Goal: Task Accomplishment & Management: Manage account settings

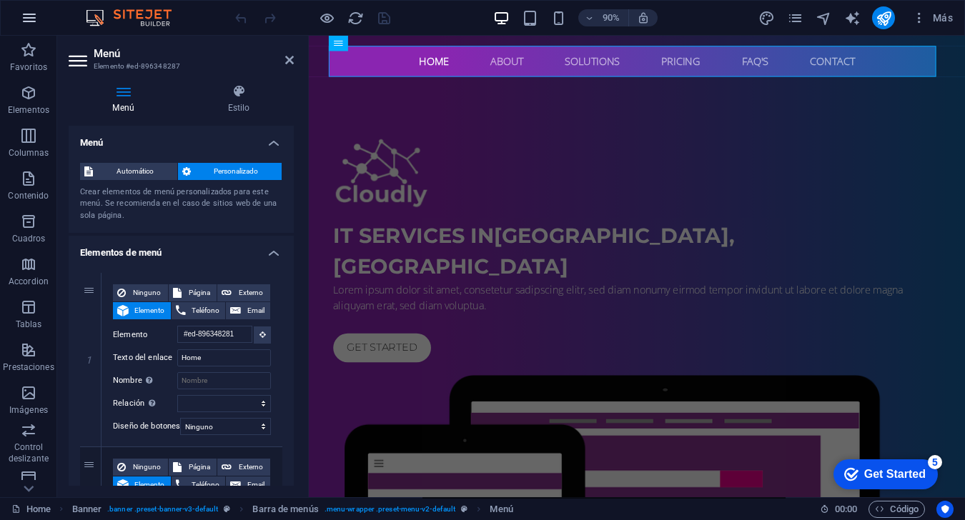
click at [38, 19] on button "button" at bounding box center [29, 18] width 34 height 34
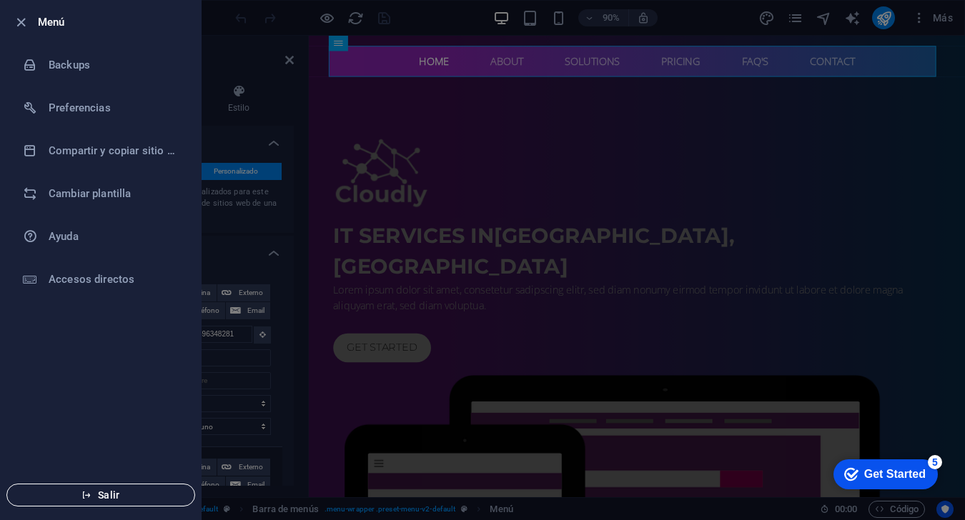
click at [121, 490] on span "Salir" at bounding box center [101, 495] width 164 height 11
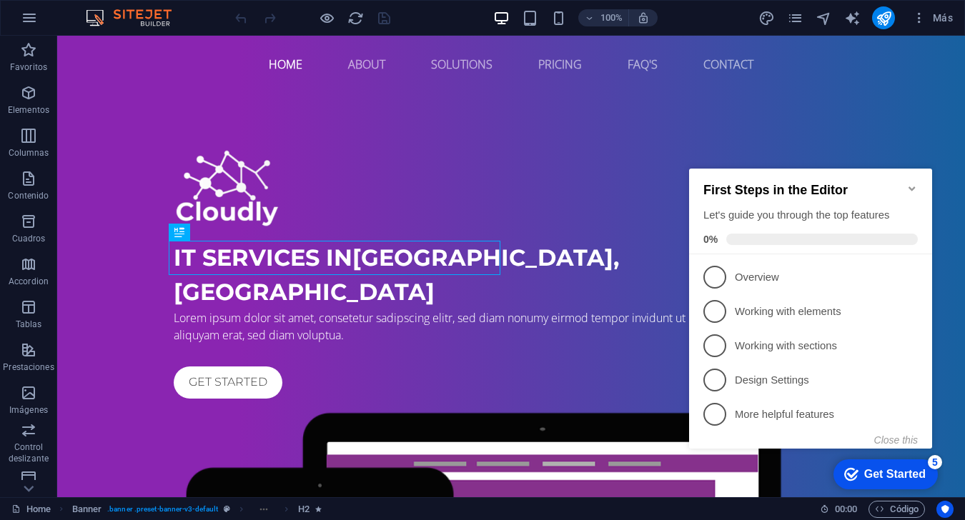
click at [723, 183] on icon "Minimize checklist" at bounding box center [911, 188] width 11 height 11
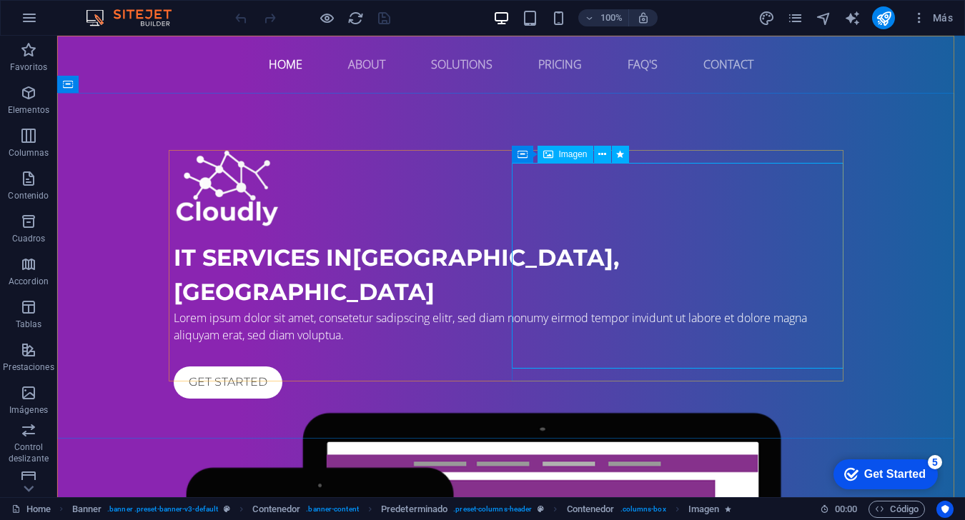
click at [564, 159] on span "Imagen" at bounding box center [573, 154] width 29 height 9
click at [605, 157] on icon at bounding box center [602, 154] width 8 height 15
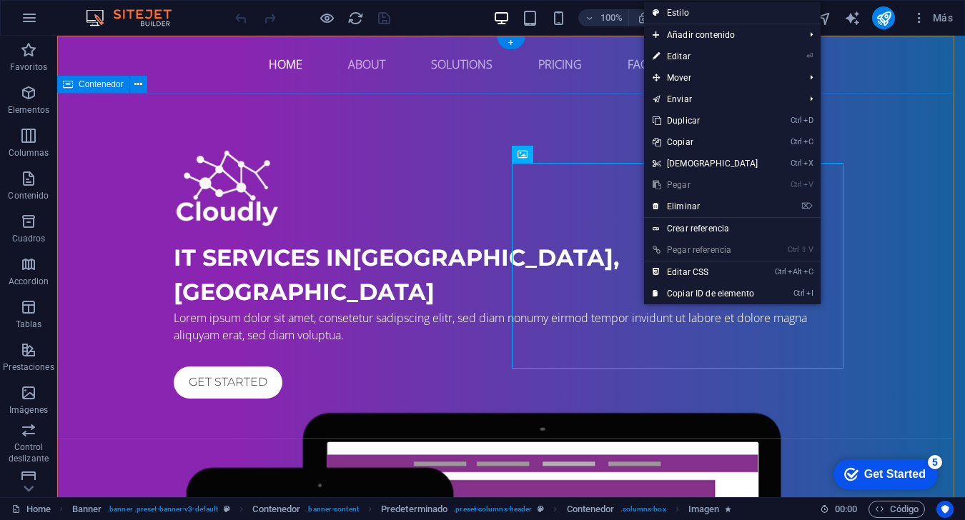
click at [660, 421] on div "IT Services in [GEOGRAPHIC_DATA], [GEOGRAPHIC_DATA] Lorem ipsum dolor sit amet,…" at bounding box center [511, 486] width 908 height 787
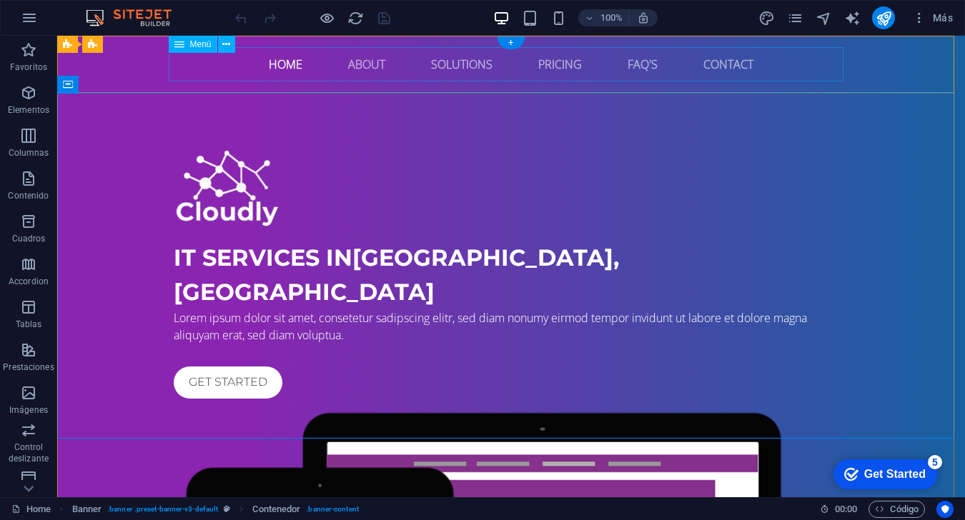
click at [281, 74] on nav "Home About Solutions Pricing FAQ's Contact" at bounding box center [511, 64] width 675 height 34
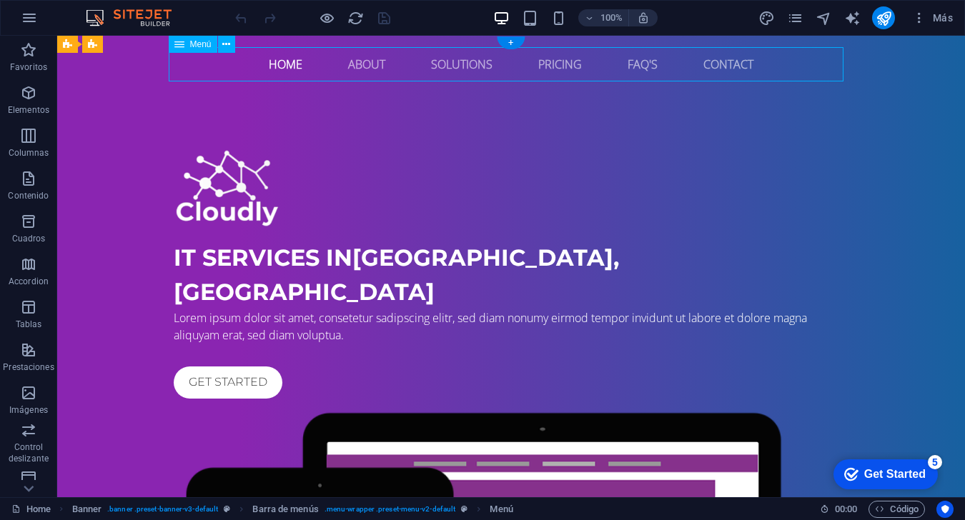
click at [284, 69] on nav "Home About Solutions Pricing FAQ's Contact" at bounding box center [511, 64] width 675 height 34
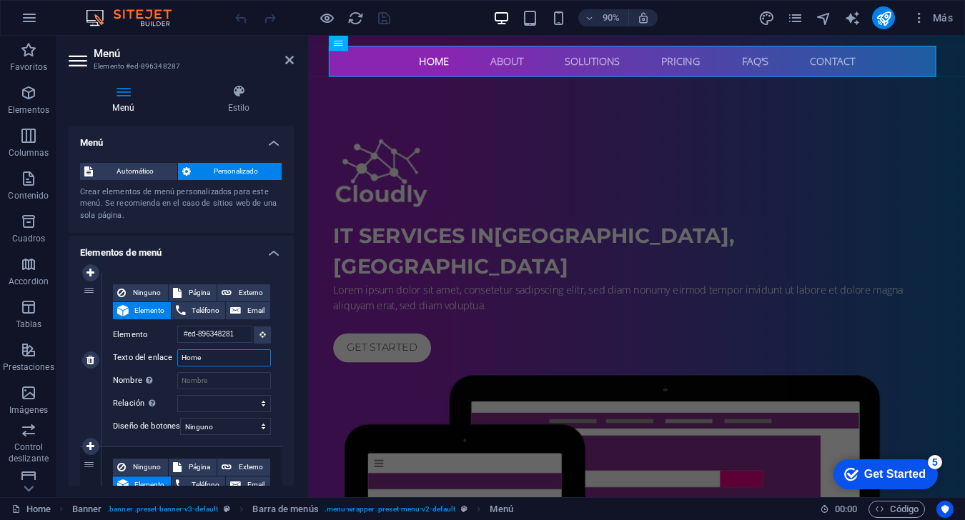
click at [220, 360] on input "Home" at bounding box center [224, 357] width 94 height 17
type input "H"
type input "Inicio"
select select
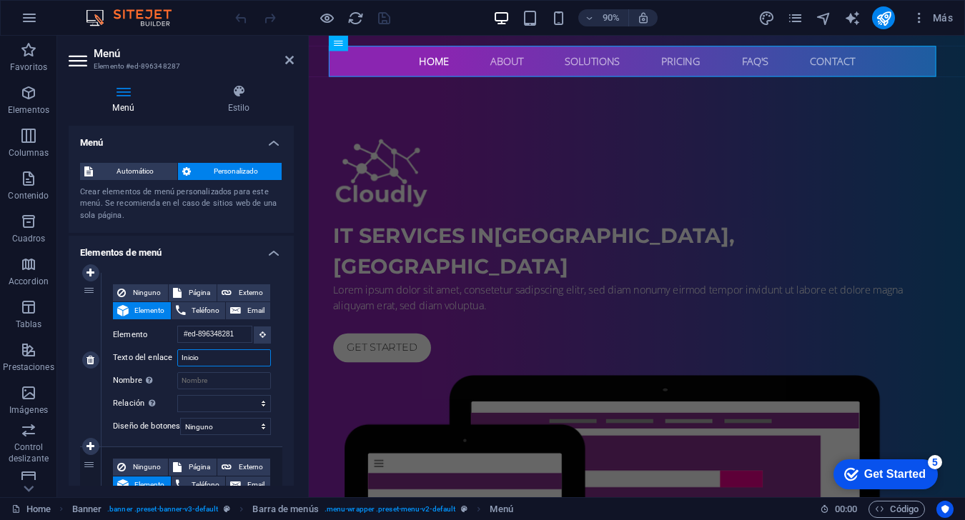
select select
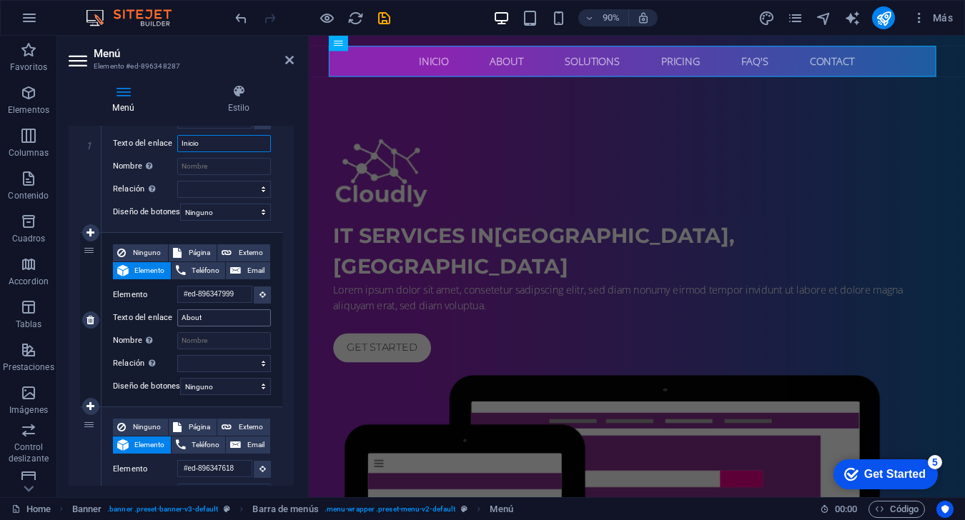
type input "Inicio"
click at [202, 320] on input "About" at bounding box center [224, 317] width 94 height 17
type input "Sobre"
select select
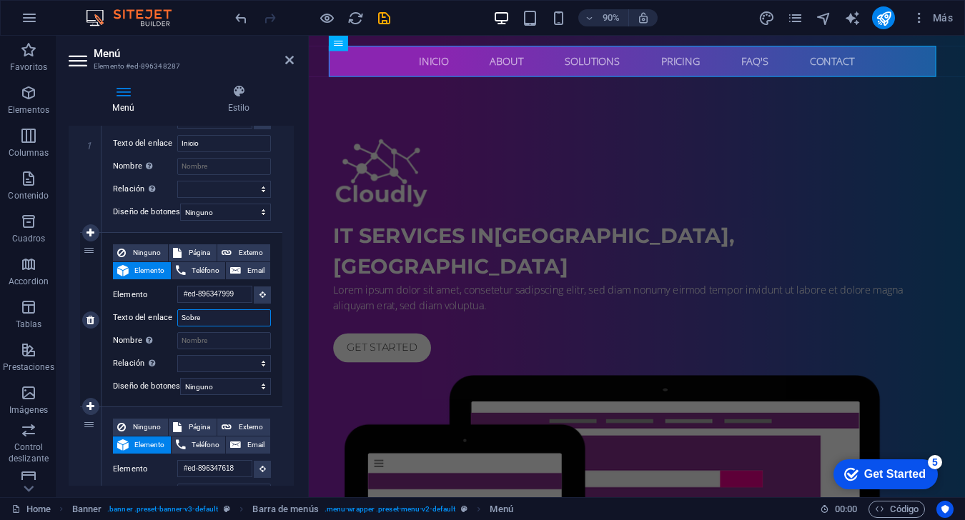
select select
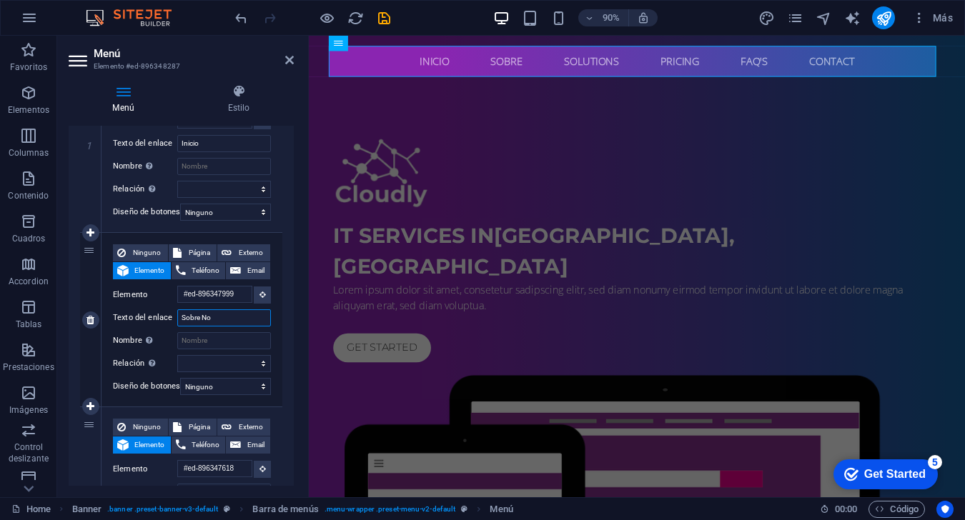
type input "Sobre Nos"
select select
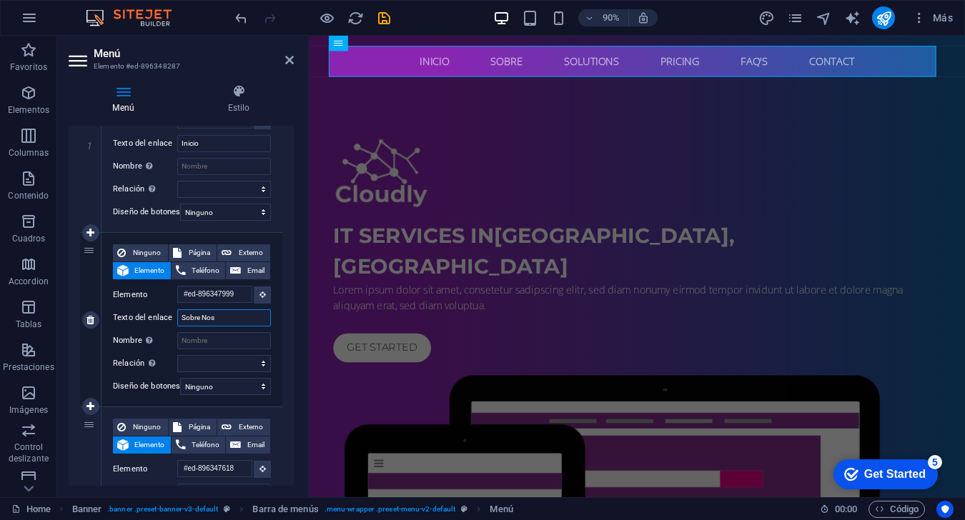
select select
type input "Sobre Nosotros"
select select
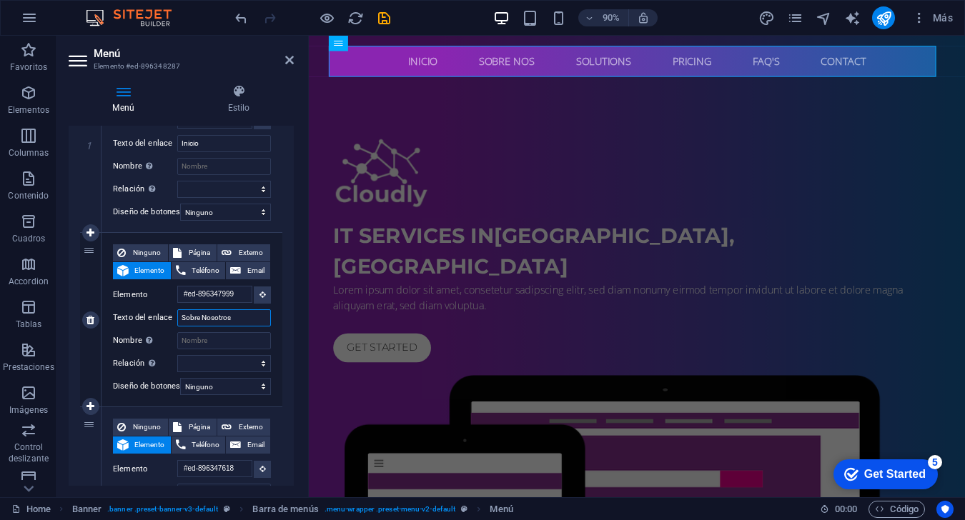
select select
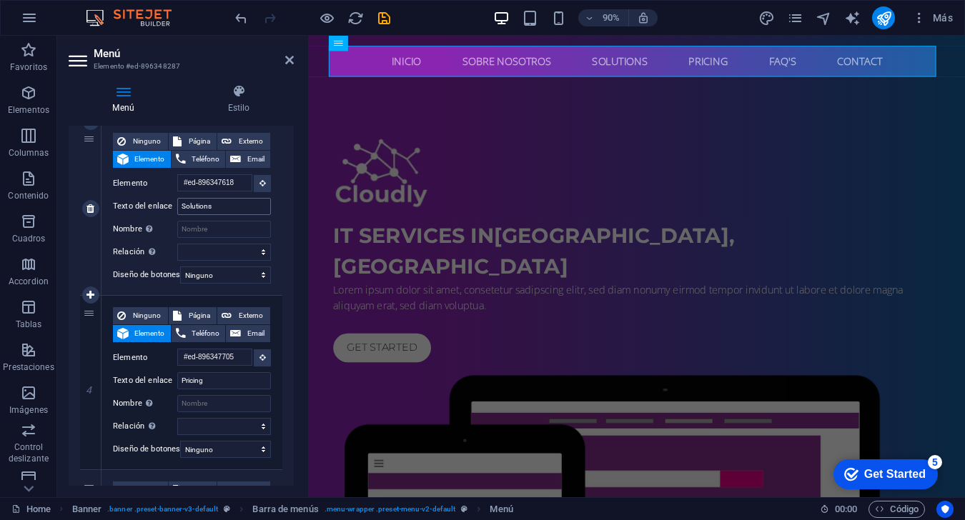
type input "Sobre Nosotros"
click at [217, 204] on input "Solutions" at bounding box center [224, 206] width 94 height 17
type input "Servicios"
select select
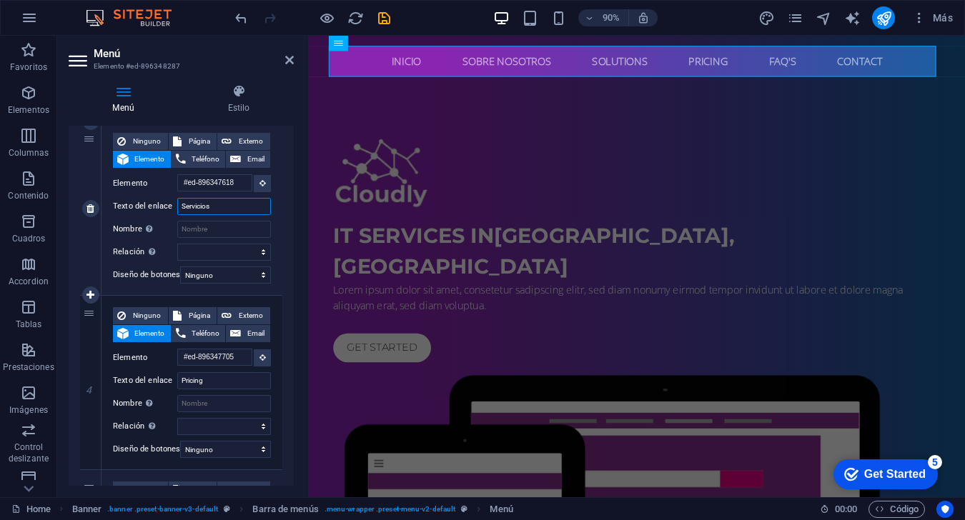
select select
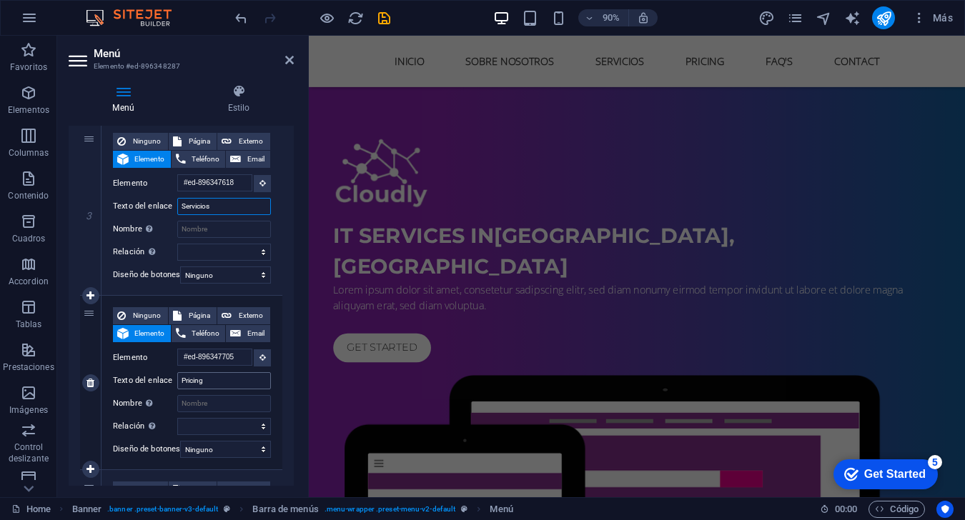
type input "Servicios"
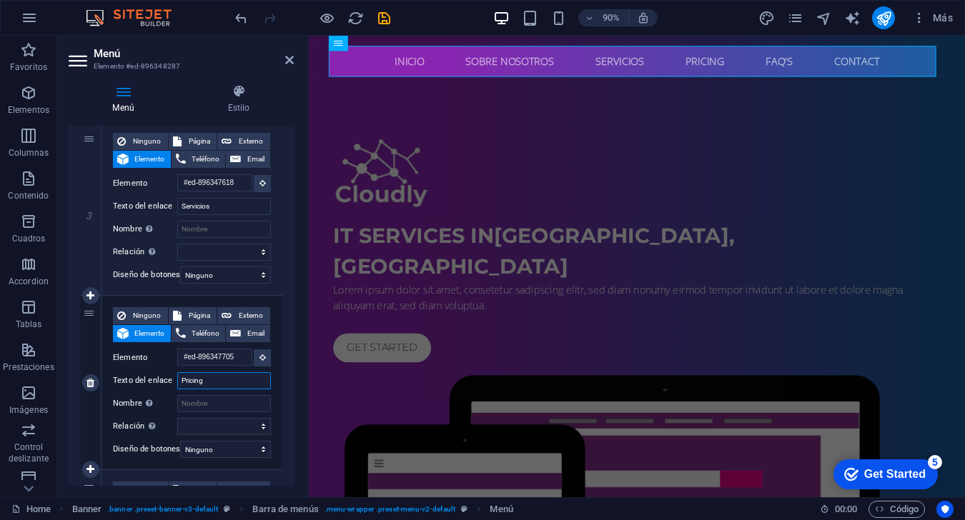
click at [209, 383] on input "Pricing" at bounding box center [224, 380] width 94 height 17
click at [209, 384] on input "Pricing" at bounding box center [224, 380] width 94 height 17
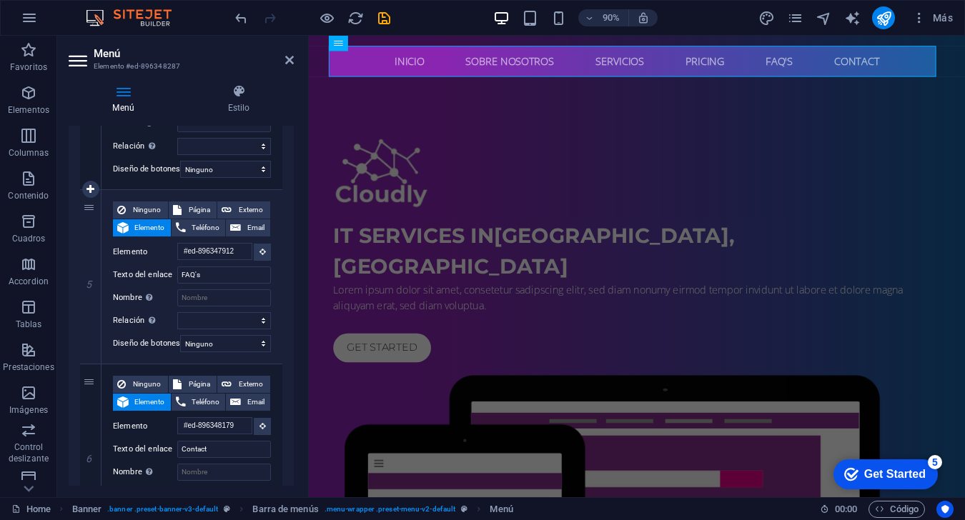
scroll to position [786, 0]
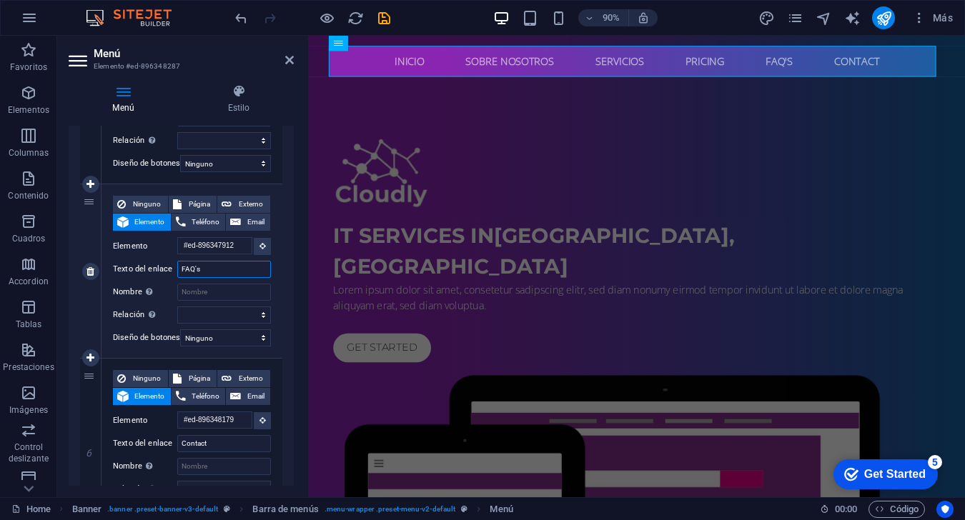
click at [216, 273] on input "FAQ's" at bounding box center [224, 269] width 94 height 17
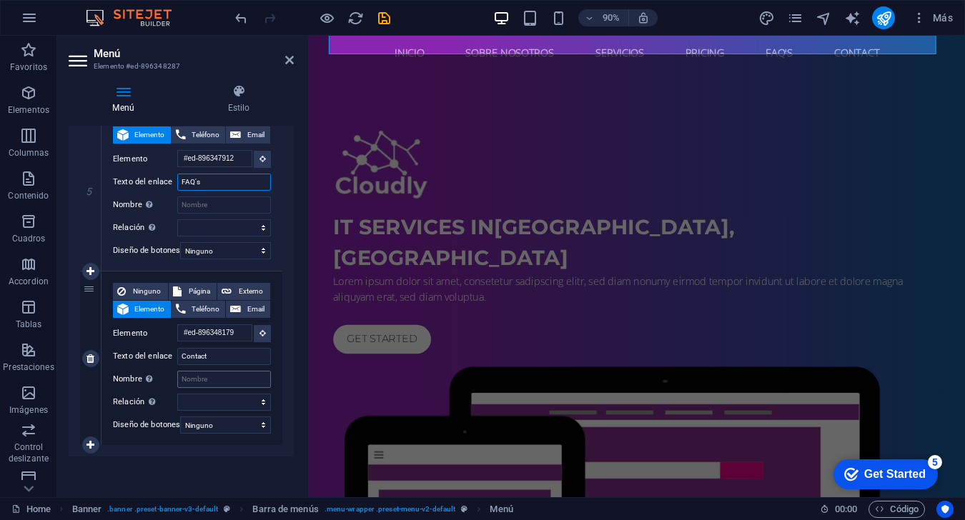
scroll to position [0, 0]
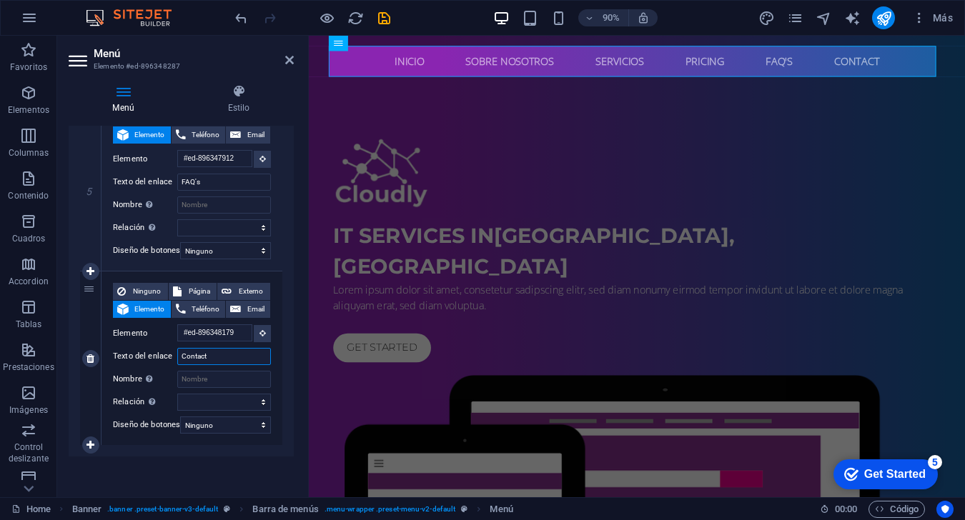
click at [212, 348] on input "Contact" at bounding box center [224, 356] width 94 height 17
type input "Con"
select select
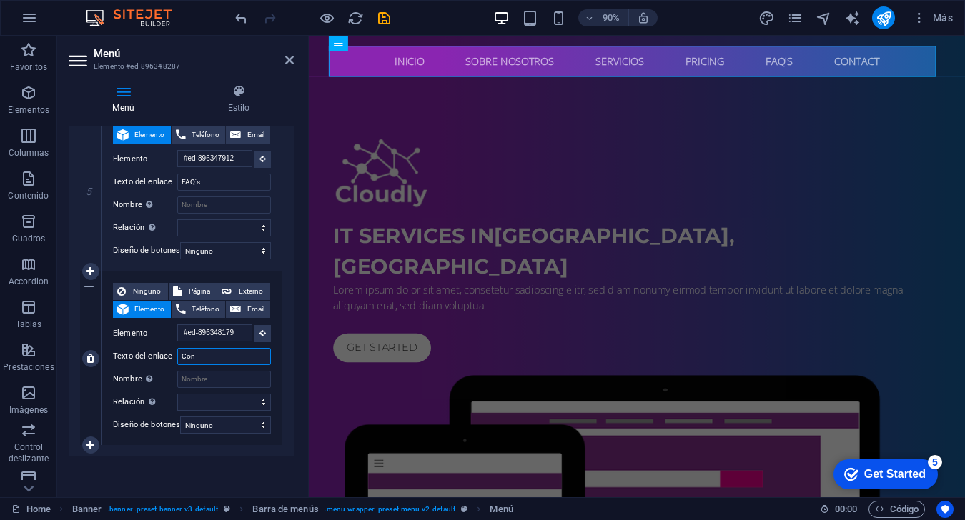
select select
type input "Contacta"
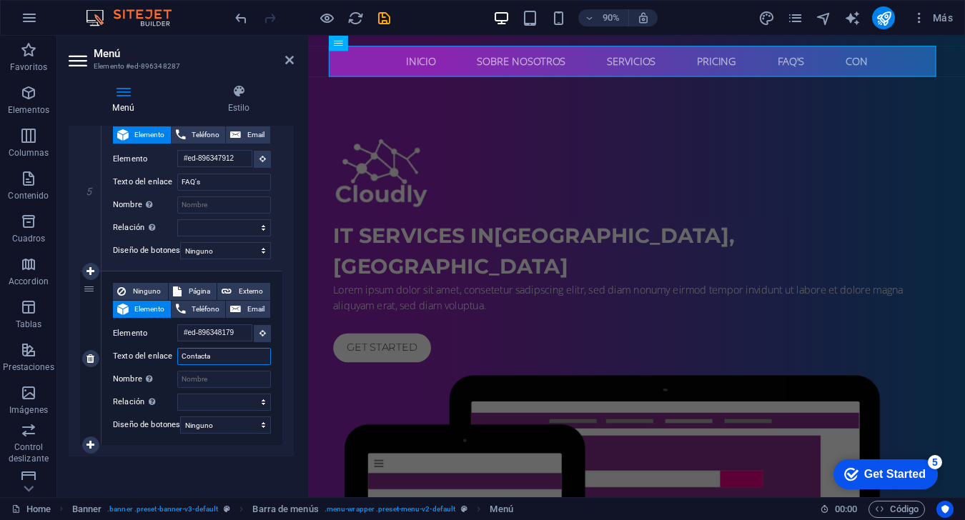
select select
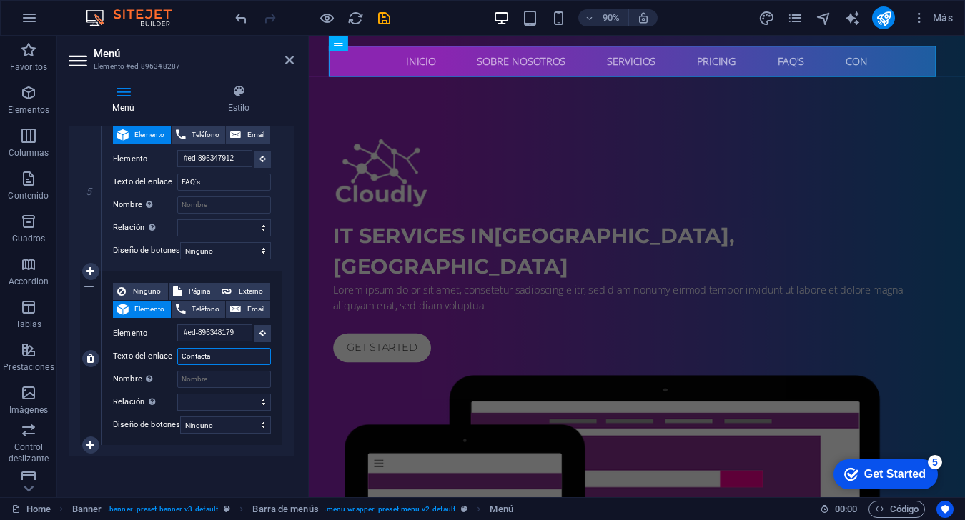
select select
type input "Contac"
select select
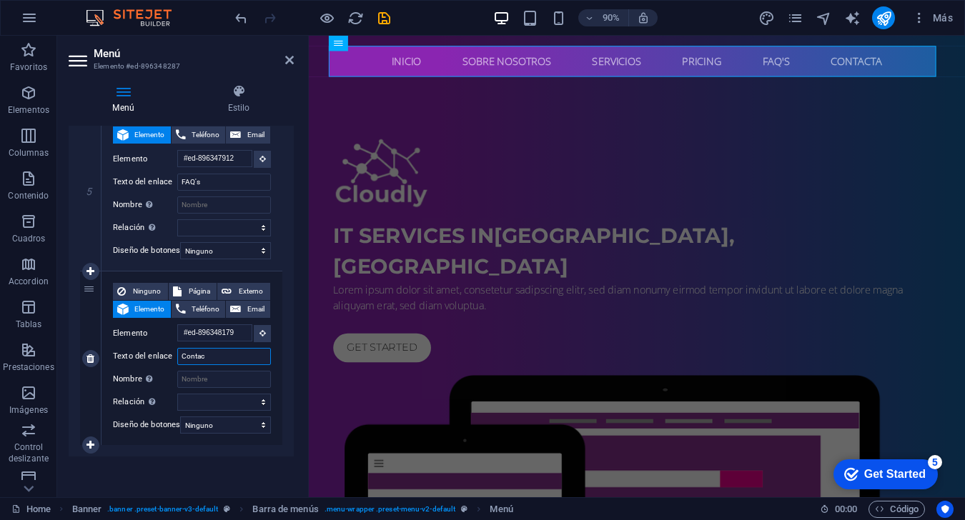
select select
type input "Contactanos"
select select
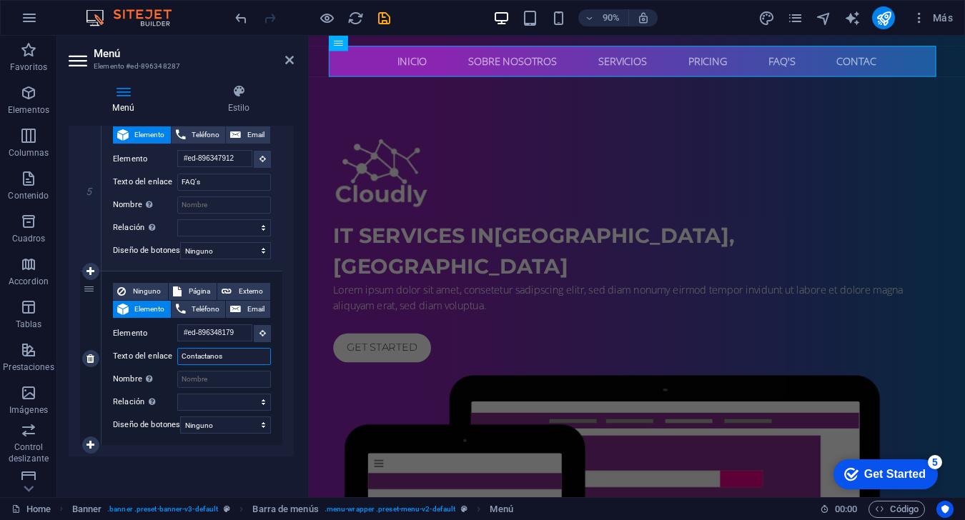
select select
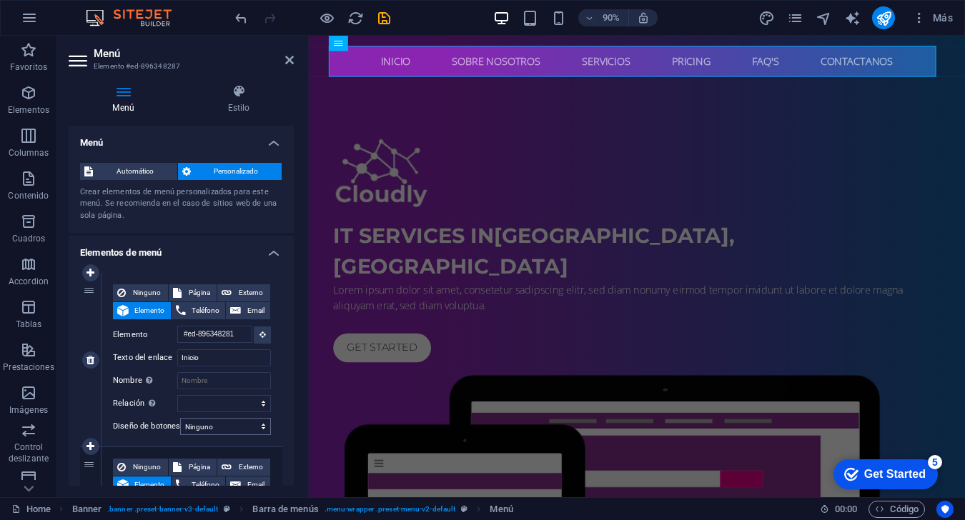
type input "Contactanos"
click at [259, 427] on select "Ninguno Predeterminado Principal Secundario" at bounding box center [225, 426] width 91 height 17
select select "default"
click at [180, 418] on select "Ninguno Predeterminado Principal Secundario" at bounding box center [225, 426] width 91 height 17
select select
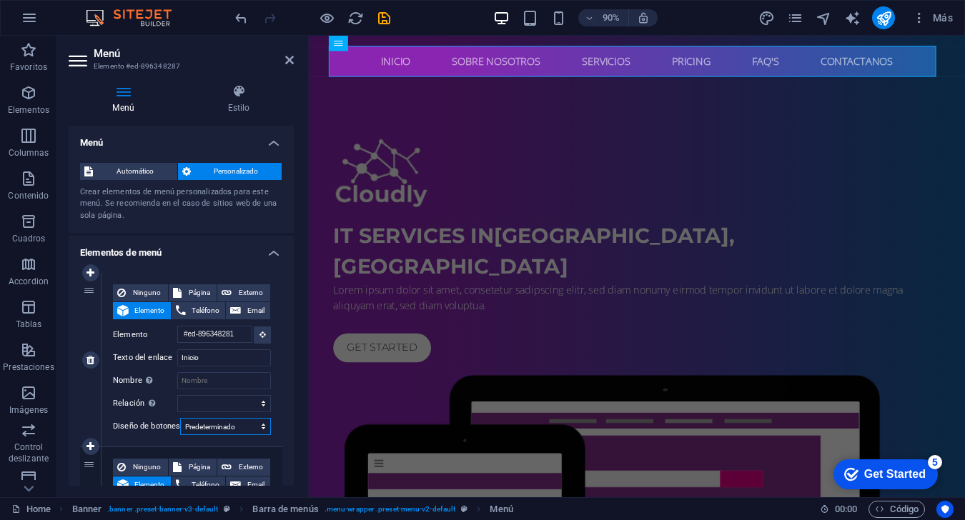
select select
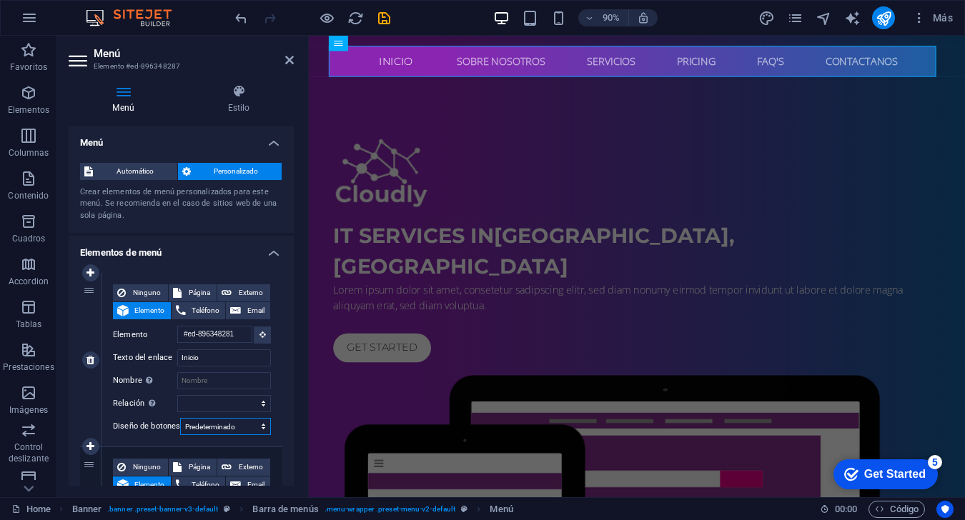
click at [259, 422] on select "Ninguno Predeterminado Principal Secundario" at bounding box center [225, 426] width 91 height 17
select select "primary"
click at [180, 418] on select "Ninguno Predeterminado Principal Secundario" at bounding box center [225, 426] width 91 height 17
select select
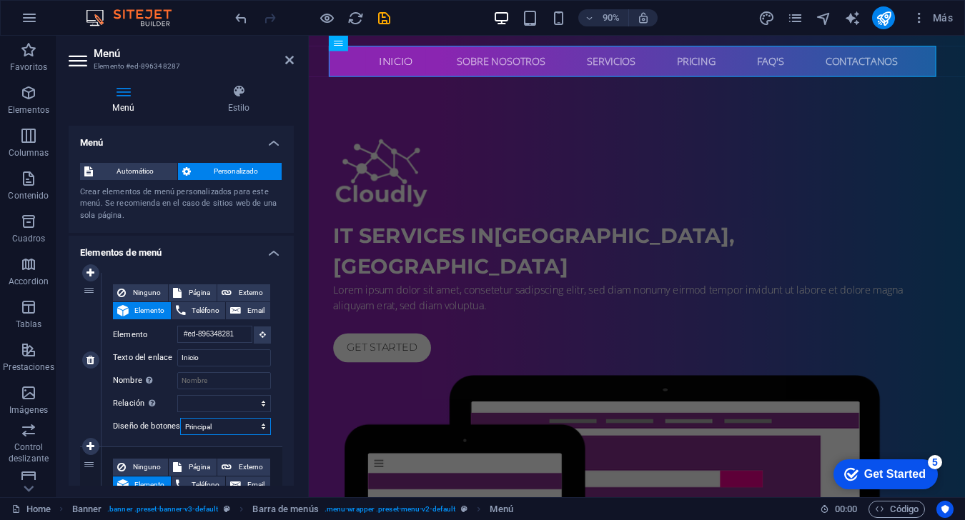
select select
click at [259, 425] on select "Ninguno Predeterminado Principal Secundario" at bounding box center [225, 426] width 91 height 17
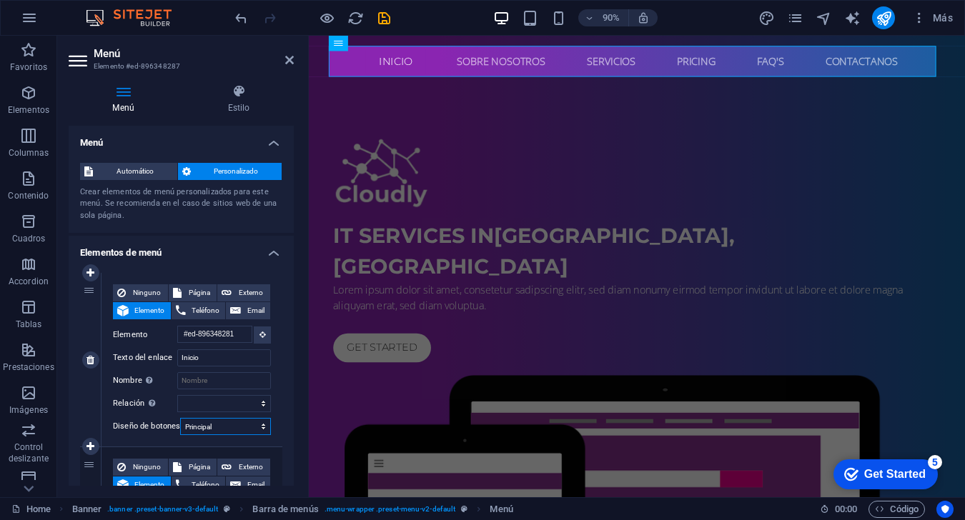
select select "secondary"
click at [180, 418] on select "Ninguno Predeterminado Principal Secundario" at bounding box center [225, 426] width 91 height 17
select select
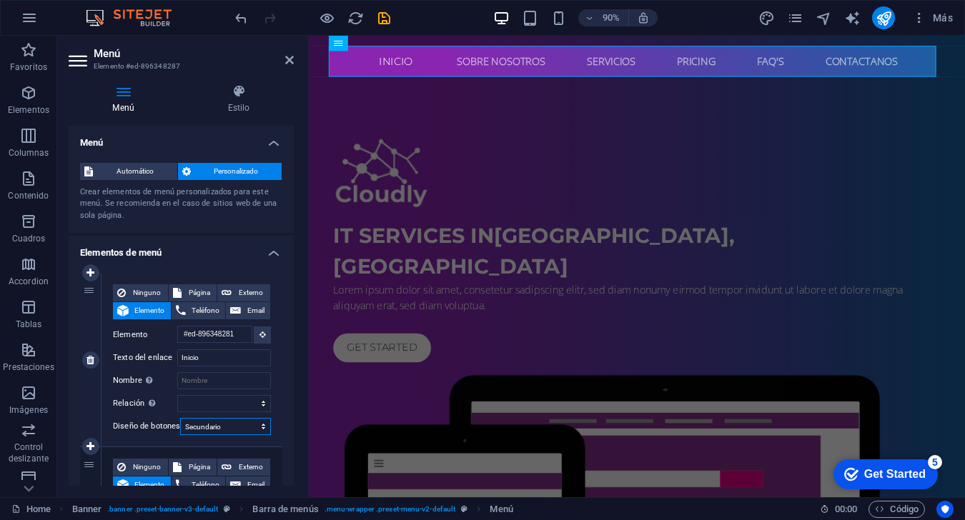
select select
click at [245, 420] on select "Ninguno Predeterminado Principal Secundario" at bounding box center [225, 426] width 91 height 17
select select
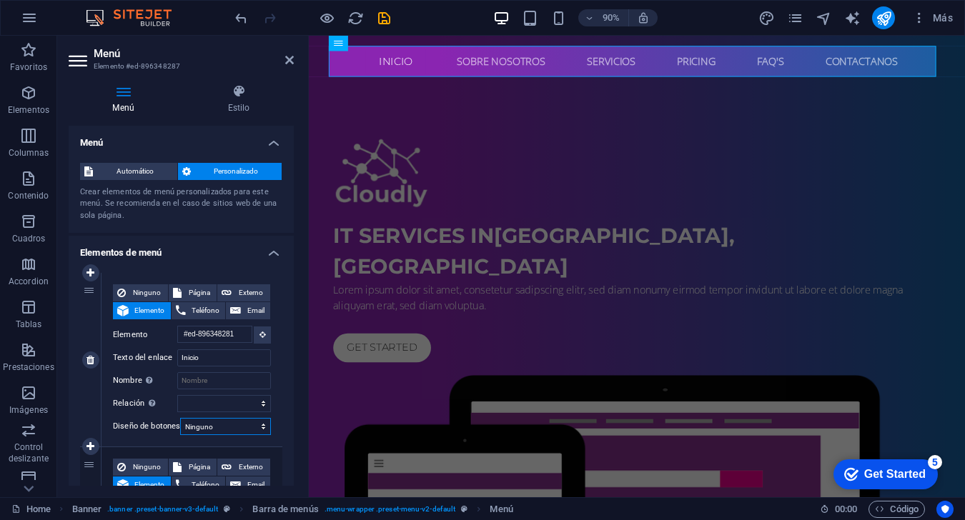
click at [180, 418] on select "Ninguno Predeterminado Principal Secundario" at bounding box center [225, 426] width 91 height 17
select select
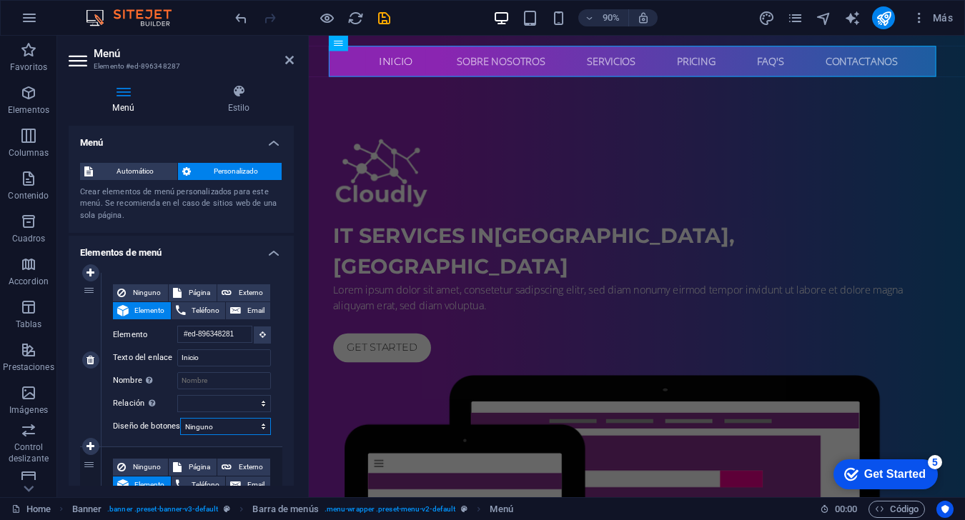
select select
click at [236, 96] on icon at bounding box center [239, 91] width 110 height 14
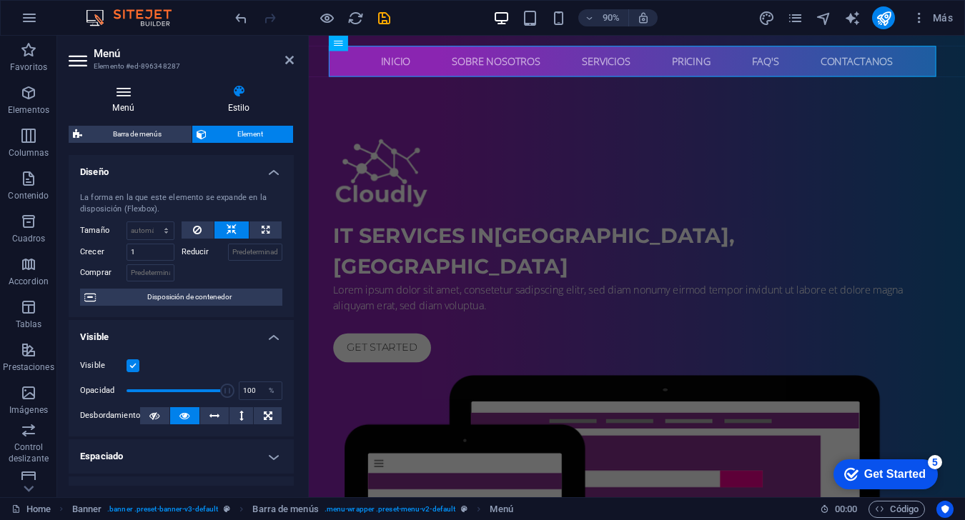
click at [129, 96] on icon at bounding box center [123, 91] width 109 height 14
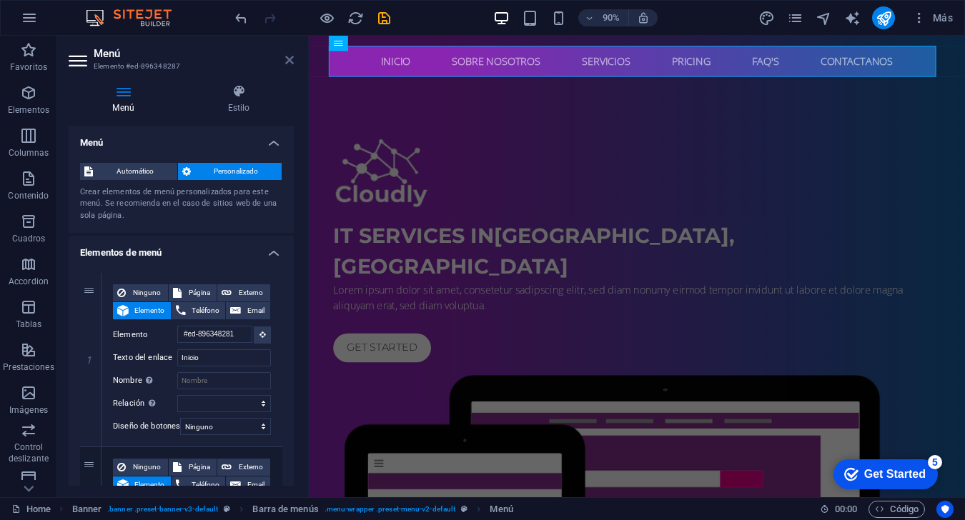
click at [286, 66] on link at bounding box center [289, 60] width 9 height 12
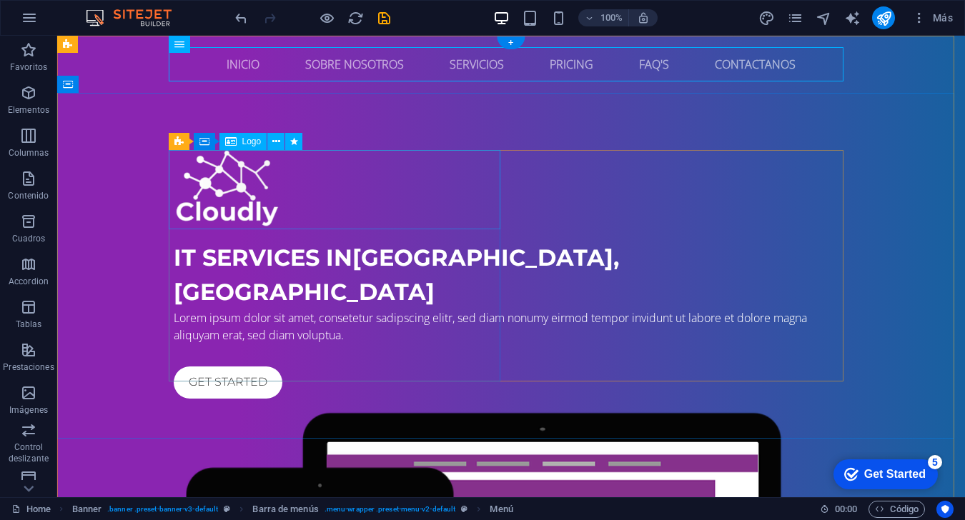
click at [359, 162] on div at bounding box center [511, 189] width 675 height 79
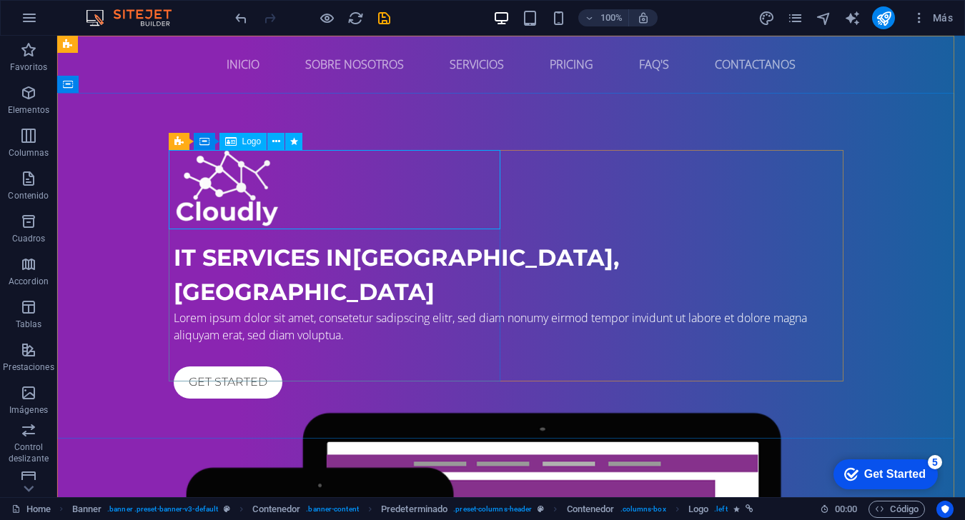
click at [239, 138] on div "Logo" at bounding box center [243, 141] width 48 height 17
click at [223, 188] on div at bounding box center [511, 189] width 675 height 79
select select "px"
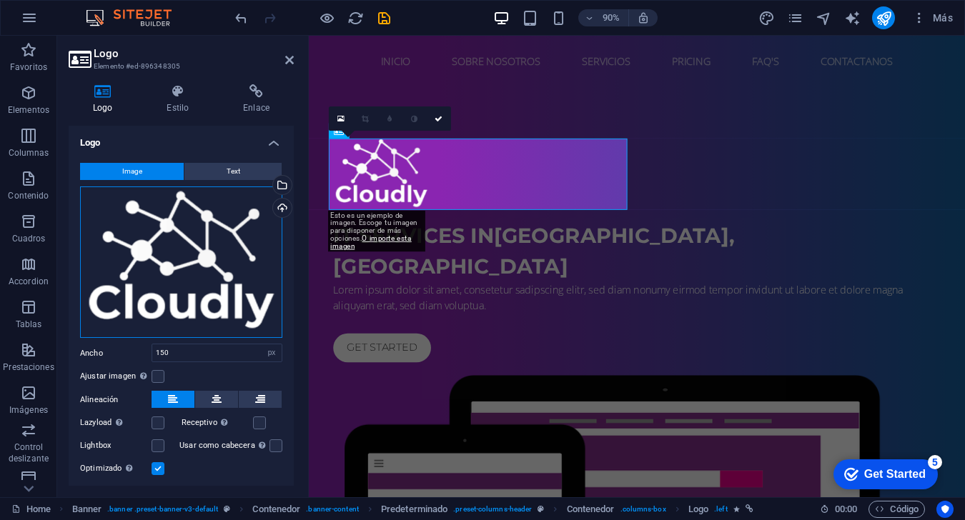
click at [234, 242] on div "Arrastra archivos aquí, haz clic para escoger archivos o selecciona archivos de…" at bounding box center [181, 263] width 202 height 152
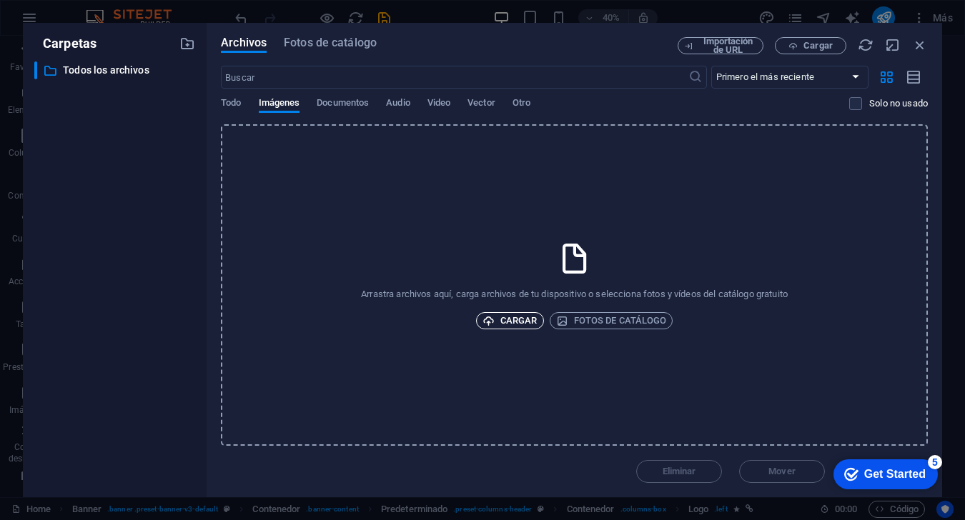
click at [507, 324] on span "Cargar" at bounding box center [509, 320] width 55 height 17
click at [723, 59] on div "Archivos Fotos de catálogo Importación de URL Cargar ​ Primero el más reciente …" at bounding box center [574, 260] width 707 height 446
click at [723, 46] on icon "button" at bounding box center [920, 45] width 16 height 16
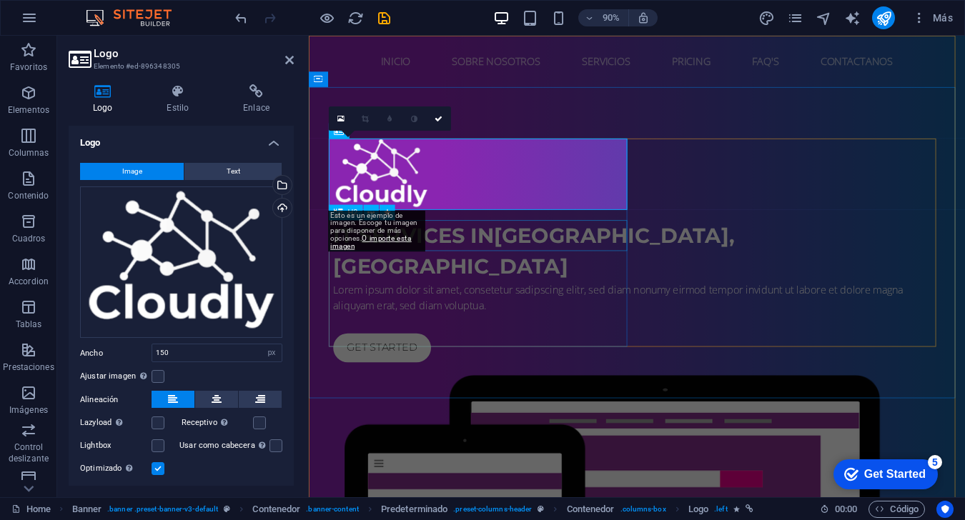
click at [556, 269] on div "IT Services in [GEOGRAPHIC_DATA], [GEOGRAPHIC_DATA]" at bounding box center [673, 275] width 675 height 69
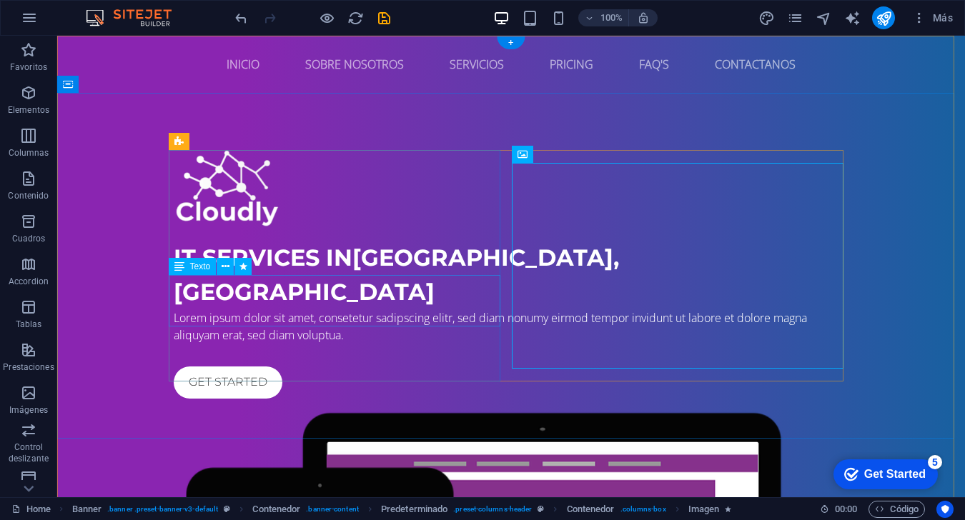
click at [293, 309] on div "Lorem ipsum dolor sit amet, consetetur sadipscing elitr, sed diam nonumy eirmod…" at bounding box center [511, 326] width 675 height 34
click at [304, 262] on div "IT Services in [GEOGRAPHIC_DATA], [GEOGRAPHIC_DATA]" at bounding box center [511, 275] width 675 height 69
click at [277, 309] on div "Lorem ipsum dolor sit amet, consetetur sadipscing elitr, sed diam nonumy eirmod…" at bounding box center [511, 326] width 675 height 34
click at [248, 367] on div "Get started" at bounding box center [511, 383] width 675 height 32
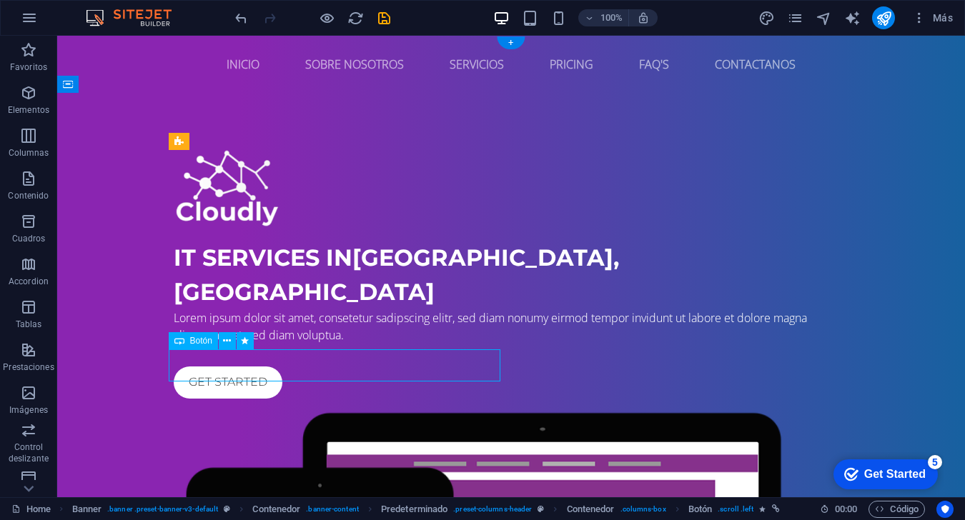
click at [222, 367] on div "Get started" at bounding box center [511, 383] width 675 height 32
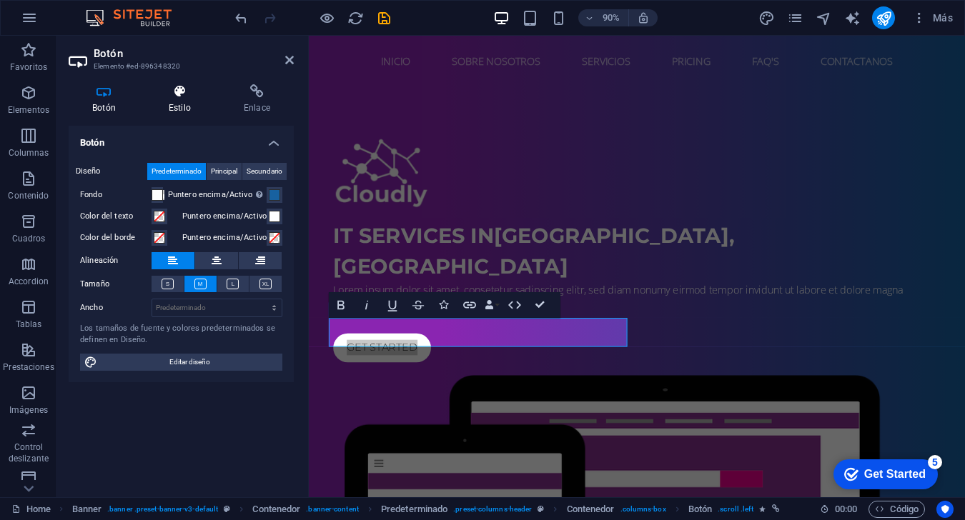
click at [184, 90] on icon at bounding box center [179, 91] width 69 height 14
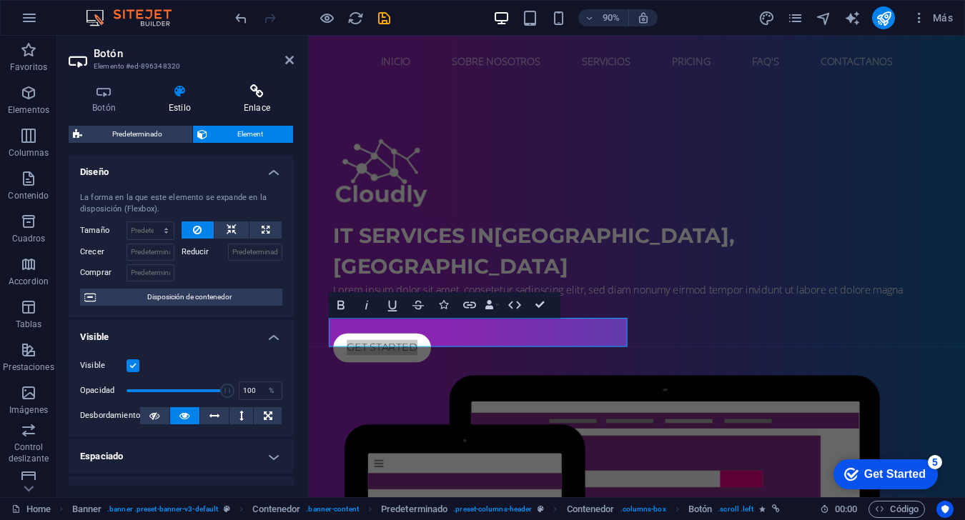
click at [244, 86] on icon at bounding box center [257, 91] width 74 height 14
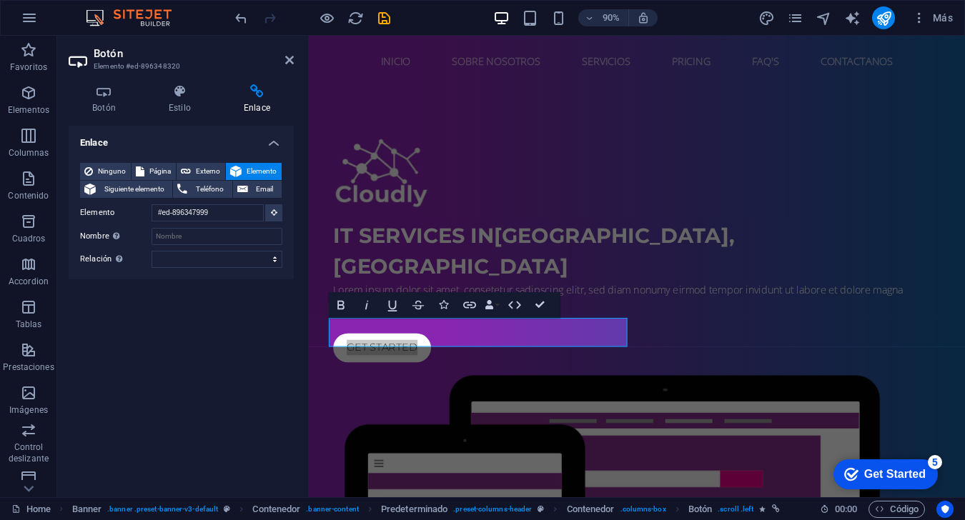
click at [99, 79] on div "Botón Estilo Enlace Botón Diseño Predeterminado Principal Secundario Fondo Punt…" at bounding box center [181, 285] width 248 height 424
click at [102, 103] on h4 "Botón" at bounding box center [107, 99] width 76 height 30
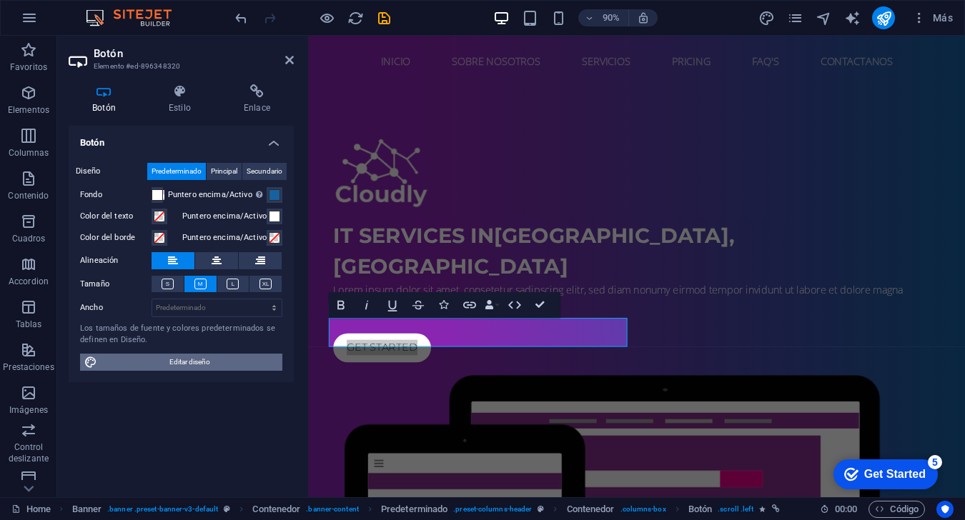
click at [237, 367] on span "Editar diseño" at bounding box center [189, 362] width 177 height 17
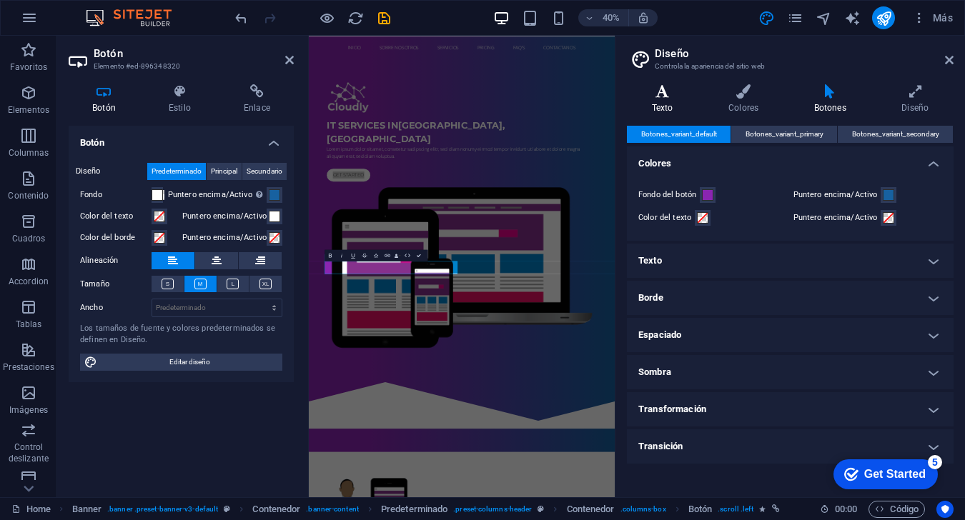
click at [671, 98] on icon at bounding box center [662, 91] width 71 height 14
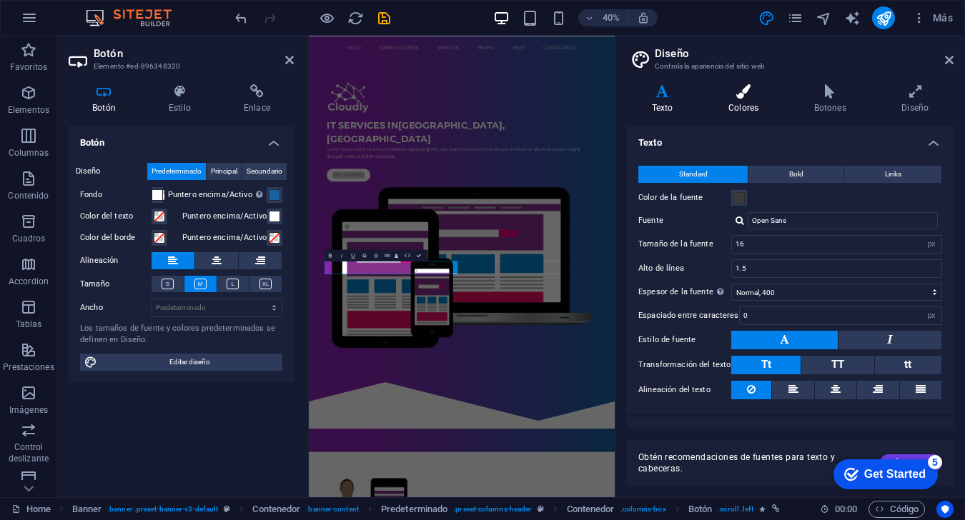
click at [723, 110] on h4 "Colores" at bounding box center [746, 99] width 86 height 30
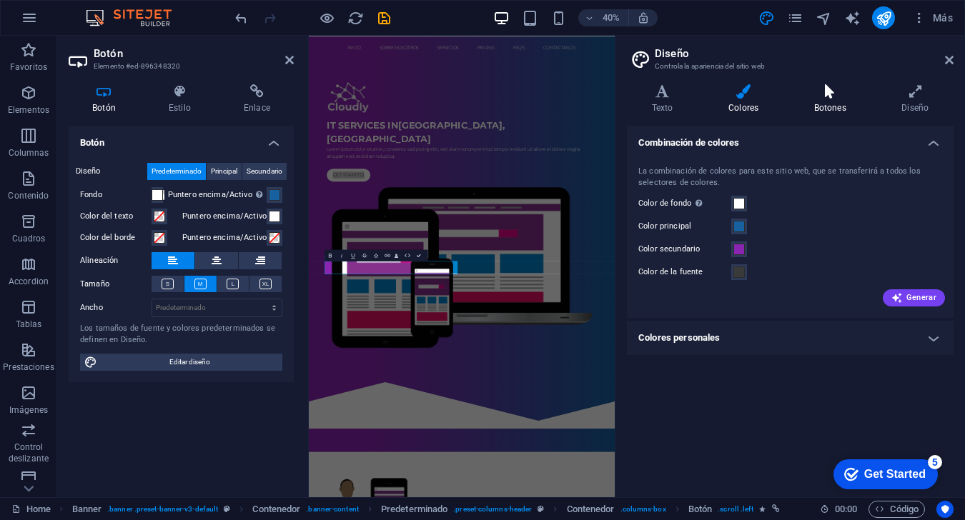
click at [723, 113] on h4 "Botones" at bounding box center [833, 99] width 88 height 30
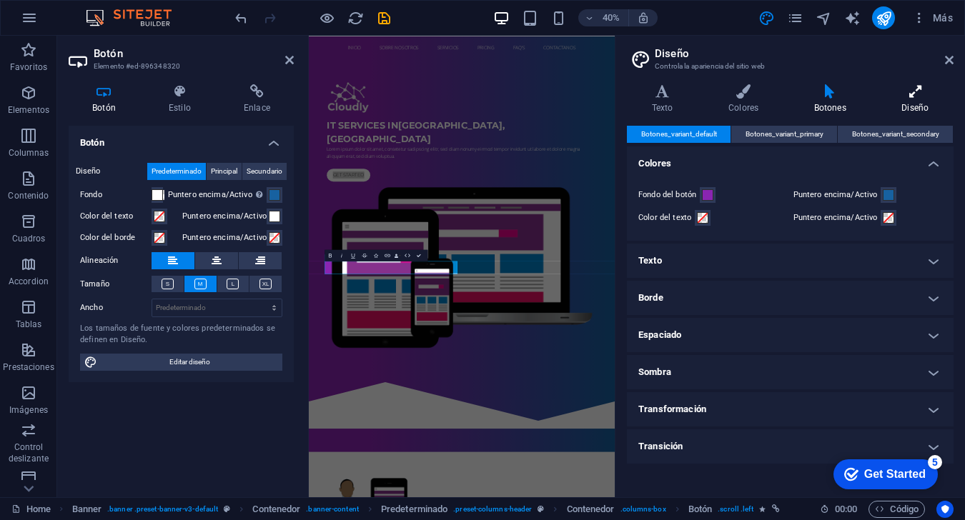
click at [723, 96] on icon at bounding box center [915, 91] width 76 height 14
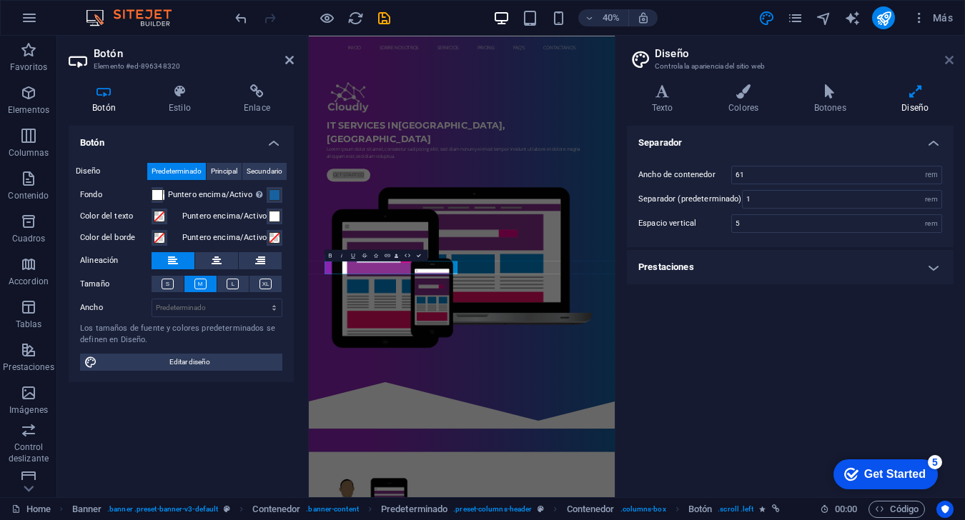
click at [723, 64] on icon at bounding box center [949, 59] width 9 height 11
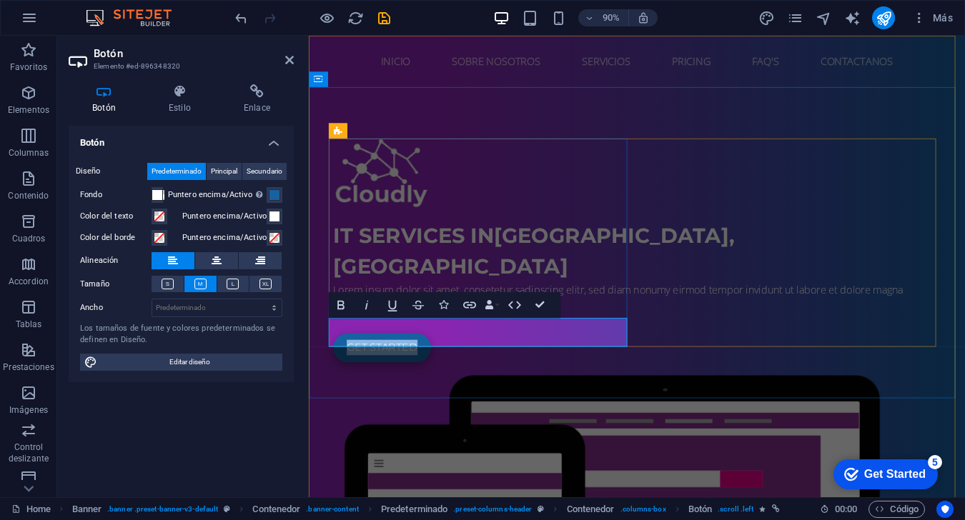
click at [391, 367] on link "Get started" at bounding box center [390, 383] width 109 height 32
click at [420, 367] on link "Get started" at bounding box center [390, 383] width 109 height 32
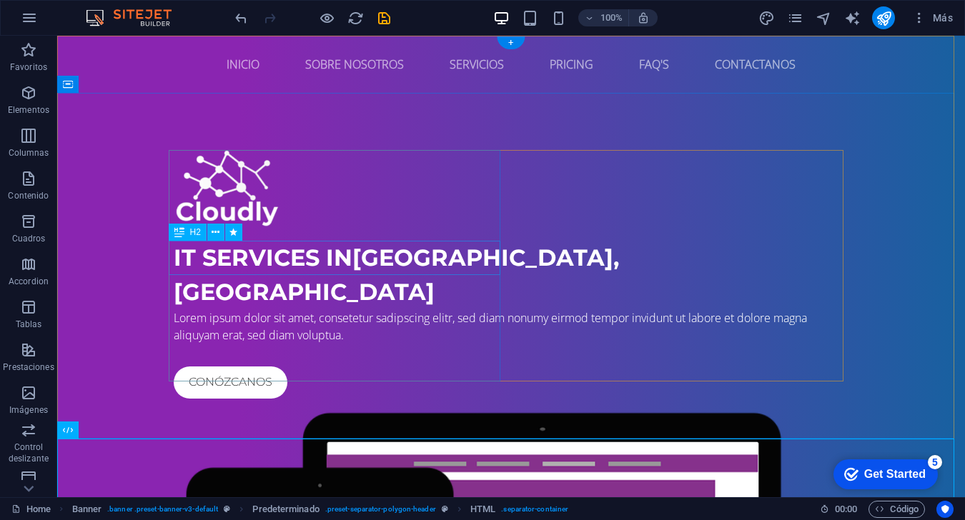
click at [303, 257] on div "IT Services in [GEOGRAPHIC_DATA], [GEOGRAPHIC_DATA]" at bounding box center [511, 275] width 675 height 69
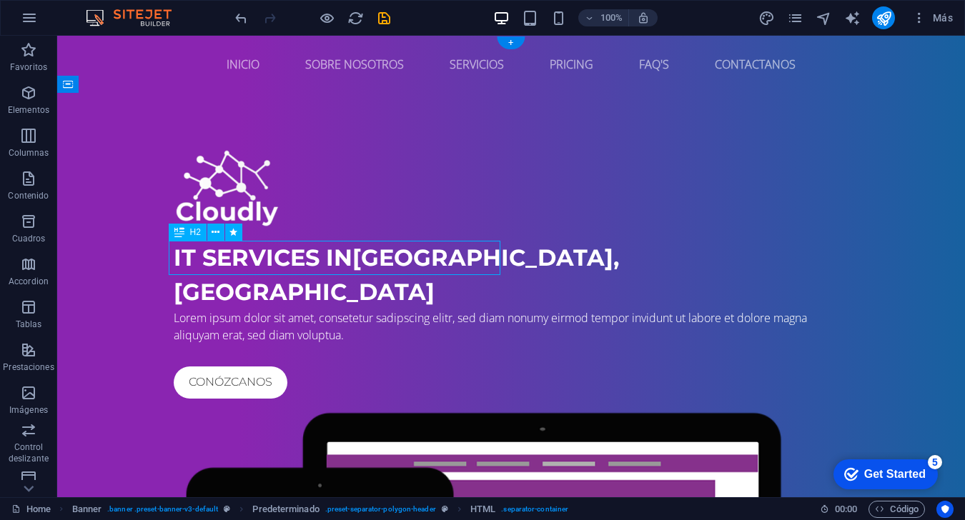
click at [303, 257] on div "IT Services in [GEOGRAPHIC_DATA], [GEOGRAPHIC_DATA]" at bounding box center [511, 275] width 675 height 69
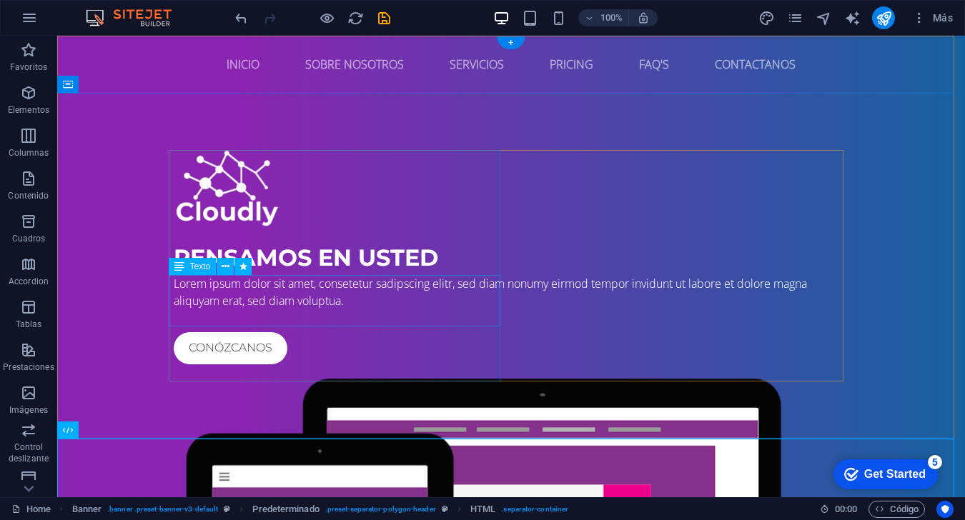
click at [354, 296] on div "Lorem ipsum dolor sit amet, consetetur sadipscing elitr, sed diam nonumy eirmod…" at bounding box center [511, 292] width 675 height 34
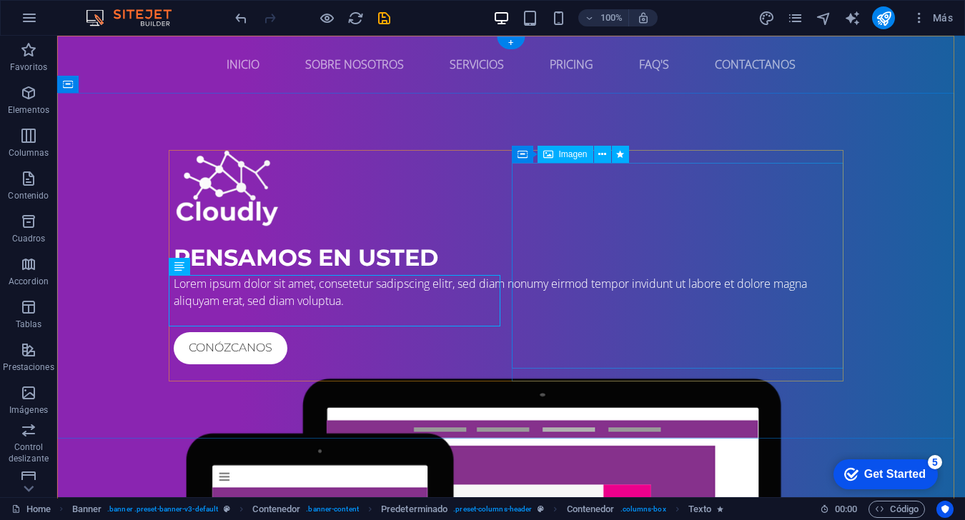
select select "%"
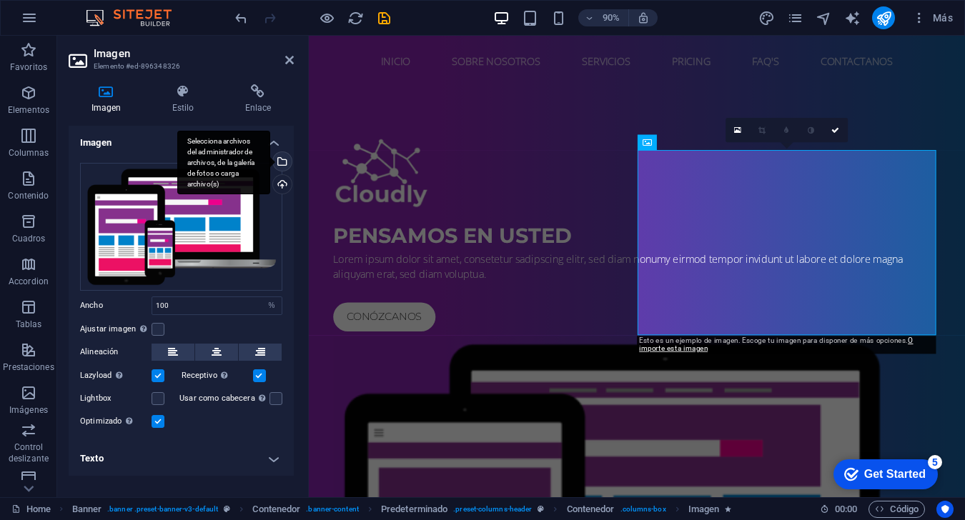
click at [284, 161] on div "Selecciona archivos del administrador de archivos, de la galería de fotos o car…" at bounding box center [280, 162] width 21 height 21
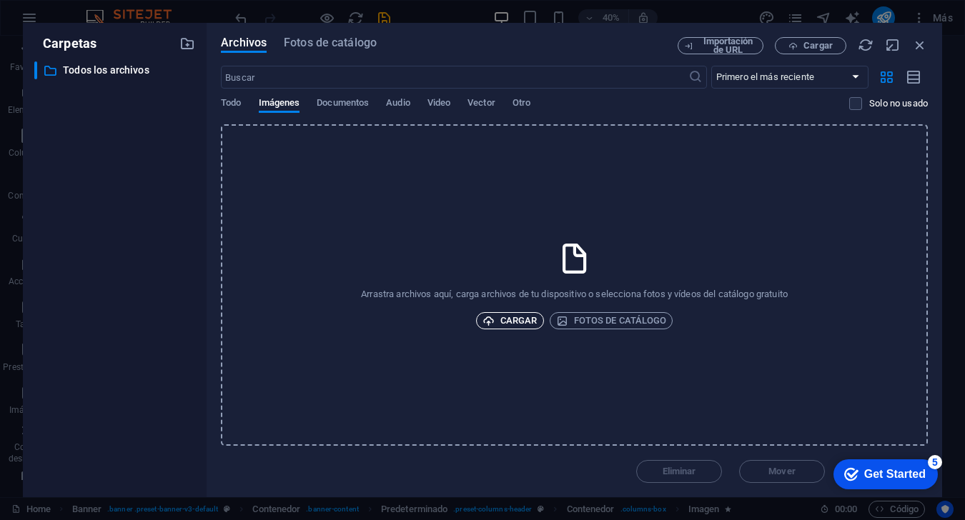
click at [523, 319] on span "Cargar" at bounding box center [509, 320] width 55 height 17
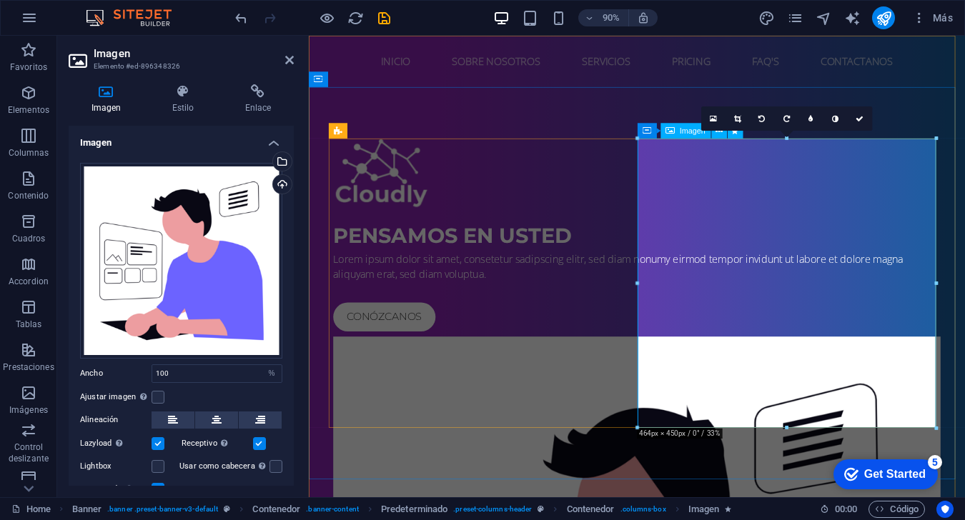
drag, startPoint x: 948, startPoint y: 462, endPoint x: 711, endPoint y: 441, distance: 238.2
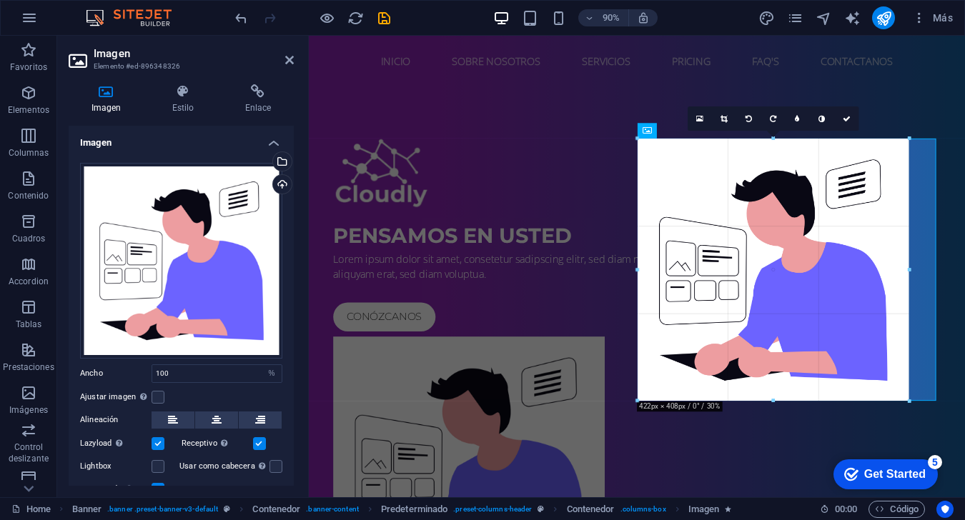
drag, startPoint x: 939, startPoint y: 429, endPoint x: 895, endPoint y: 394, distance: 56.0
type input "422"
select select "px"
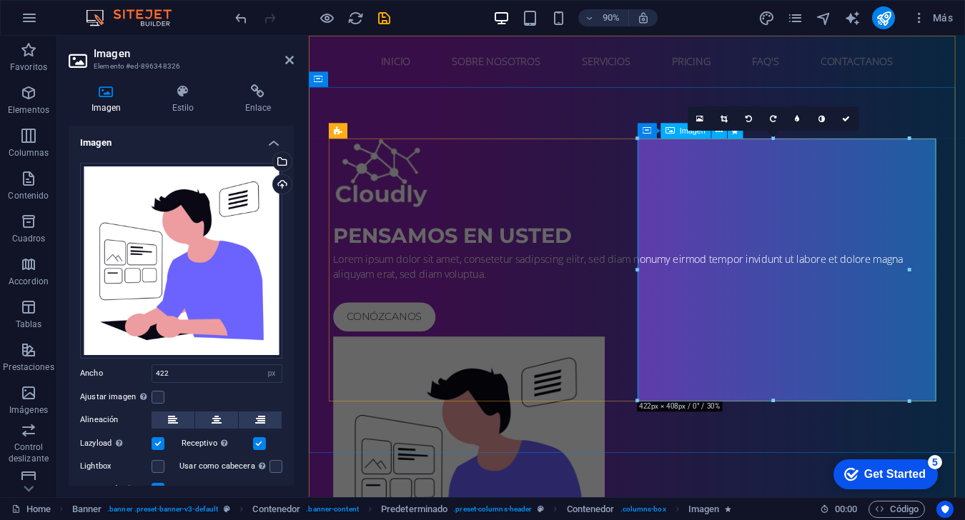
click at [723, 438] on figure at bounding box center [673, 516] width 675 height 292
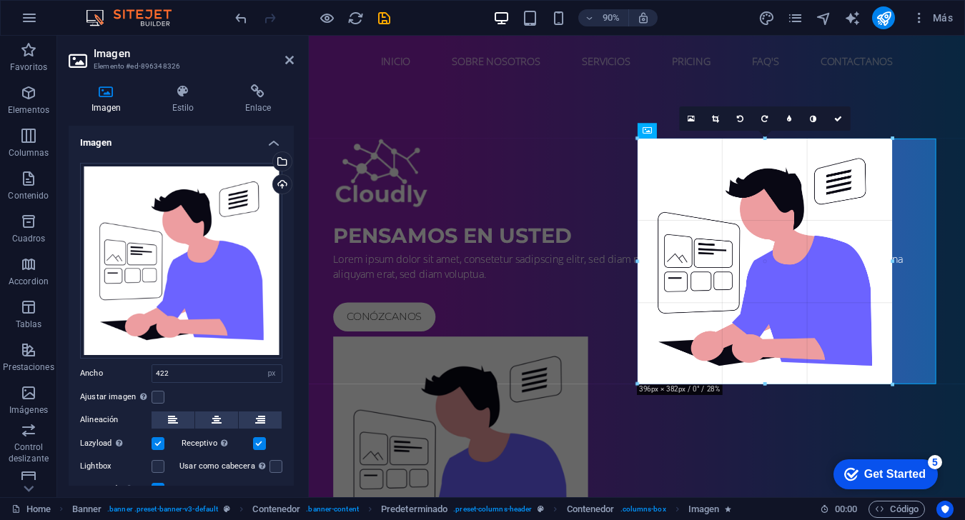
drag, startPoint x: 910, startPoint y: 401, endPoint x: 892, endPoint y: 377, distance: 30.6
type input "398"
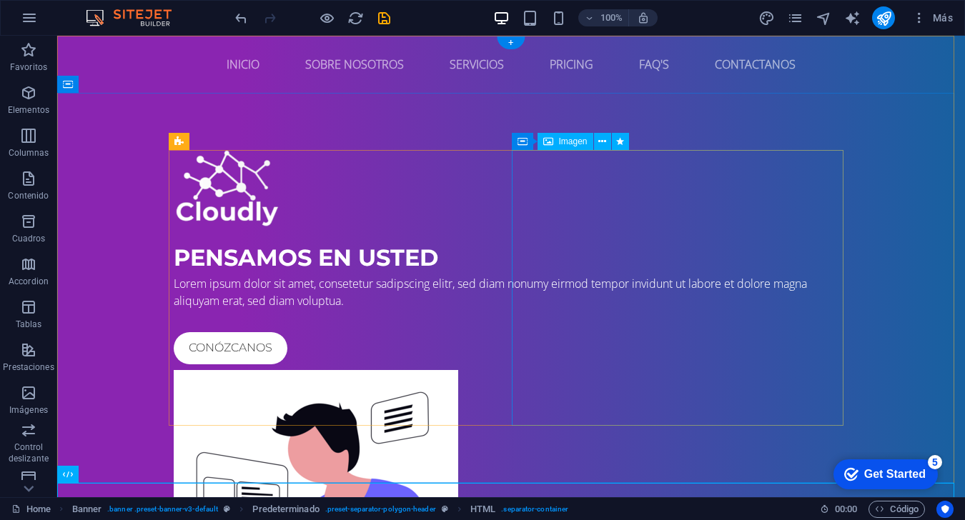
click at [723, 370] on figure at bounding box center [511, 508] width 675 height 276
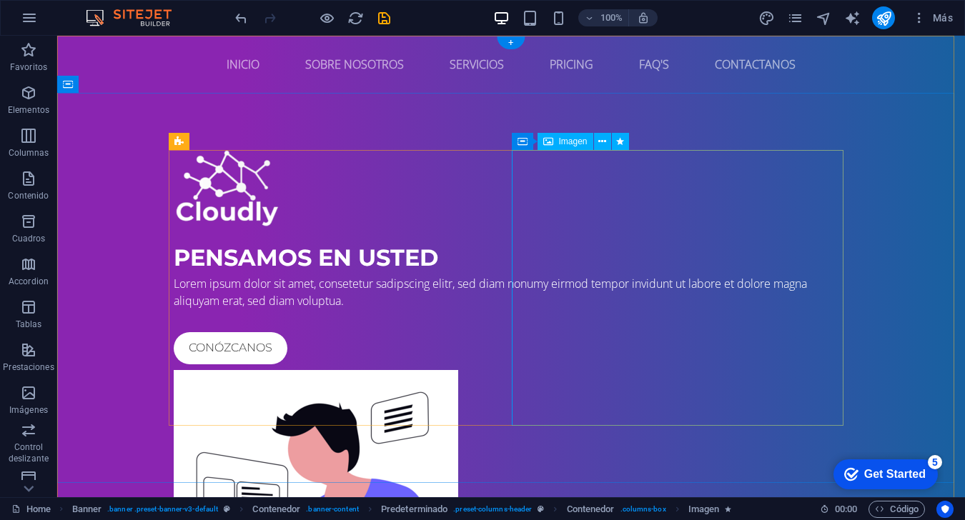
click at [582, 370] on figure at bounding box center [511, 508] width 675 height 276
select select "px"
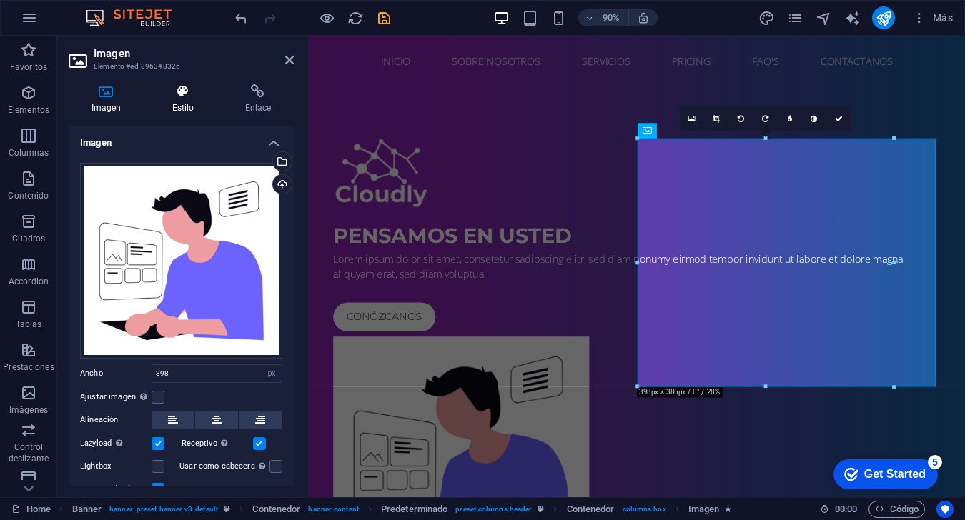
click at [187, 100] on h4 "Estilo" at bounding box center [185, 99] width 73 height 30
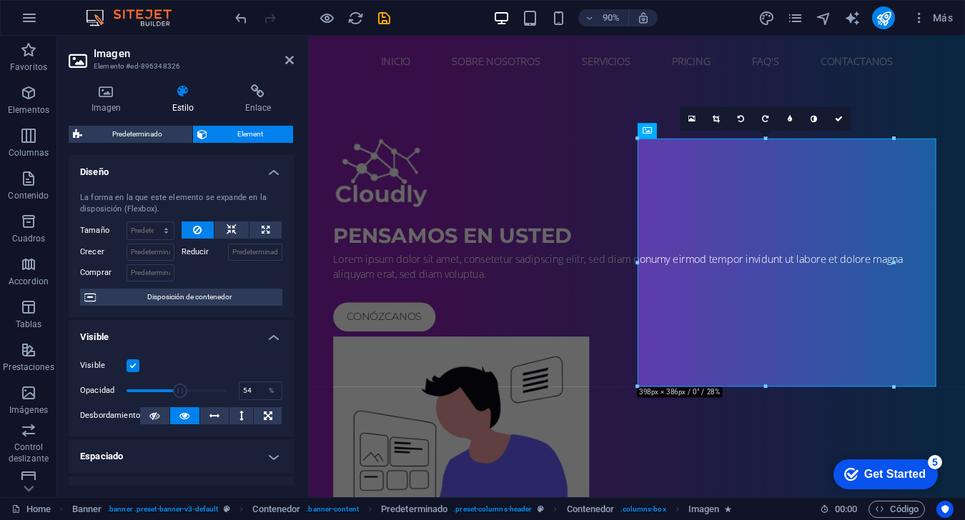
drag, startPoint x: 227, startPoint y: 390, endPoint x: 179, endPoint y: 387, distance: 48.0
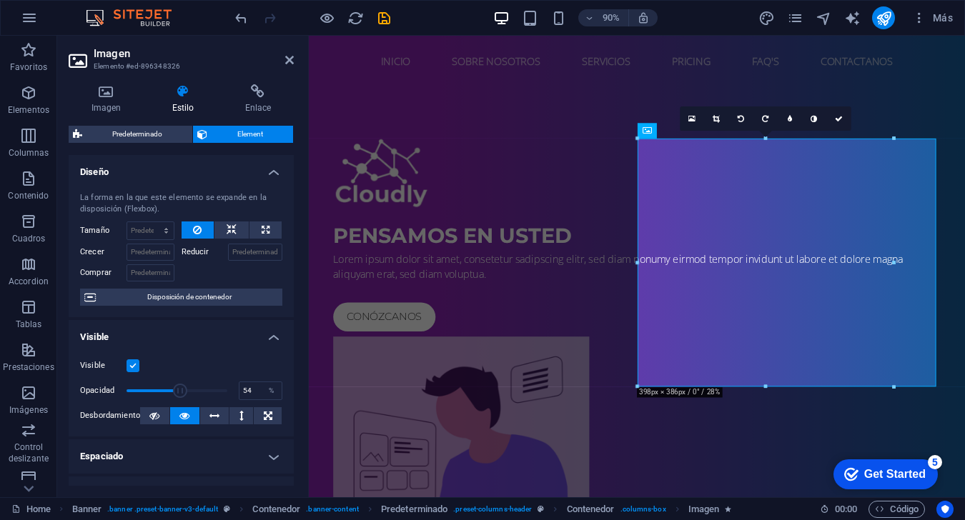
click at [179, 387] on span at bounding box center [180, 391] width 14 height 14
type input "100"
drag, startPoint x: 179, startPoint y: 387, endPoint x: 247, endPoint y: 386, distance: 67.9
click at [247, 386] on div "Opacidad 100 %" at bounding box center [181, 390] width 202 height 21
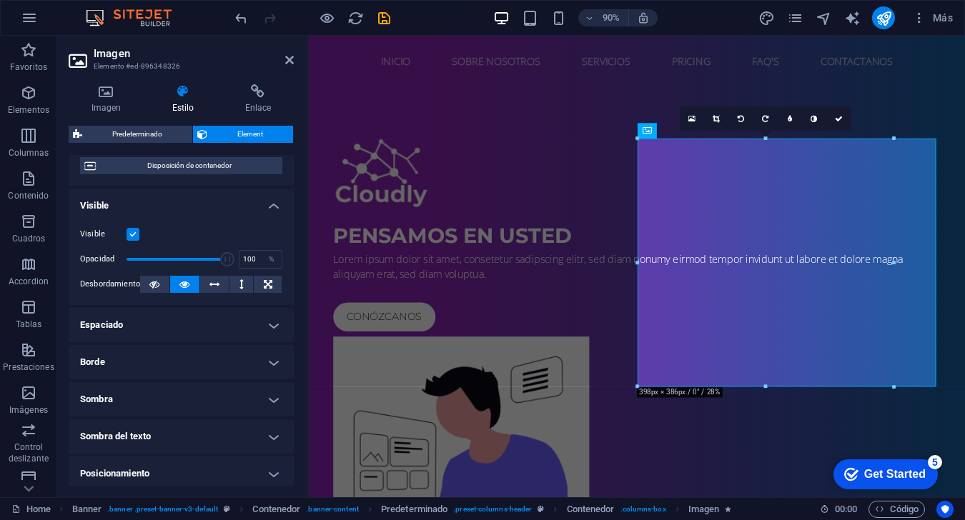
scroll to position [143, 0]
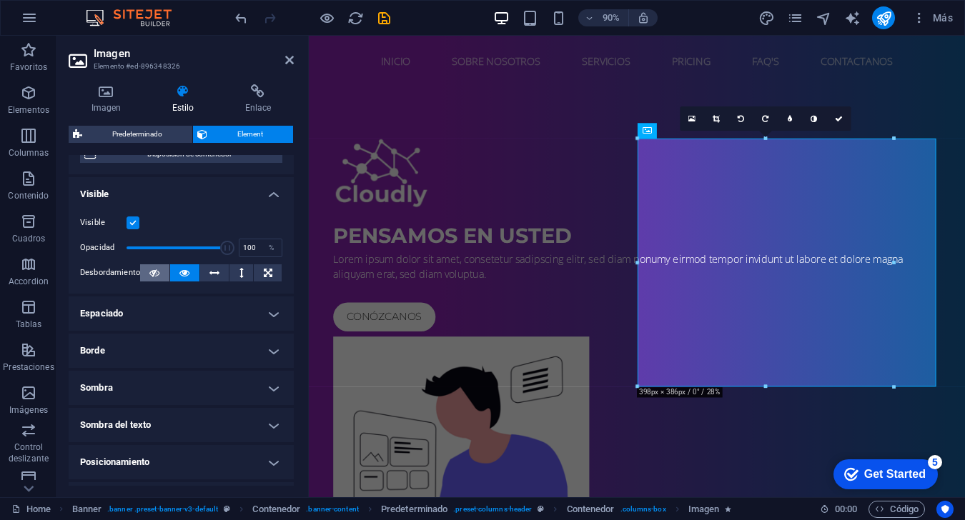
click at [152, 270] on icon at bounding box center [154, 272] width 10 height 17
click at [183, 279] on icon at bounding box center [184, 272] width 10 height 17
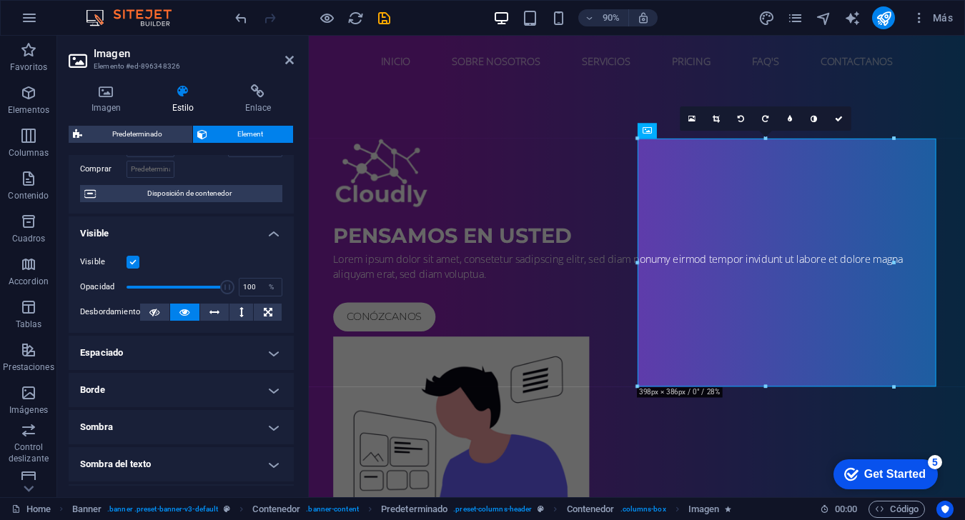
scroll to position [0, 0]
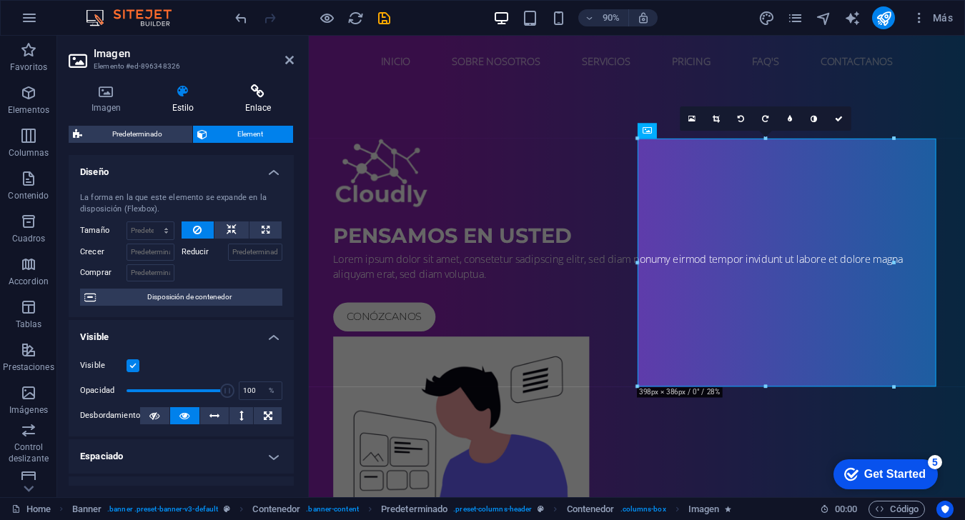
click at [254, 108] on h4 "Enlace" at bounding box center [257, 99] width 71 height 30
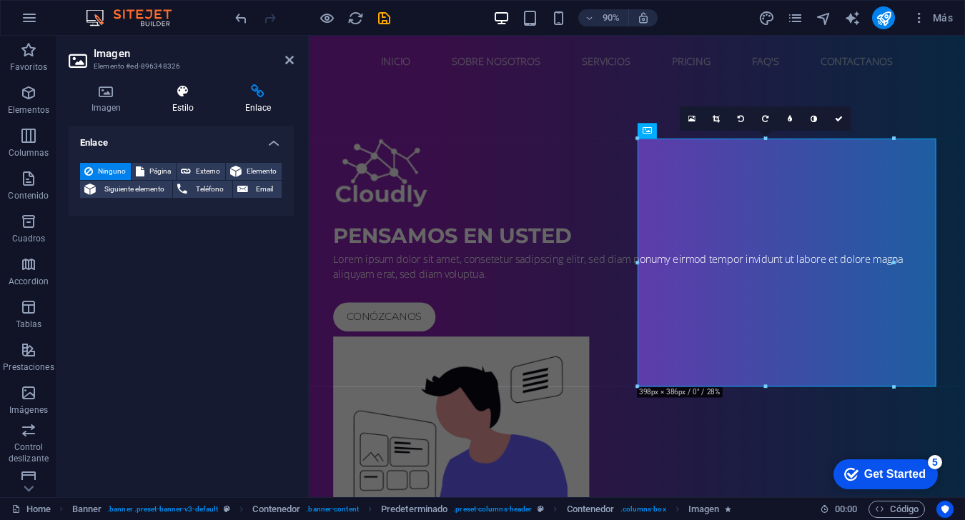
click at [197, 103] on h4 "Estilo" at bounding box center [185, 99] width 73 height 30
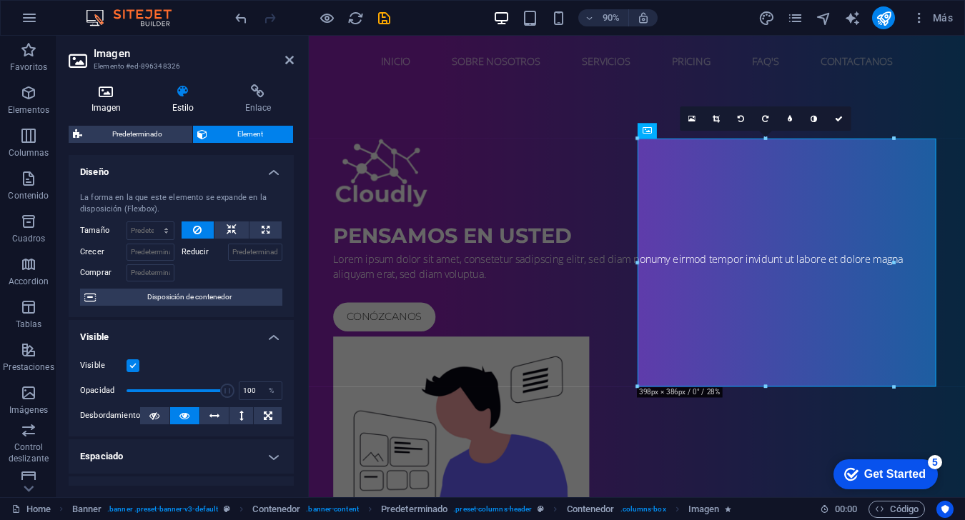
click at [107, 101] on h4 "Imagen" at bounding box center [109, 99] width 81 height 30
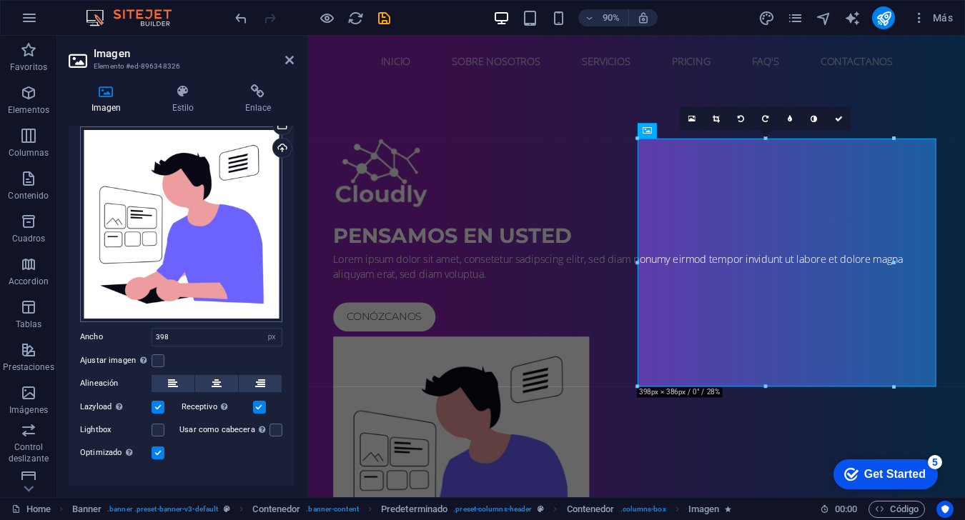
scroll to position [55, 0]
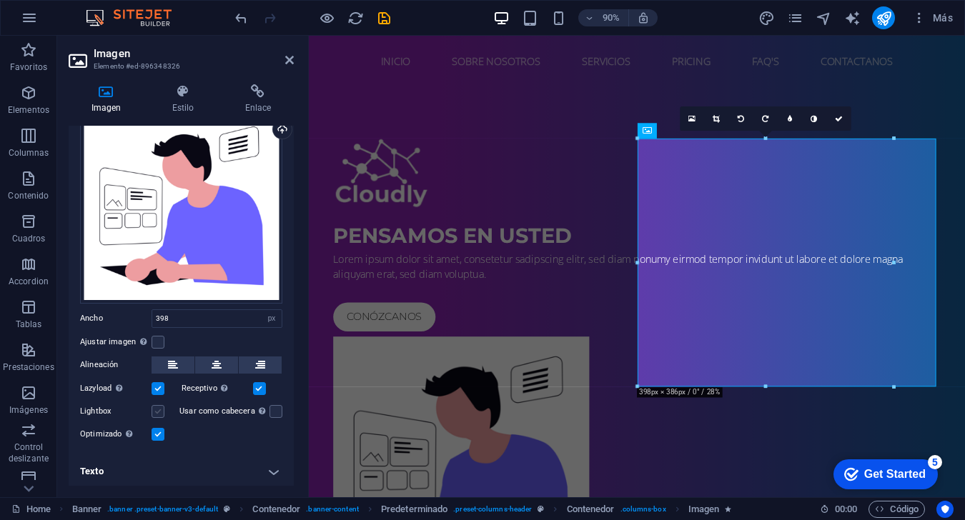
click at [159, 412] on label at bounding box center [158, 411] width 13 height 13
click at [0, 0] on input "Lightbox" at bounding box center [0, 0] width 0 height 0
click at [159, 412] on label at bounding box center [158, 411] width 13 height 13
click at [0, 0] on input "Lightbox" at bounding box center [0, 0] width 0 height 0
click at [229, 460] on h4 "Texto" at bounding box center [181, 472] width 225 height 34
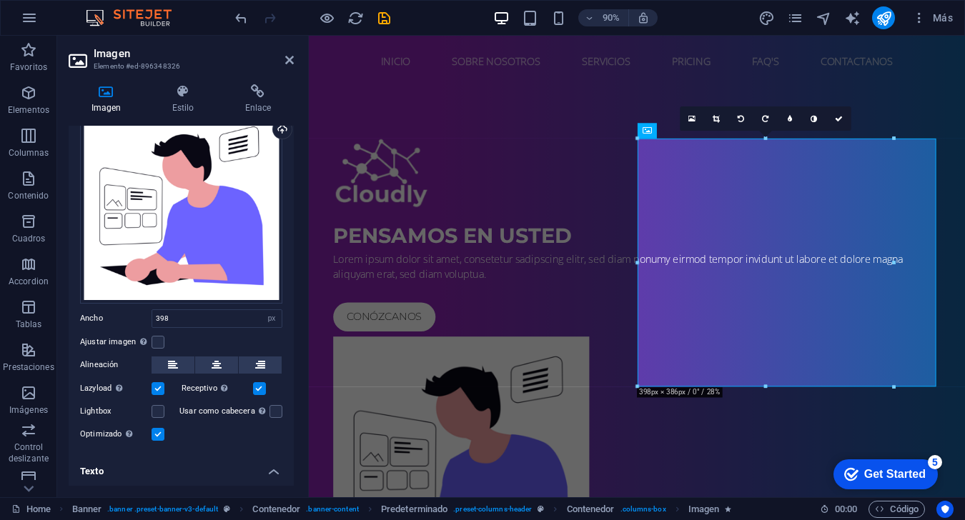
scroll to position [189, 0]
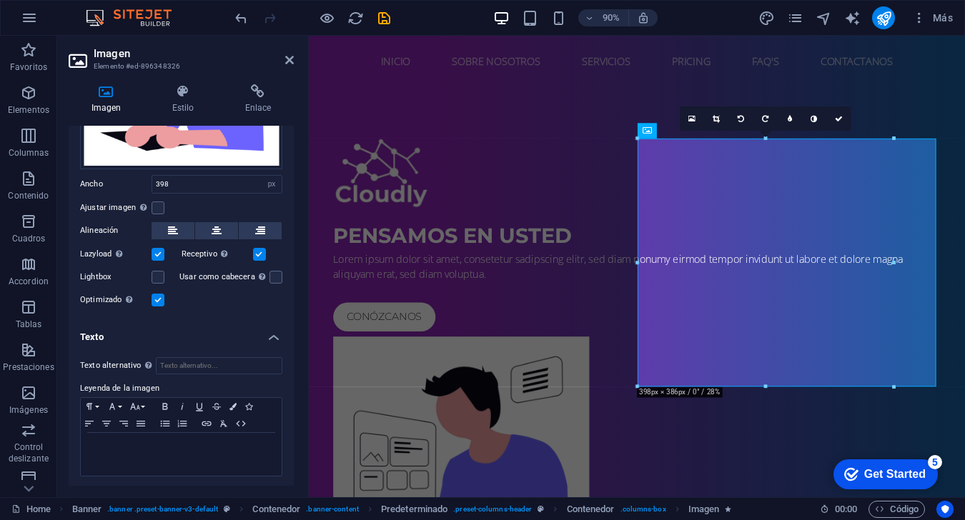
click at [229, 327] on h4 "Texto" at bounding box center [181, 333] width 225 height 26
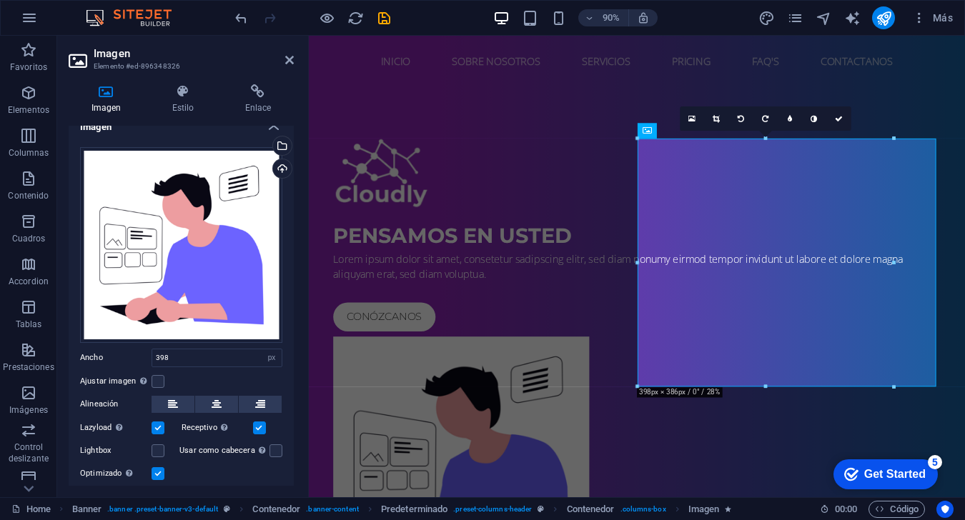
scroll to position [0, 0]
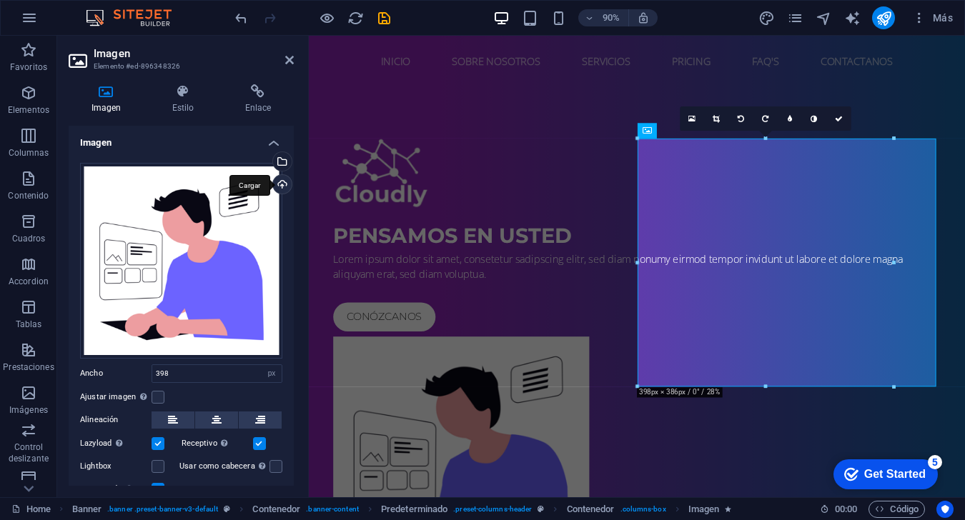
click at [277, 191] on div "Cargar" at bounding box center [280, 185] width 21 height 21
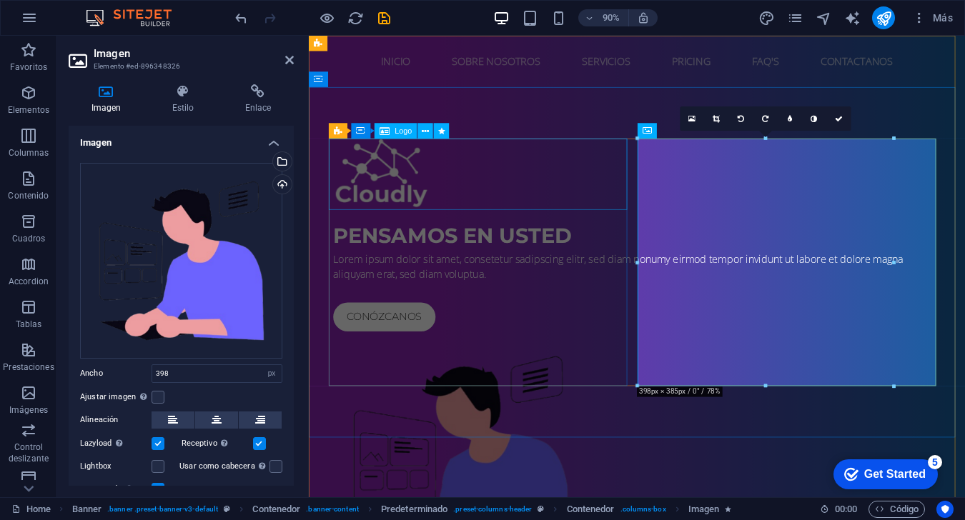
click at [420, 177] on div at bounding box center [673, 189] width 675 height 79
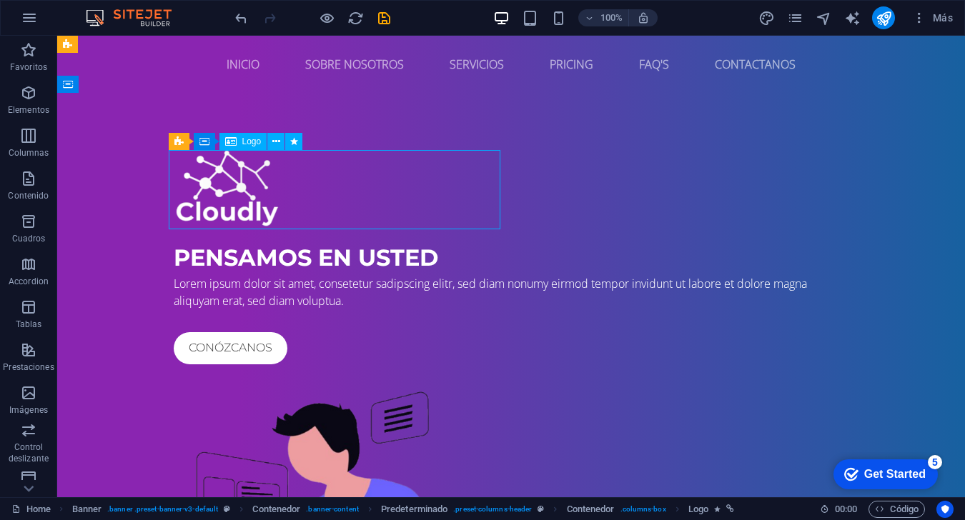
click at [240, 193] on div at bounding box center [511, 189] width 675 height 79
select select "px"
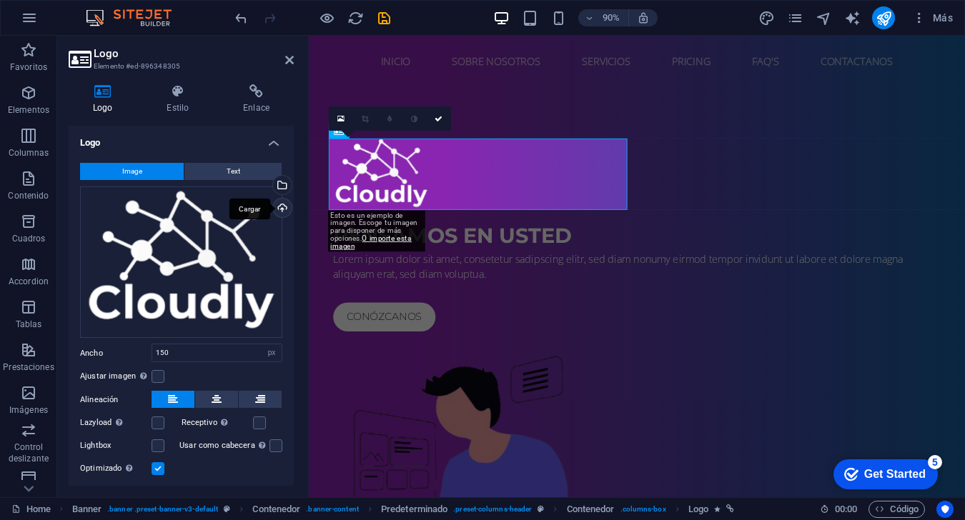
click at [284, 210] on div "Cargar" at bounding box center [280, 209] width 21 height 21
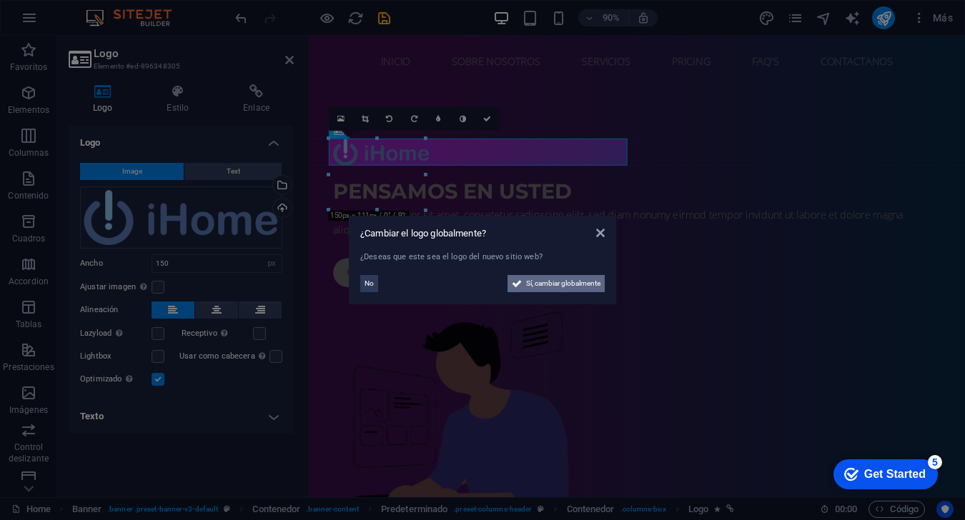
click at [542, 287] on span "Sí, cambiar globalmente" at bounding box center [563, 283] width 74 height 17
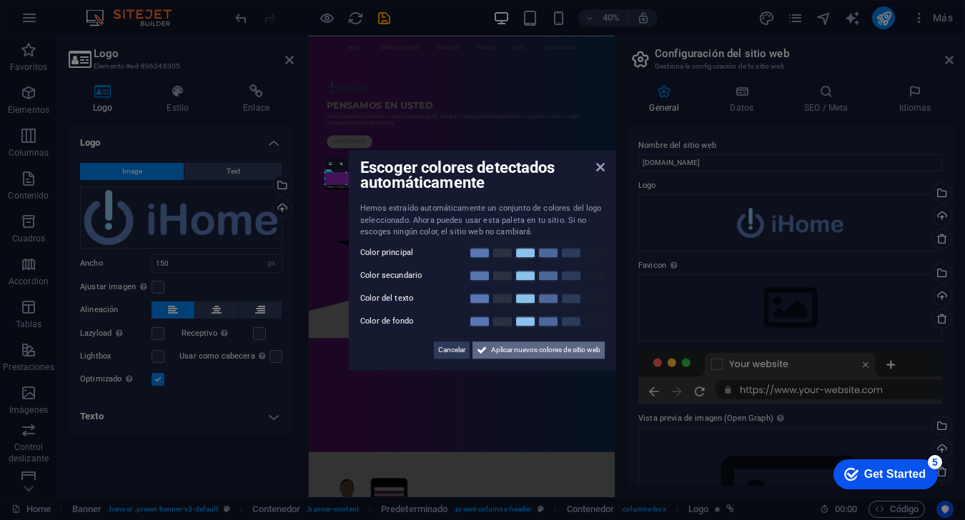
click at [557, 349] on span "Aplicar nuevos colores de sitio web" at bounding box center [545, 350] width 109 height 17
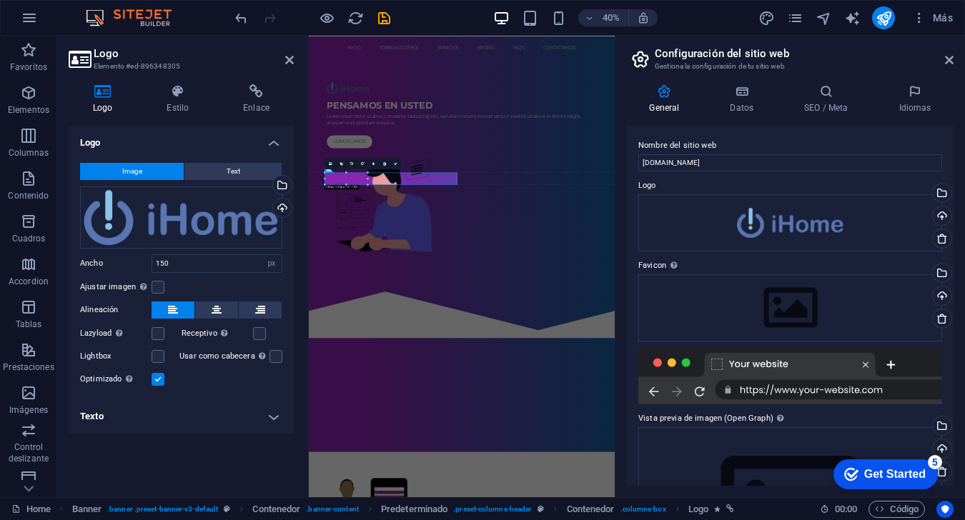
click at [723, 61] on header "Configuración del sitio web Gestiona la configuración de tu sitio web" at bounding box center [792, 54] width 324 height 37
click at [723, 63] on icon at bounding box center [949, 59] width 9 height 11
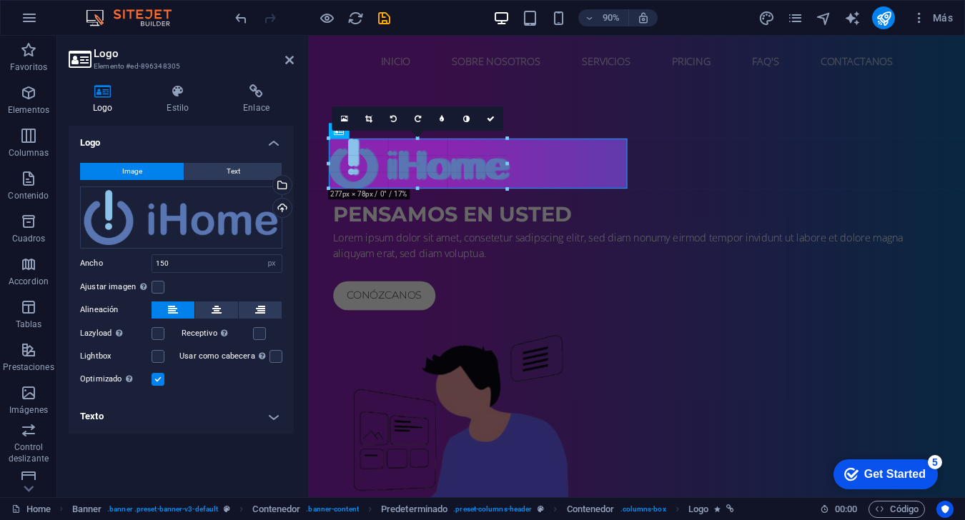
drag, startPoint x: 424, startPoint y: 155, endPoint x: 123, endPoint y: 323, distance: 344.6
type input "275"
click at [197, 224] on div "Arrastra archivos aquí, haz clic para escoger archivos o selecciona archivos de…" at bounding box center [181, 218] width 202 height 62
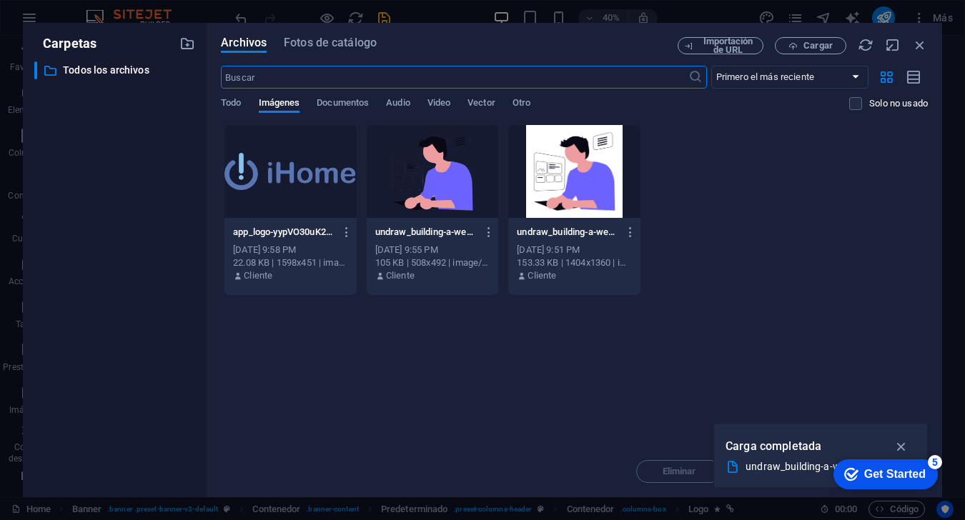
click at [536, 382] on div "Arrastra archivos aquí para cargarlos de inmediato app_logo-yypVO30uK2dSdyC6_x7…" at bounding box center [574, 285] width 707 height 322
click at [723, 219] on div "app_logo-yypVO30uK2dSdyC6_x7vvQ.png app_logo-yypVO30uK2dSdyC6_x7vvQ.png [DATE] …" at bounding box center [574, 210] width 707 height 172
click at [723, 447] on icon "button" at bounding box center [901, 447] width 16 height 16
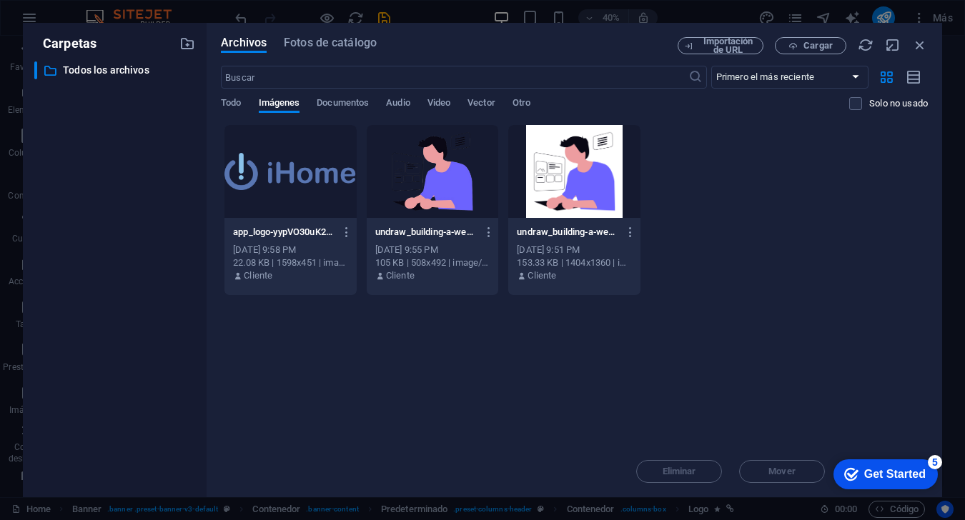
click at [723, 345] on div "Arrastra archivos aquí para cargarlos de inmediato app_logo-yypVO30uK2dSdyC6_x7…" at bounding box center [574, 285] width 707 height 322
drag, startPoint x: 928, startPoint y: 42, endPoint x: 920, endPoint y: 54, distance: 14.9
click at [723, 54] on div "Archivos Fotos de catálogo Importación de URL Cargar ​ Primero el más reciente …" at bounding box center [574, 260] width 735 height 475
drag, startPoint x: 666, startPoint y: 19, endPoint x: 920, endPoint y: 46, distance: 255.1
click at [723, 46] on icon "button" at bounding box center [920, 45] width 16 height 16
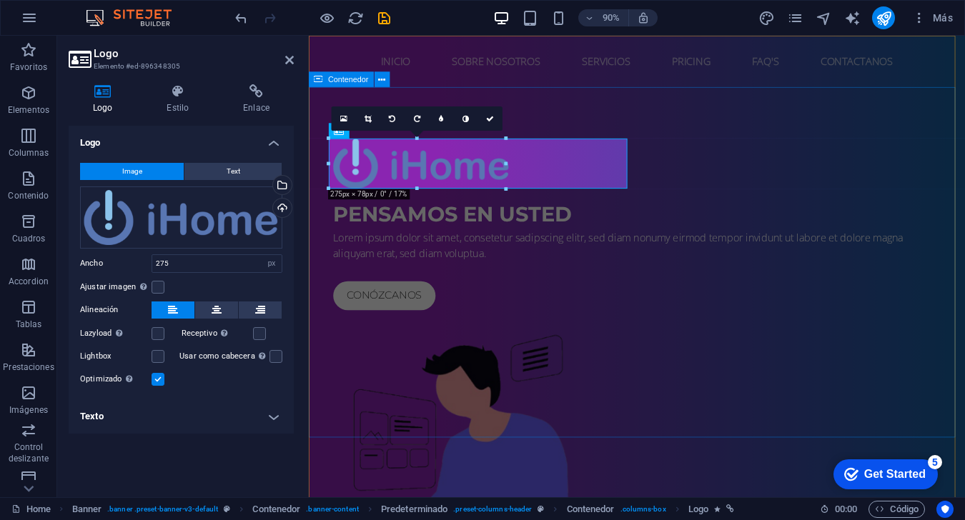
click at [557, 438] on div "PENSAMOS EN USTED Lorem ipsum dolor sit amet, consetetur sadipscing elitr, sed …" at bounding box center [673, 386] width 729 height 586
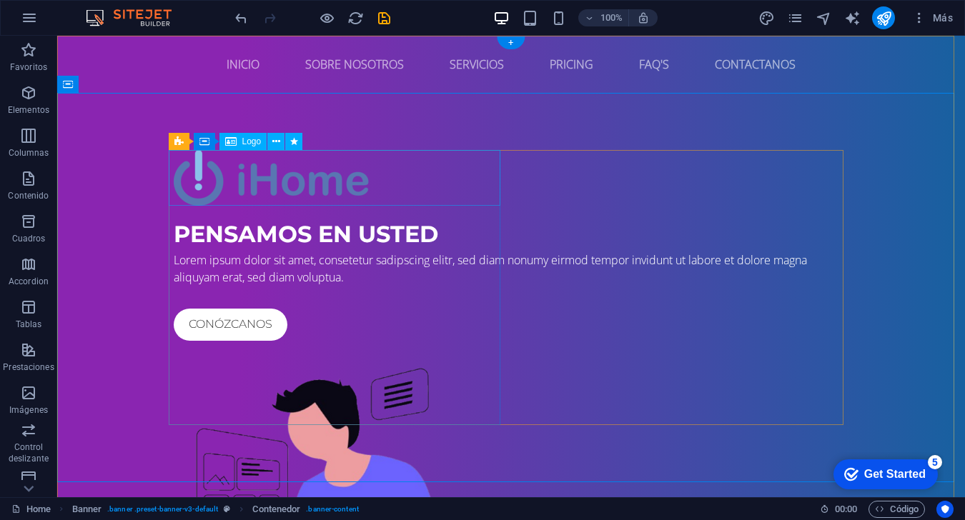
click at [309, 196] on div at bounding box center [511, 178] width 675 height 56
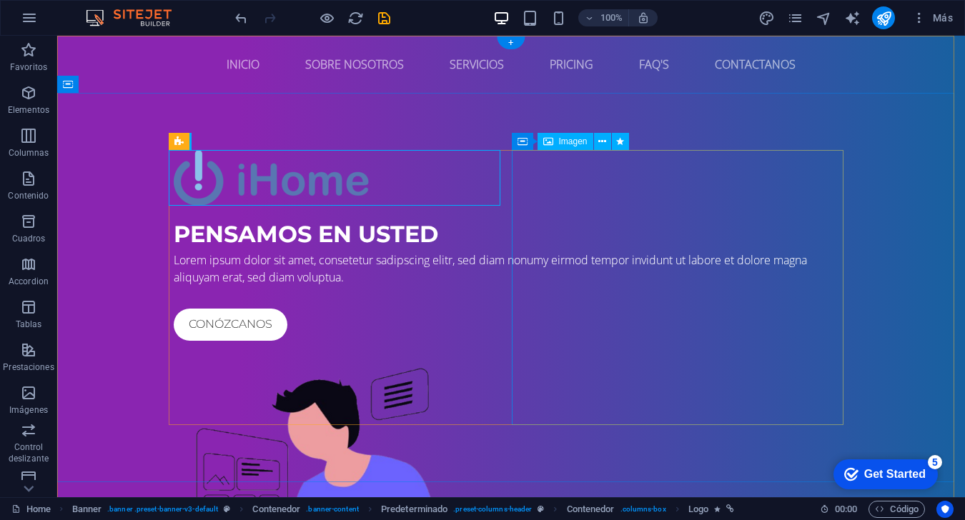
click at [614, 347] on figure at bounding box center [511, 484] width 675 height 275
click at [223, 180] on div at bounding box center [511, 178] width 675 height 56
select select "px"
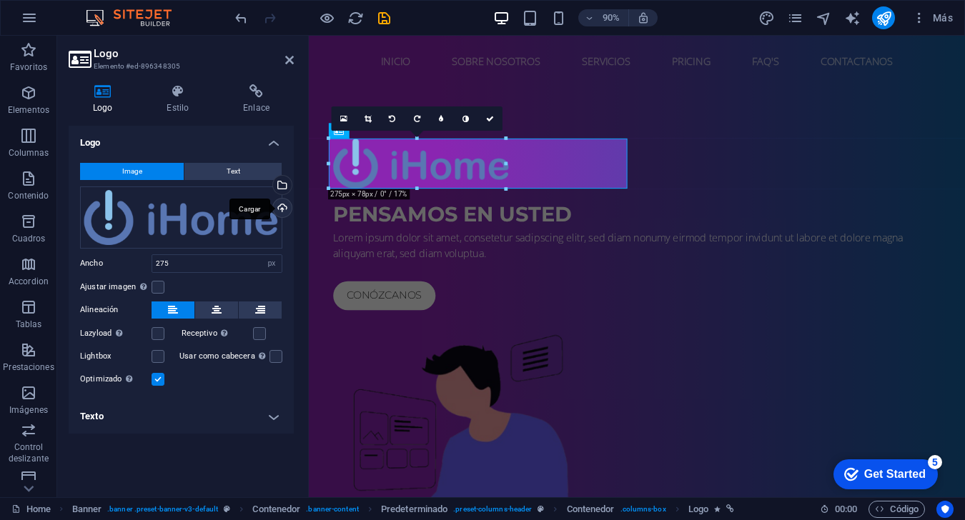
click at [287, 205] on div "Cargar" at bounding box center [280, 209] width 21 height 21
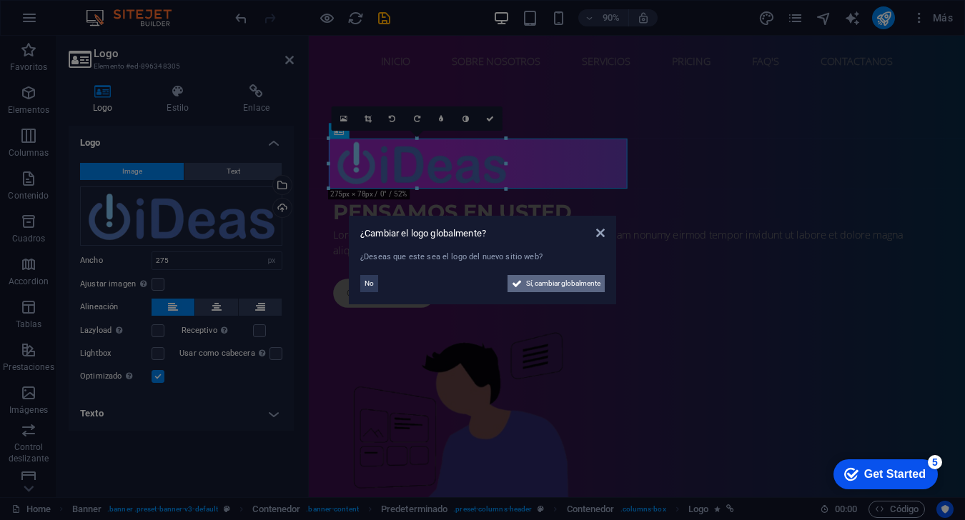
click at [531, 283] on span "Sí, cambiar globalmente" at bounding box center [563, 283] width 74 height 17
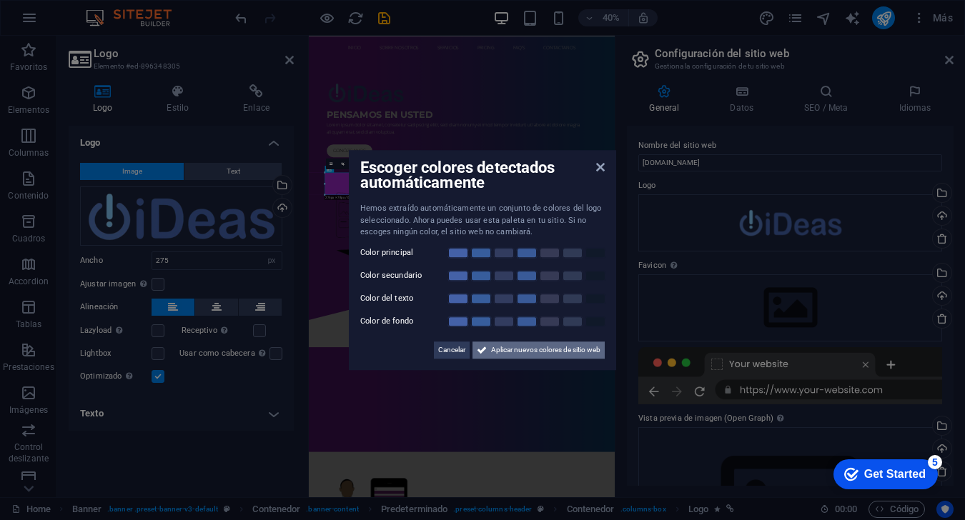
click at [521, 347] on span "Aplicar nuevos colores de sitio web" at bounding box center [545, 350] width 109 height 17
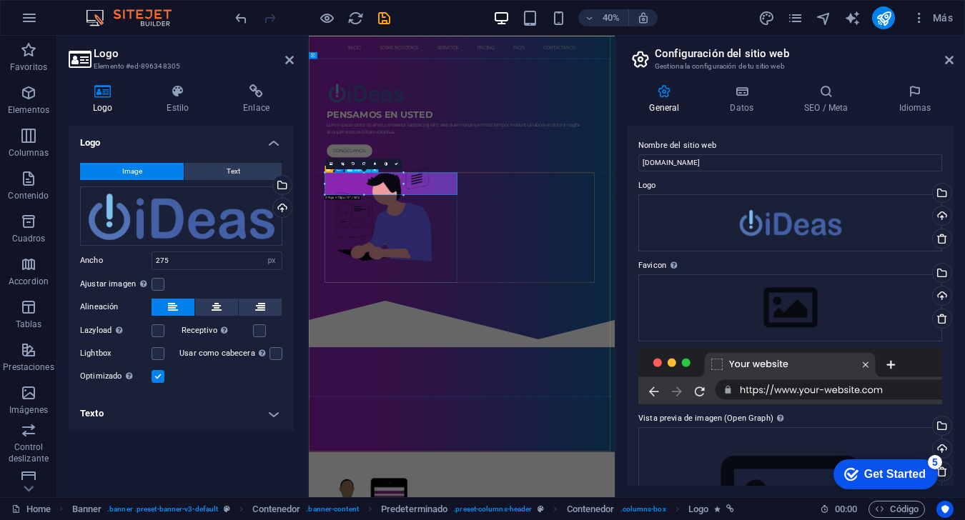
drag, startPoint x: 480, startPoint y: 411, endPoint x: 503, endPoint y: 422, distance: 25.3
click at [480, 203] on div at bounding box center [691, 176] width 675 height 53
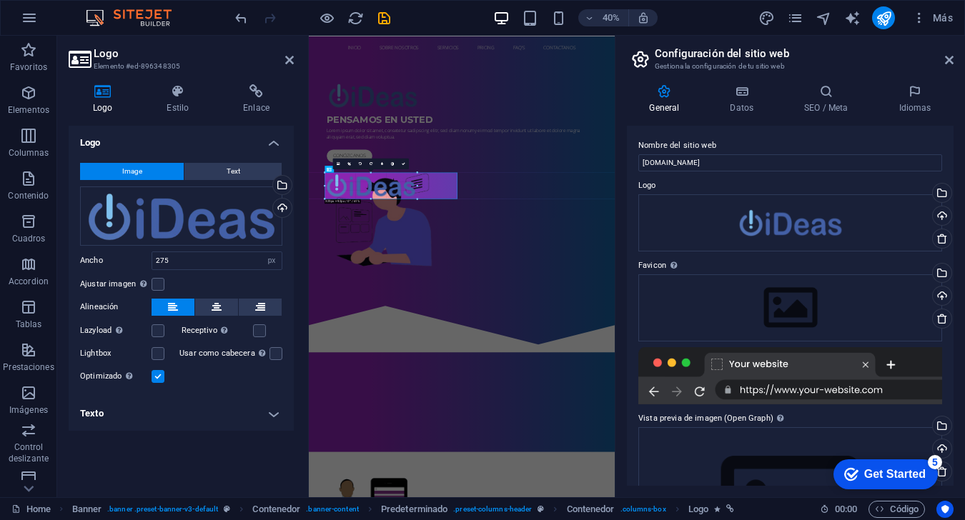
drag, startPoint x: 403, startPoint y: 194, endPoint x: 416, endPoint y: 204, distance: 16.3
type input "323"
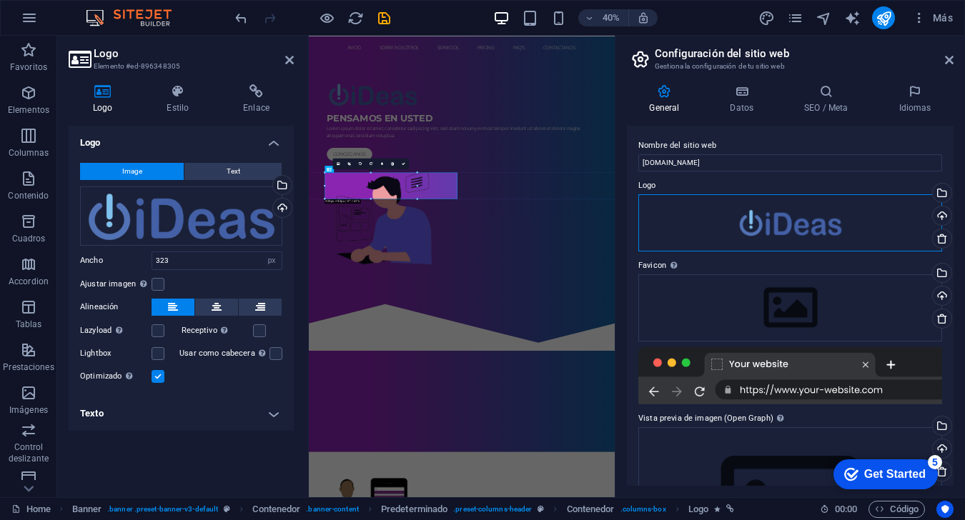
click at [723, 222] on div "Arrastra archivos aquí, haz clic para escoger archivos o selecciona archivos de…" at bounding box center [790, 222] width 304 height 57
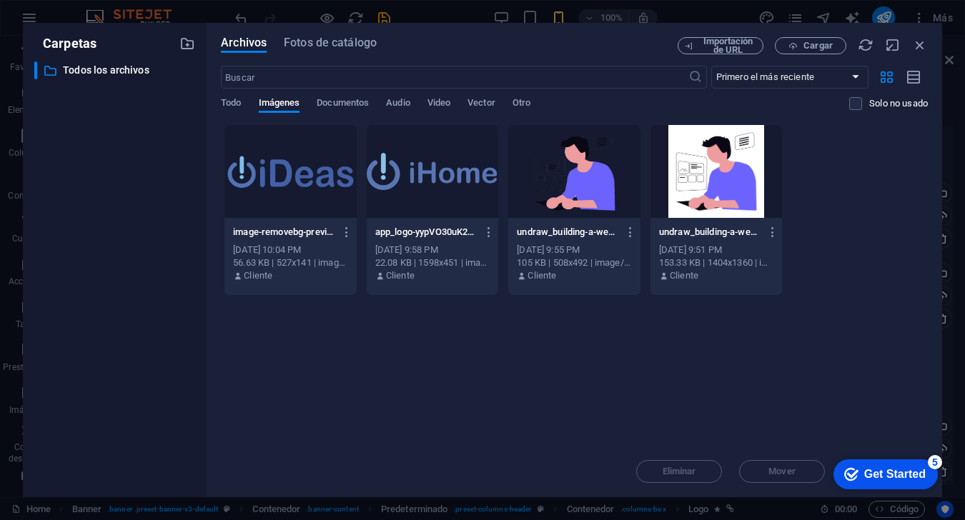
click at [294, 187] on div at bounding box center [290, 171] width 132 height 93
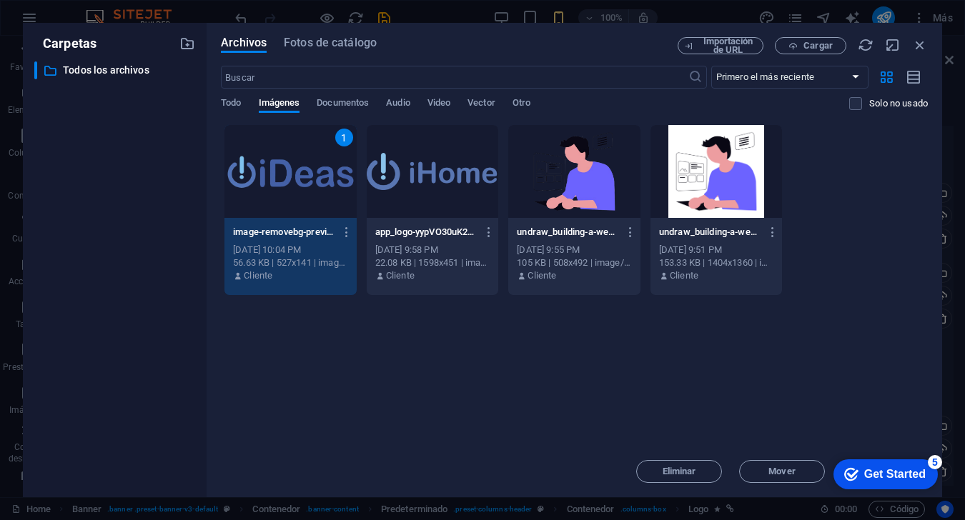
click at [723, 47] on div "Archivos Fotos de catálogo Importación de URL Cargar ​ Primero el más reciente …" at bounding box center [574, 260] width 735 height 475
click at [723, 49] on icon "button" at bounding box center [920, 45] width 16 height 16
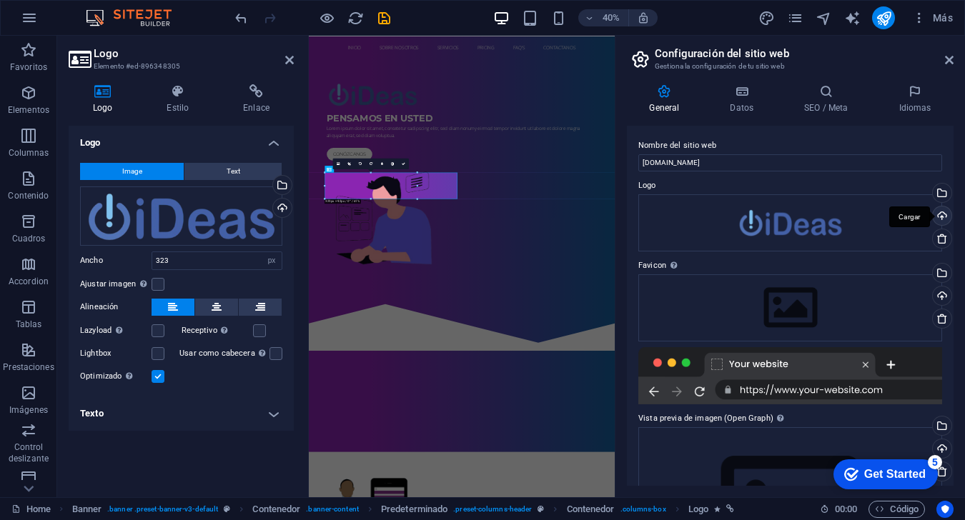
click at [723, 216] on div "Cargar" at bounding box center [940, 217] width 21 height 21
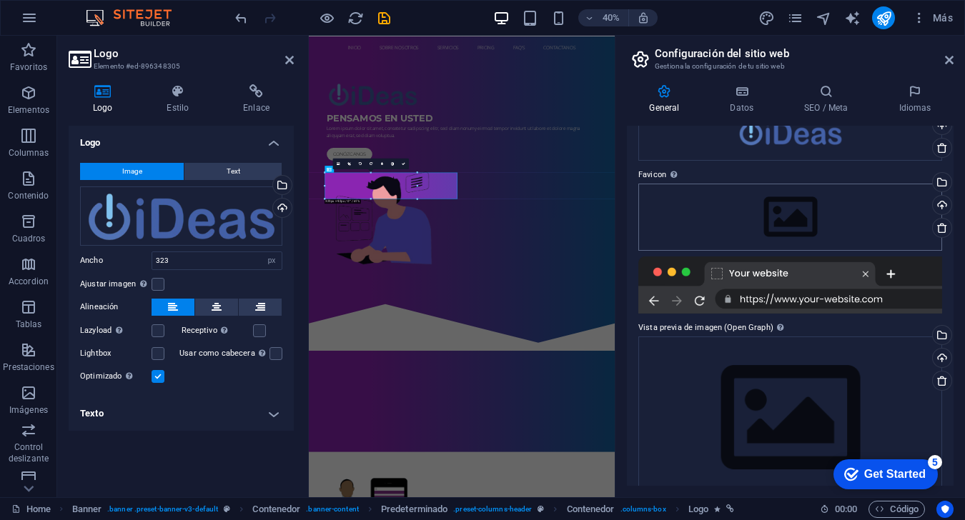
scroll to position [116, 0]
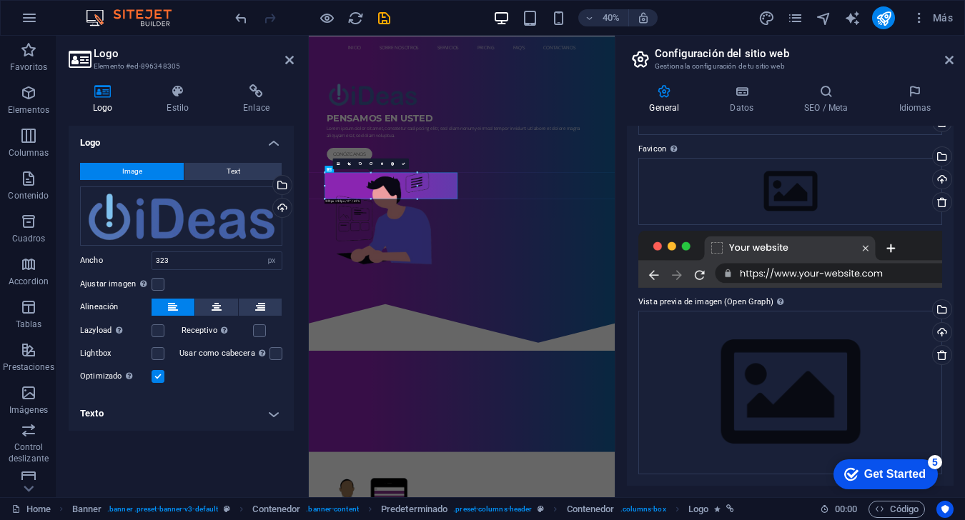
drag, startPoint x: 722, startPoint y: 250, endPoint x: 751, endPoint y: 288, distance: 47.5
click at [722, 250] on div at bounding box center [790, 259] width 304 height 57
click at [723, 367] on div "Arrastra archivos aquí, haz clic para escoger archivos o selecciona archivos de…" at bounding box center [790, 393] width 304 height 164
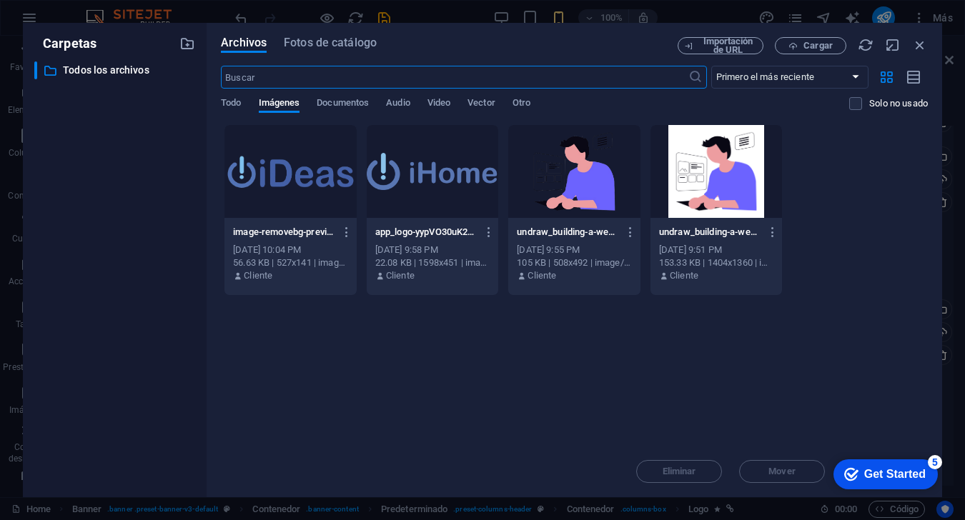
click at [723, 36] on div "Archivos Fotos de catálogo Importación de URL Cargar ​ Primero el más reciente …" at bounding box center [574, 260] width 735 height 475
click at [723, 44] on icon "button" at bounding box center [920, 45] width 16 height 16
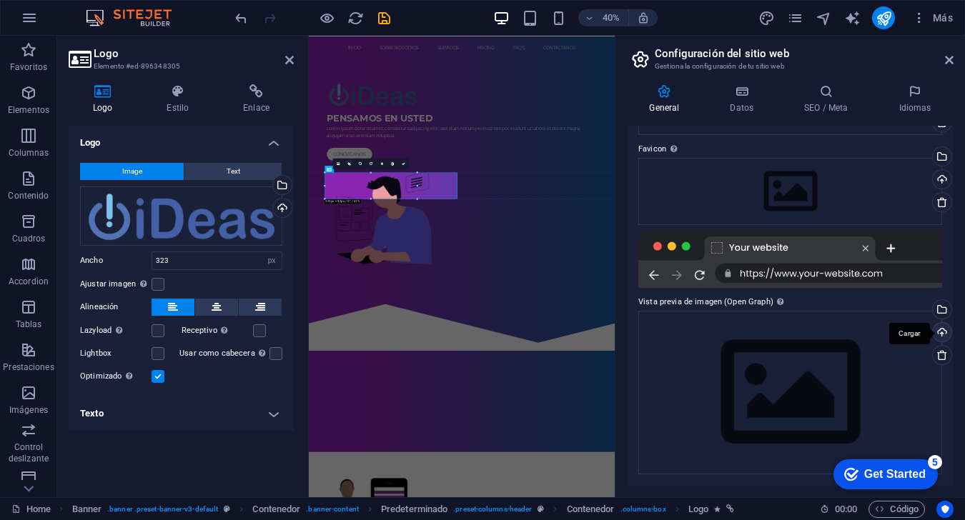
click at [723, 327] on div "Cargar" at bounding box center [940, 333] width 21 height 21
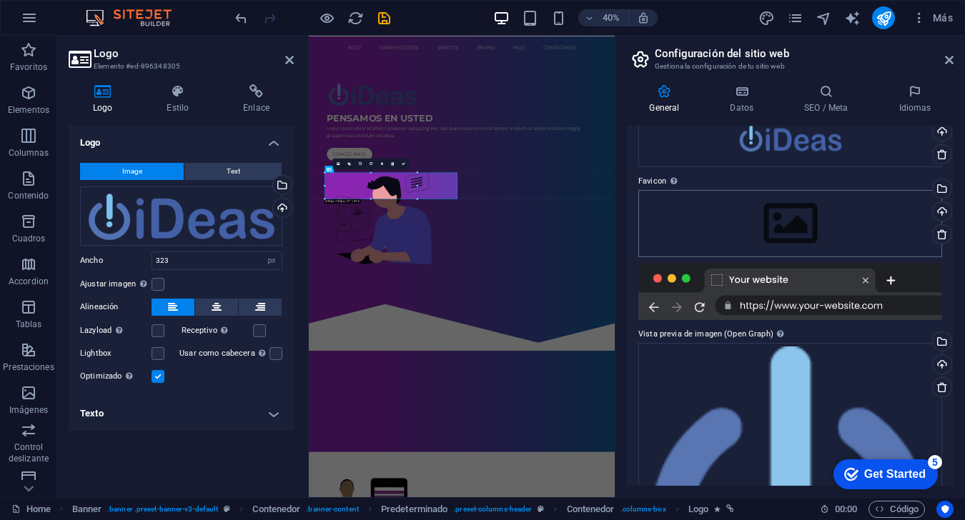
scroll to position [55, 0]
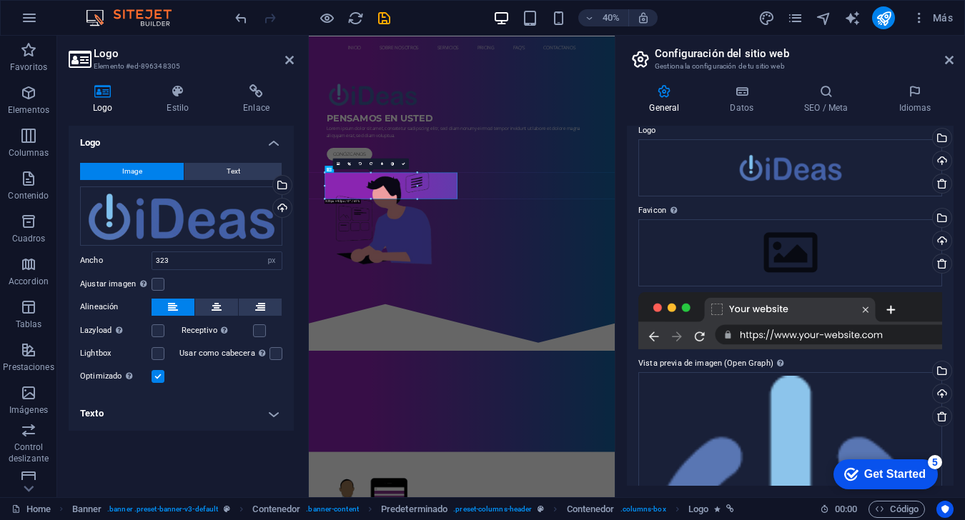
click at [723, 313] on div at bounding box center [790, 320] width 304 height 57
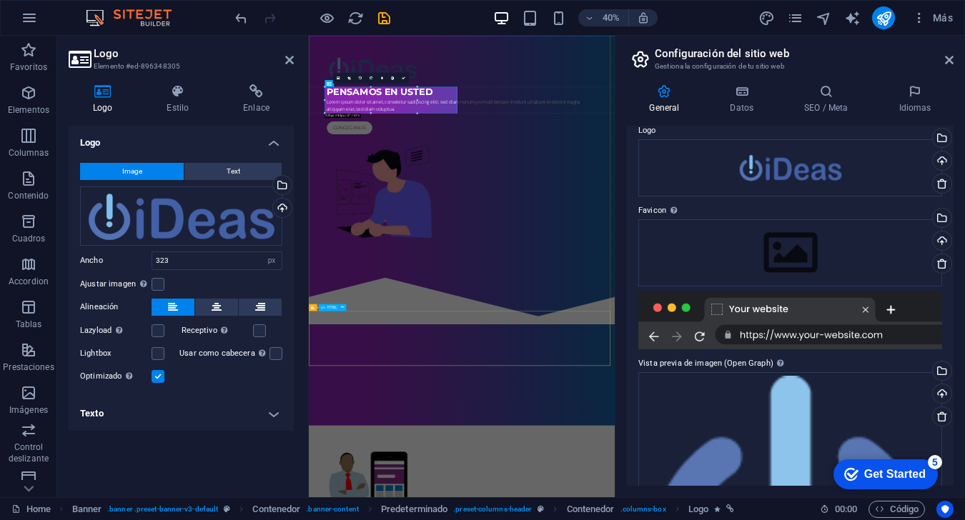
scroll to position [0, 0]
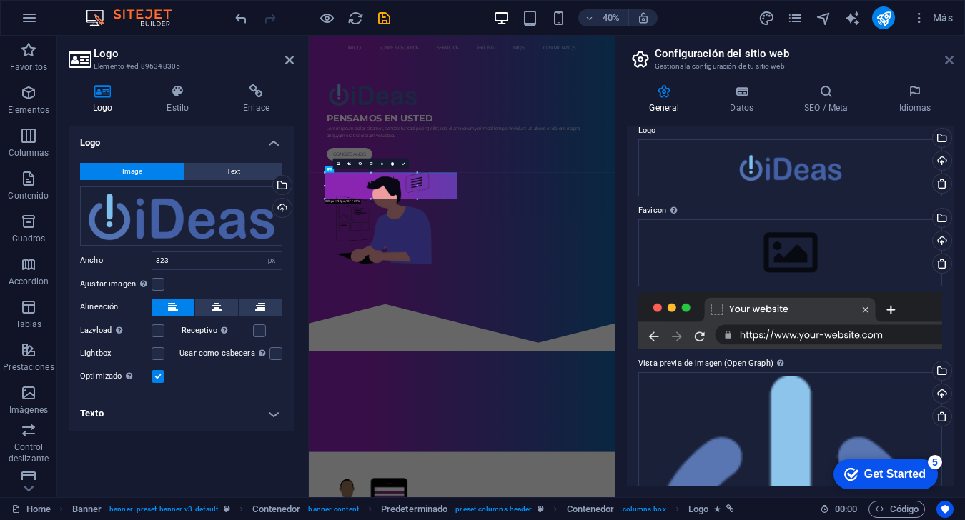
click at [723, 64] on icon at bounding box center [949, 59] width 9 height 11
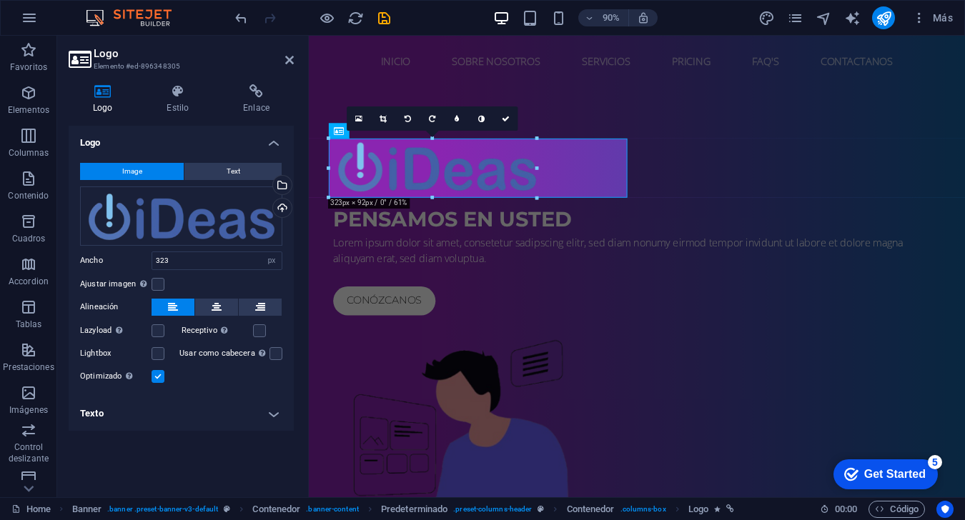
click at [289, 70] on header "Logo Elemento #ed-896348305" at bounding box center [181, 54] width 225 height 37
click at [291, 62] on icon at bounding box center [289, 59] width 9 height 11
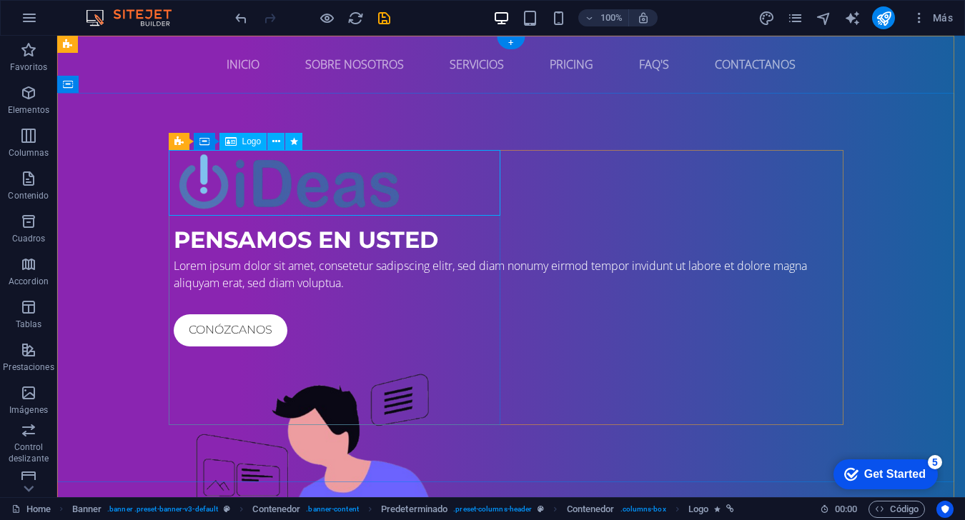
click at [310, 196] on div at bounding box center [511, 180] width 675 height 61
select select "px"
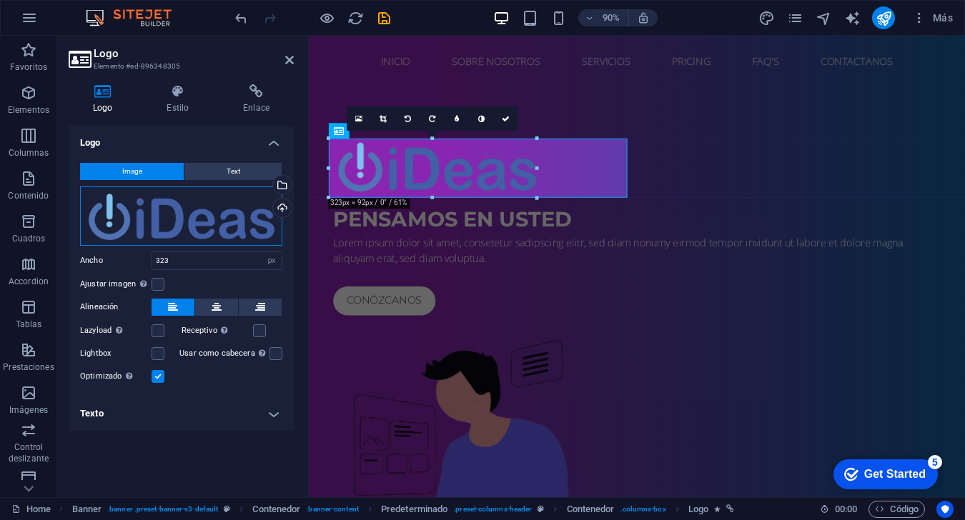
click at [172, 231] on div "Arrastra archivos aquí, haz clic para escoger archivos o selecciona archivos de…" at bounding box center [181, 216] width 202 height 59
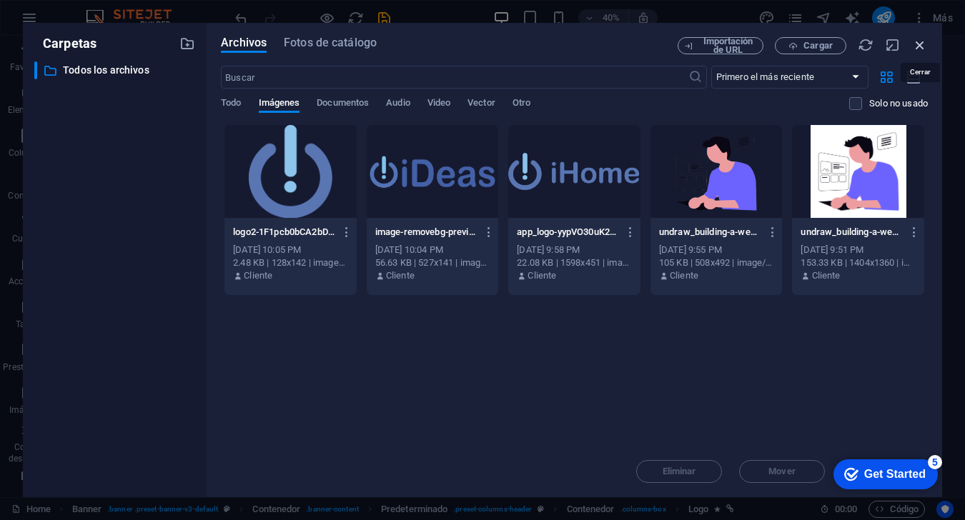
click at [723, 49] on icon "button" at bounding box center [920, 45] width 16 height 16
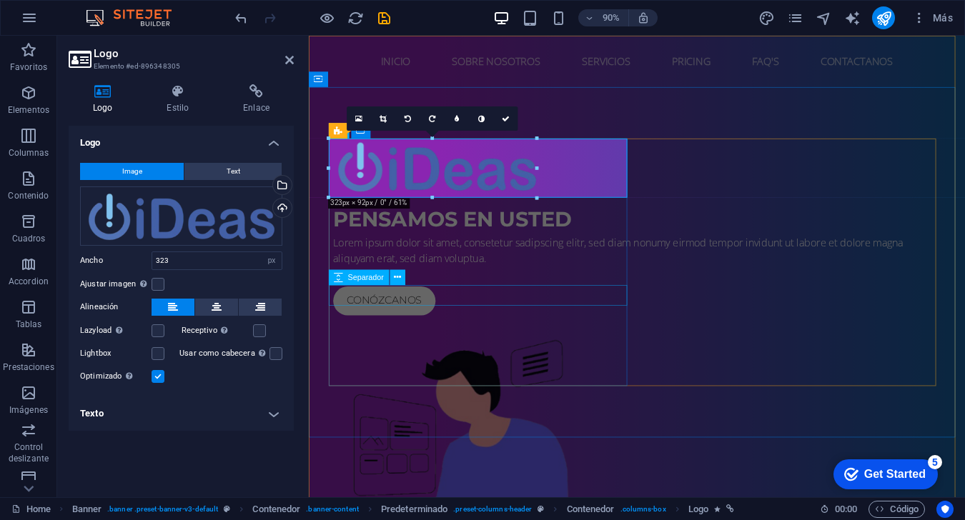
click at [529, 314] on div at bounding box center [673, 303] width 675 height 23
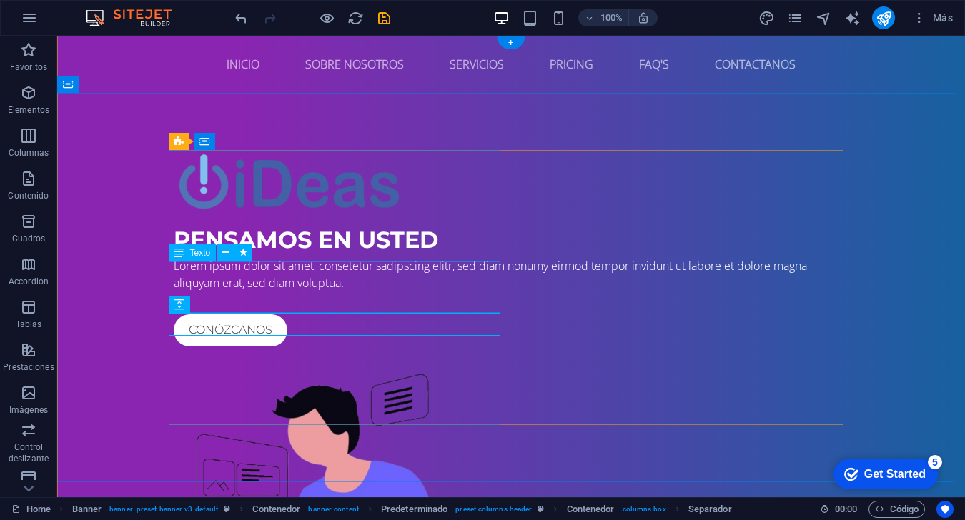
click at [382, 292] on div "Lorem ipsum dolor sit amet, consetetur sadipscing elitr, sed diam nonumy eirmod…" at bounding box center [511, 274] width 675 height 34
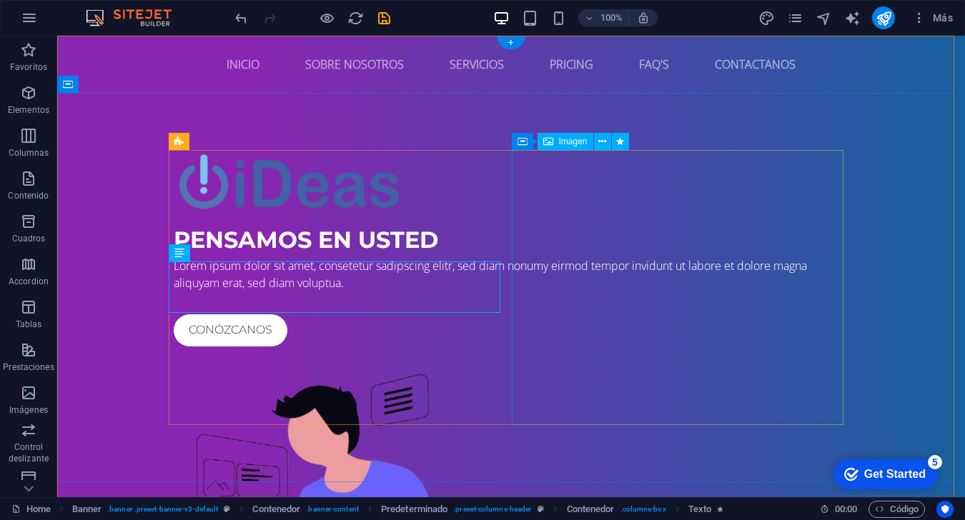
click at [694, 352] on figure at bounding box center [511, 489] width 675 height 275
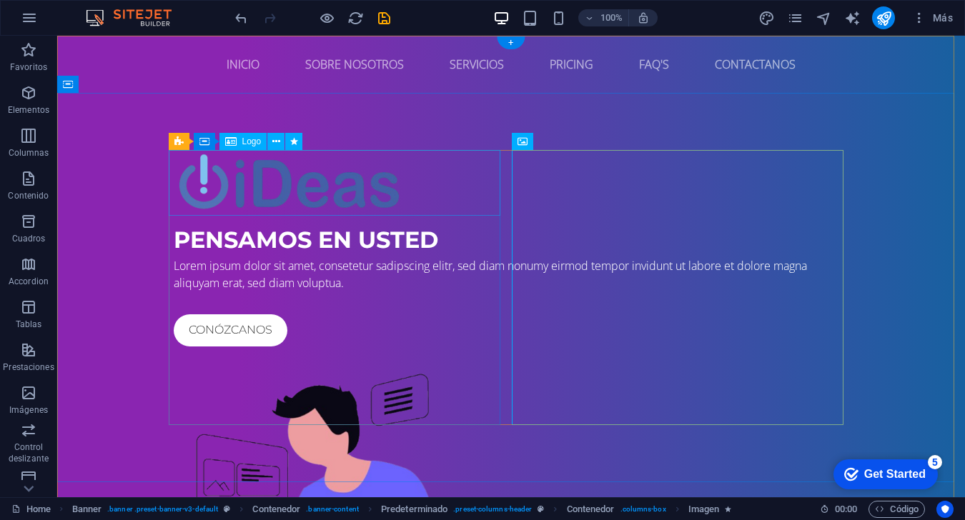
click at [351, 186] on div at bounding box center [511, 180] width 675 height 61
click at [375, 202] on div at bounding box center [511, 180] width 675 height 61
select select "px"
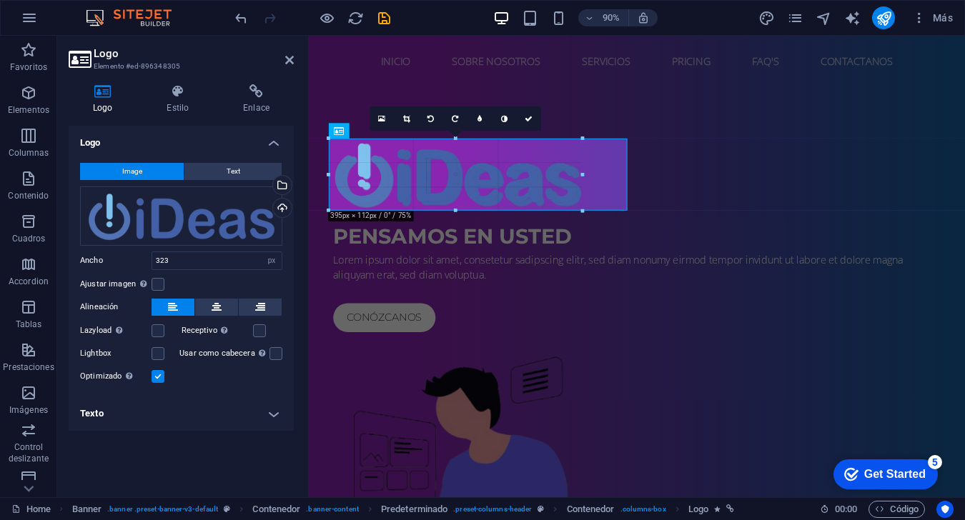
drag, startPoint x: 537, startPoint y: 197, endPoint x: 548, endPoint y: 211, distance: 18.3
type input "395"
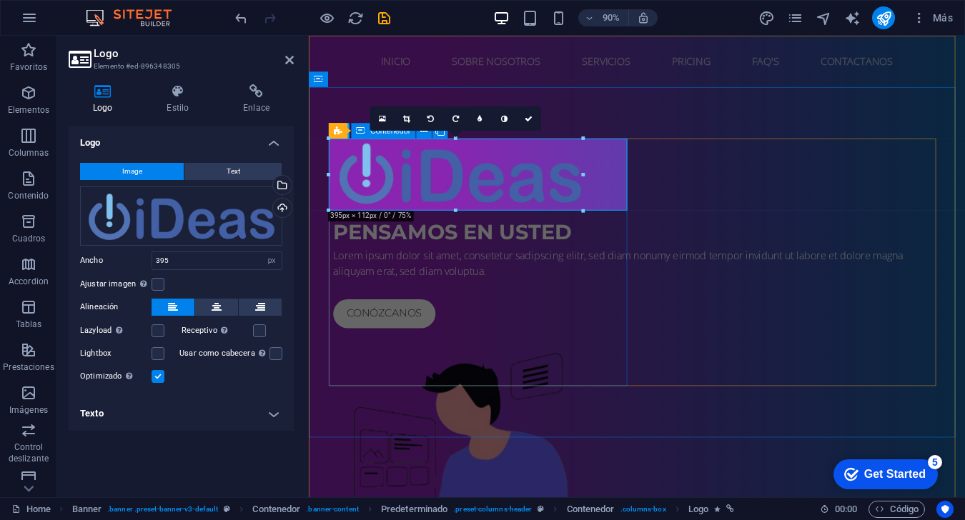
drag, startPoint x: 627, startPoint y: 409, endPoint x: 625, endPoint y: 377, distance: 31.5
click at [627, 361] on div "PENSAMOS EN USTED Lorem ipsum dolor sit amet, consetetur sadipscing elitr, sed …" at bounding box center [673, 255] width 675 height 211
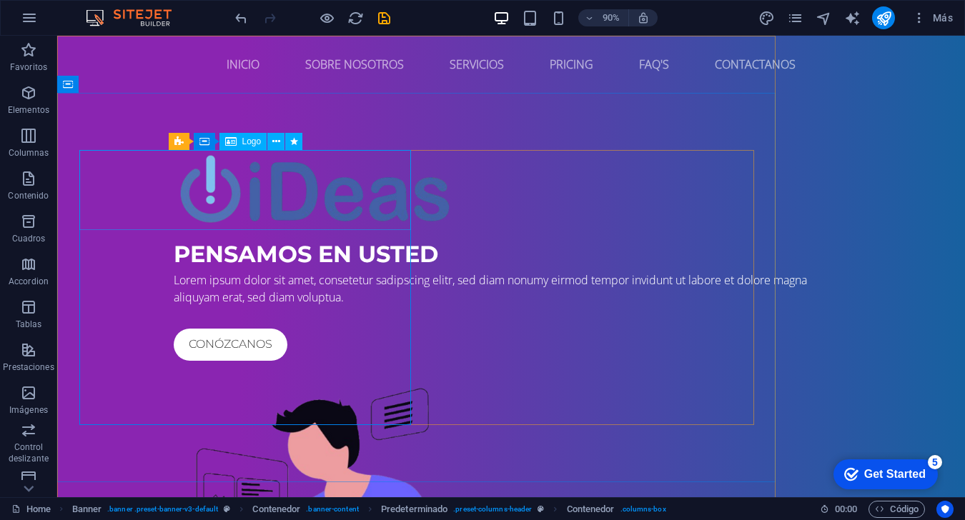
click at [375, 177] on div at bounding box center [511, 188] width 675 height 76
click at [245, 200] on div at bounding box center [511, 188] width 675 height 76
select select "px"
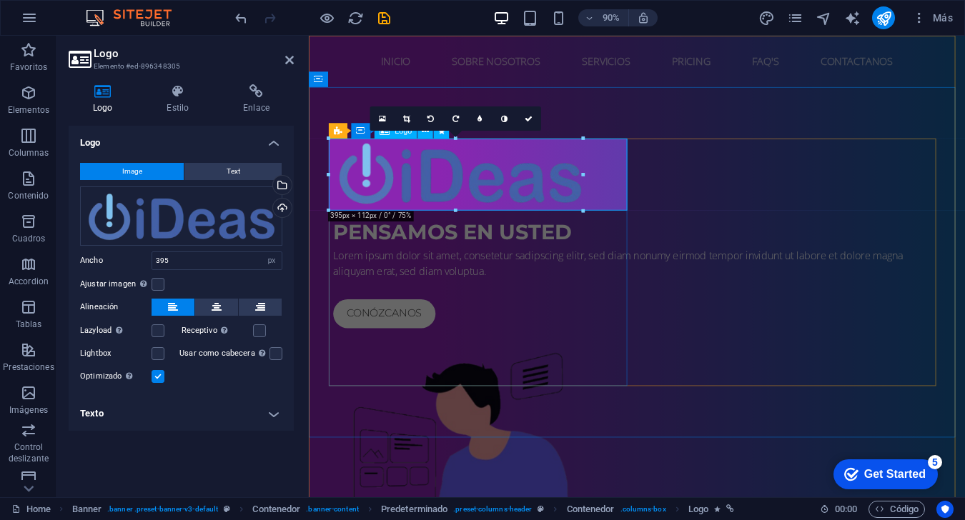
click at [424, 187] on div at bounding box center [673, 188] width 675 height 76
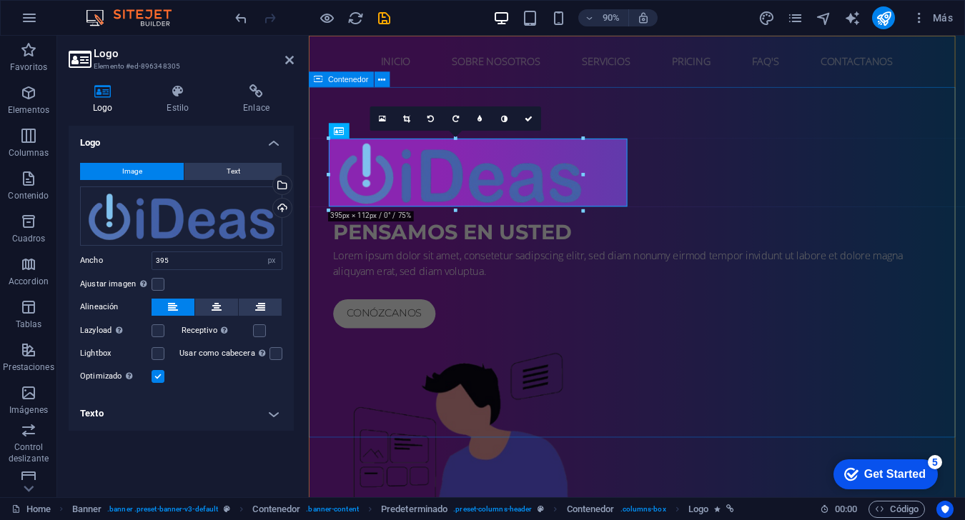
click at [566, 457] on div "PENSAMOS EN USTED Lorem ipsum dolor sit amet, consetetur sadipscing elitr, sed …" at bounding box center [673, 396] width 729 height 606
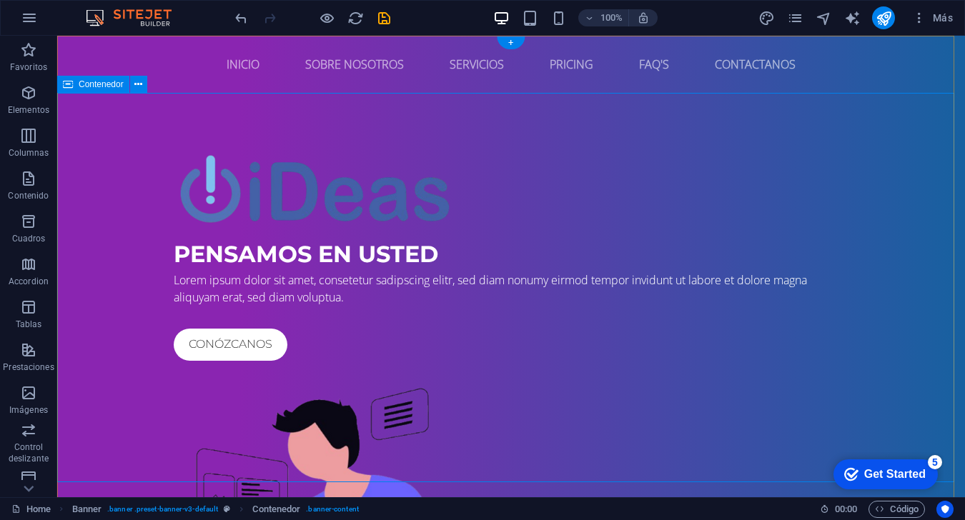
click at [723, 222] on div "PENSAMOS EN USTED Lorem ipsum dolor sit amet, consetetur sadipscing elitr, sed …" at bounding box center [511, 396] width 908 height 606
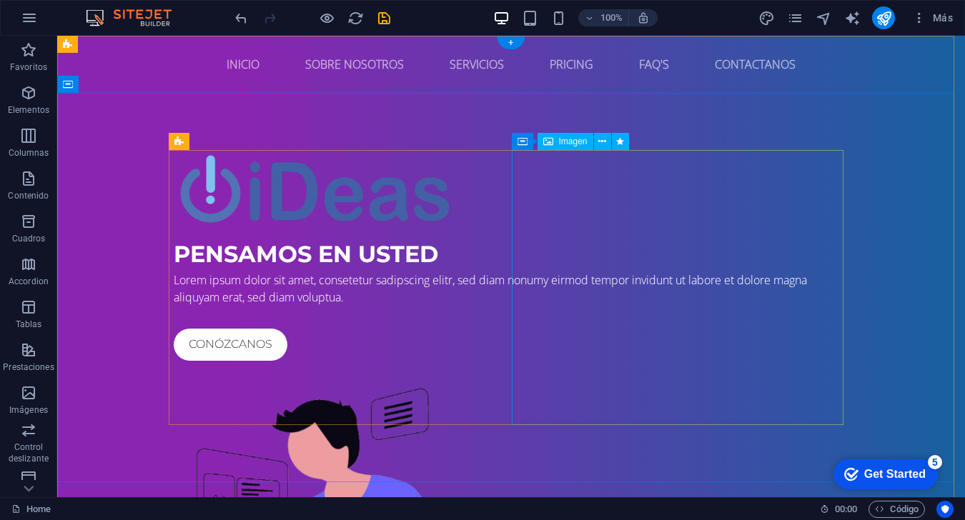
click at [681, 367] on figure at bounding box center [511, 504] width 675 height 275
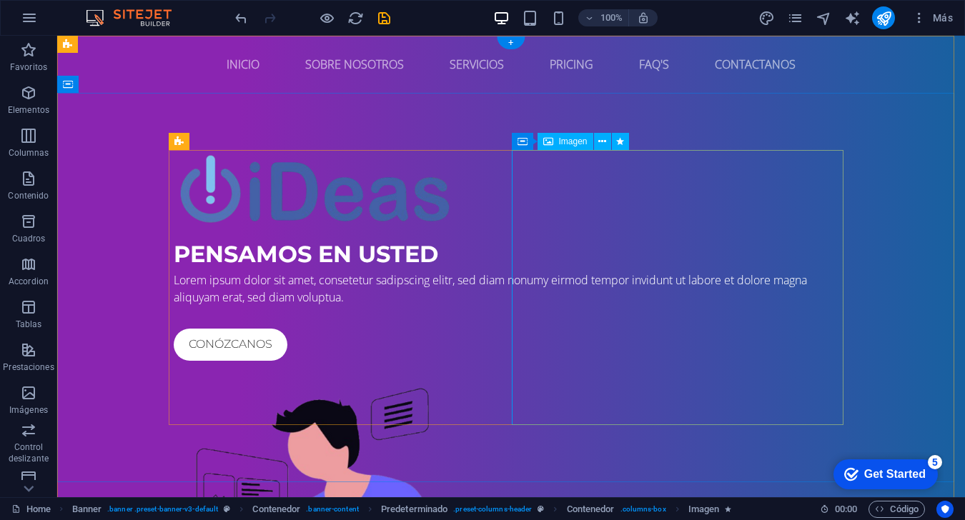
click at [630, 367] on figure at bounding box center [511, 504] width 675 height 275
select select "px"
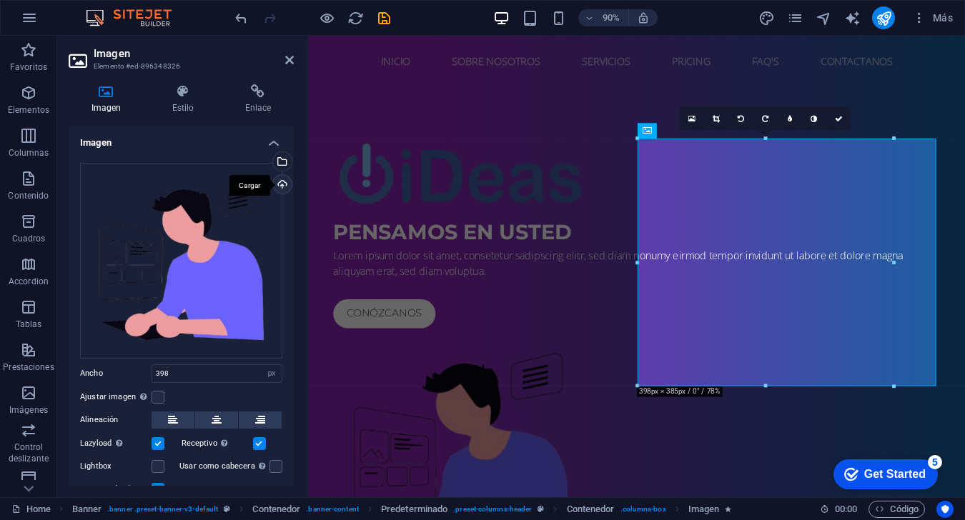
click at [283, 184] on div "Cargar" at bounding box center [280, 185] width 21 height 21
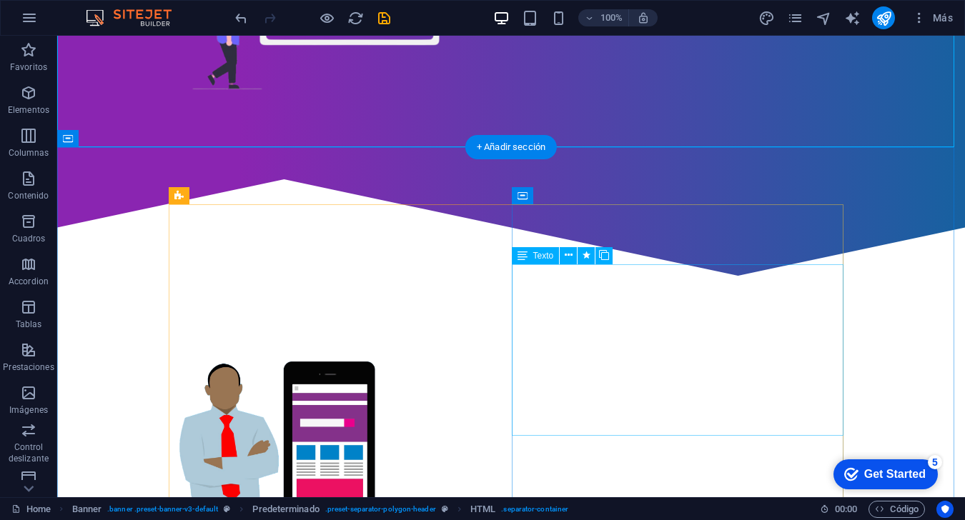
scroll to position [500, 0]
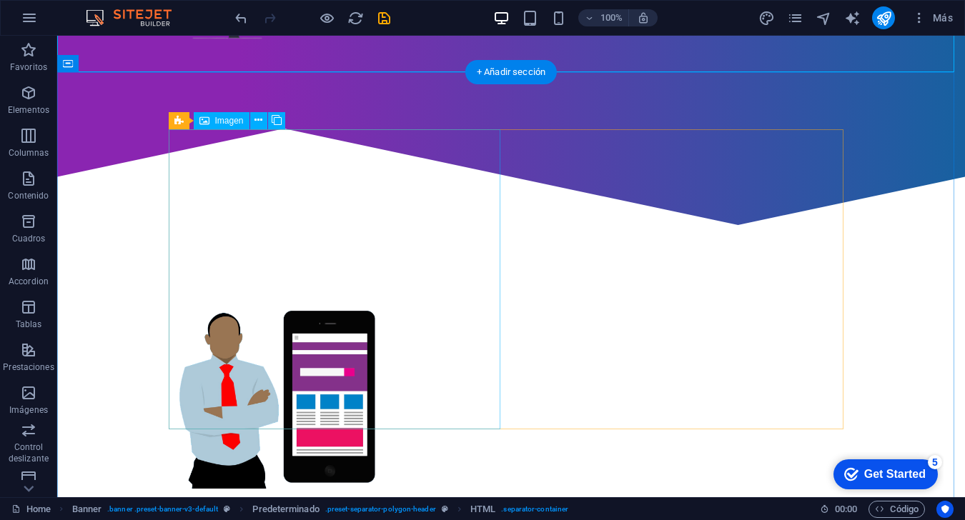
click at [379, 352] on figure at bounding box center [277, 395] width 206 height 187
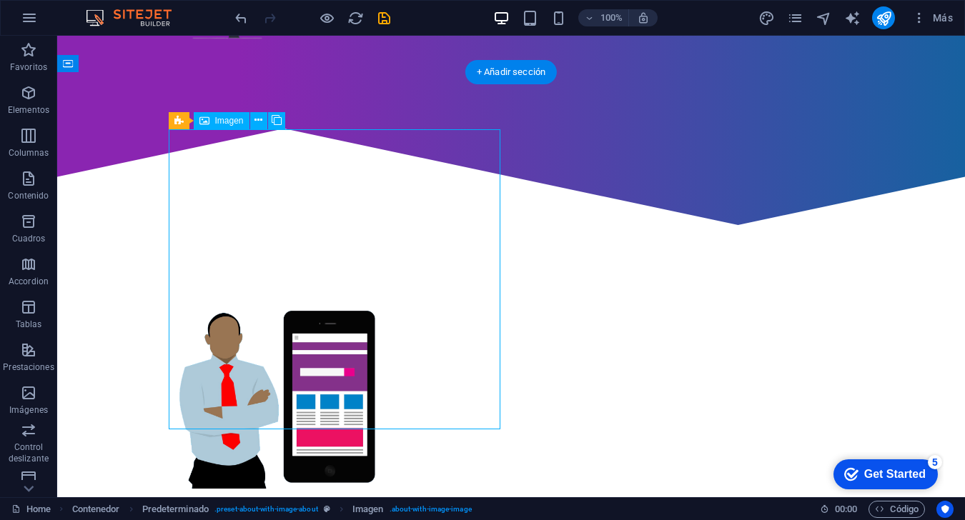
click at [379, 352] on figure at bounding box center [277, 395] width 206 height 187
select select "%"
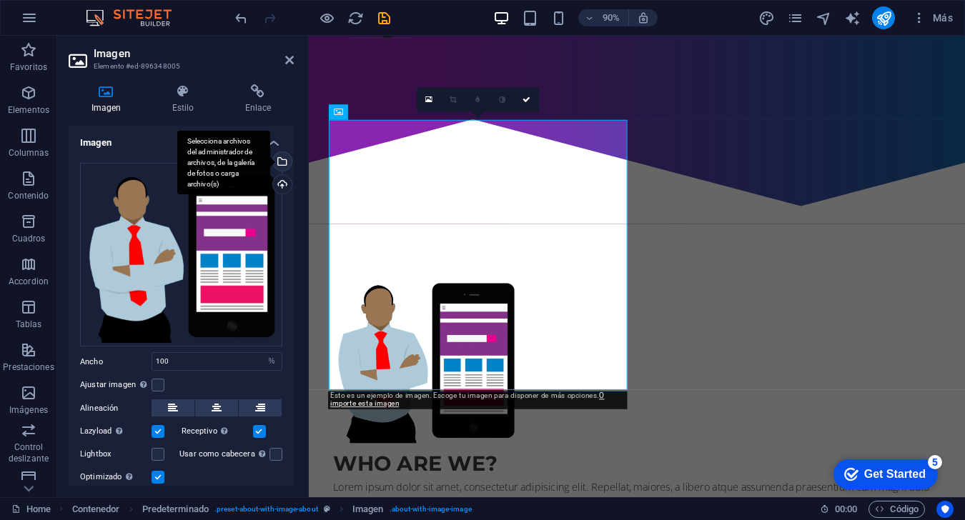
click at [278, 155] on div "Selecciona archivos del administrador de archivos, de la galería de fotos o car…" at bounding box center [280, 162] width 21 height 21
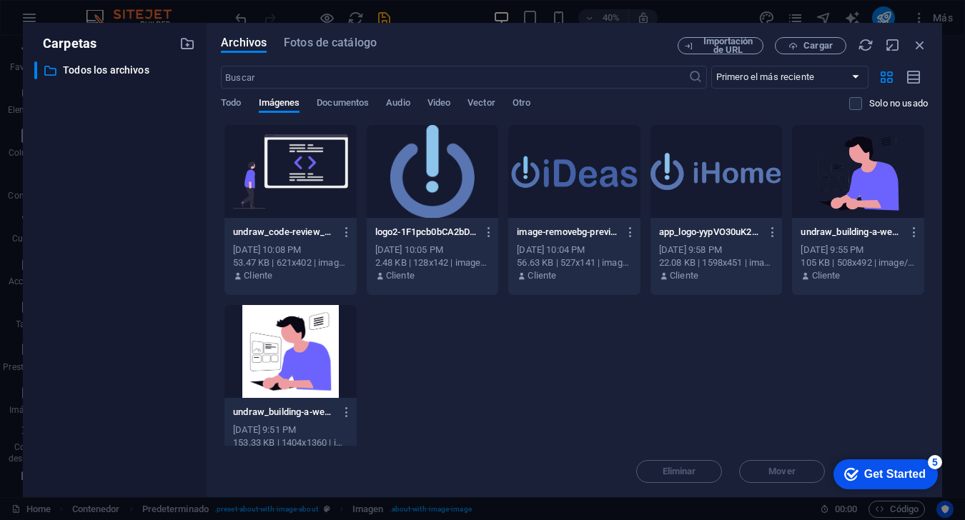
click at [723, 167] on div at bounding box center [858, 171] width 132 height 93
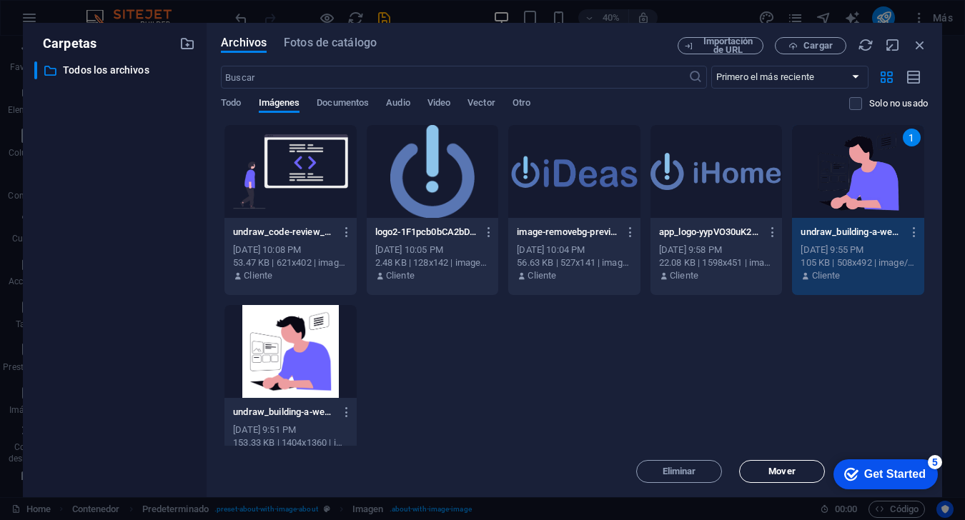
click at [723, 470] on span "Mover" at bounding box center [781, 471] width 26 height 9
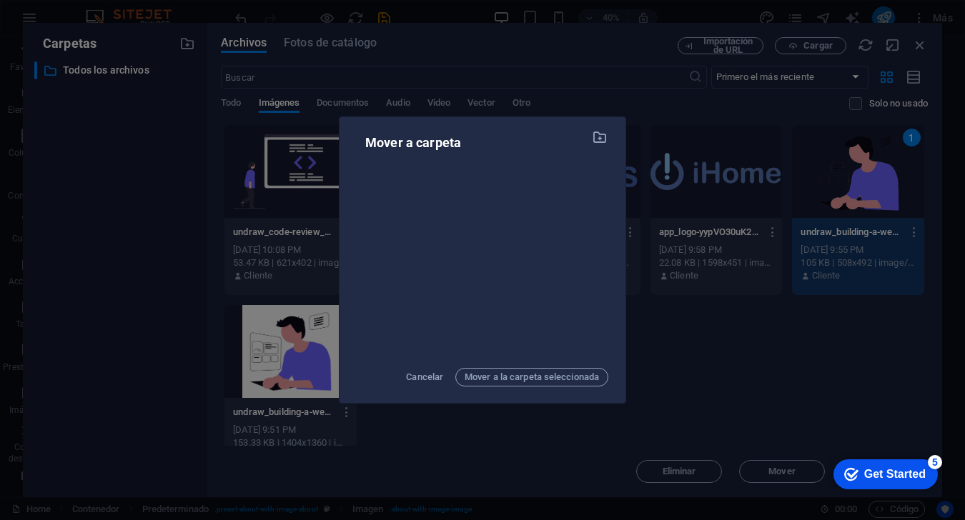
drag, startPoint x: 433, startPoint y: 372, endPoint x: 856, endPoint y: 422, distance: 425.9
click at [433, 372] on span "Cancelar" at bounding box center [424, 377] width 37 height 17
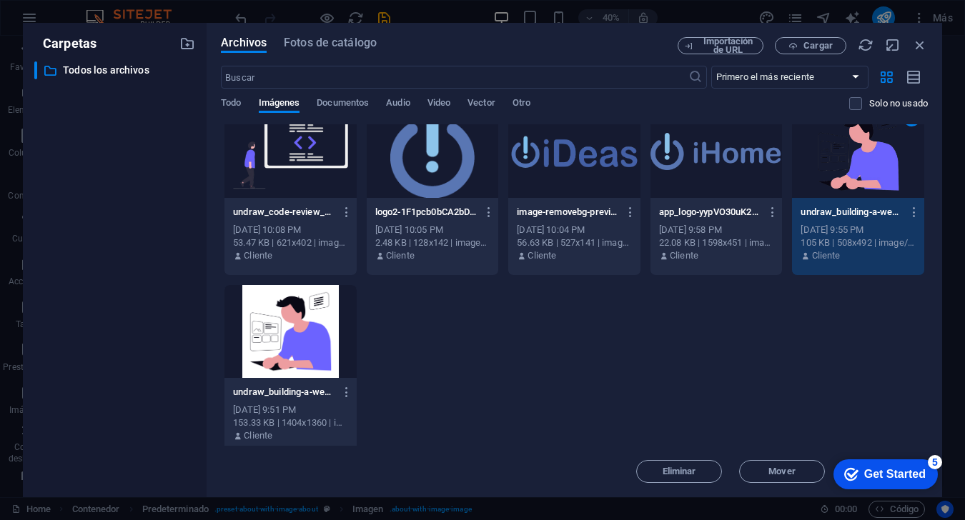
scroll to position [30, 0]
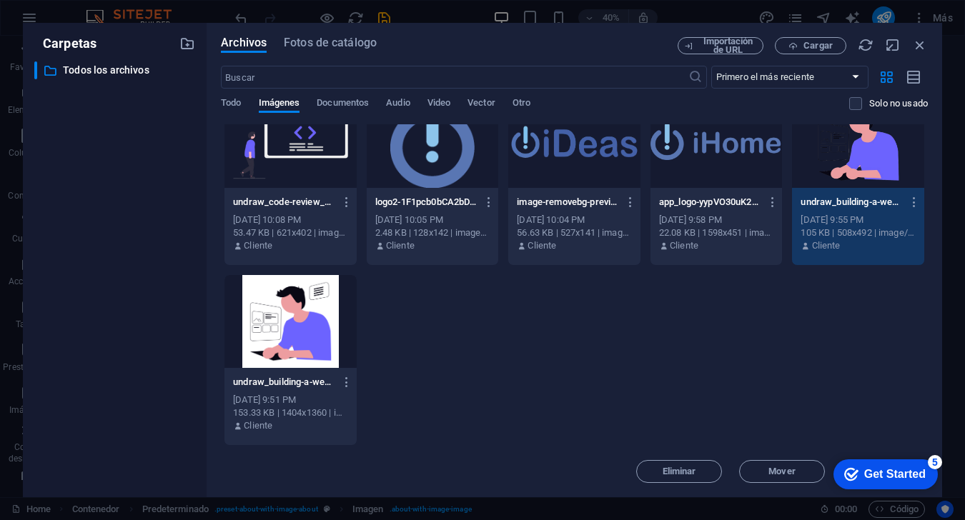
click at [723, 183] on div "1" at bounding box center [858, 141] width 132 height 93
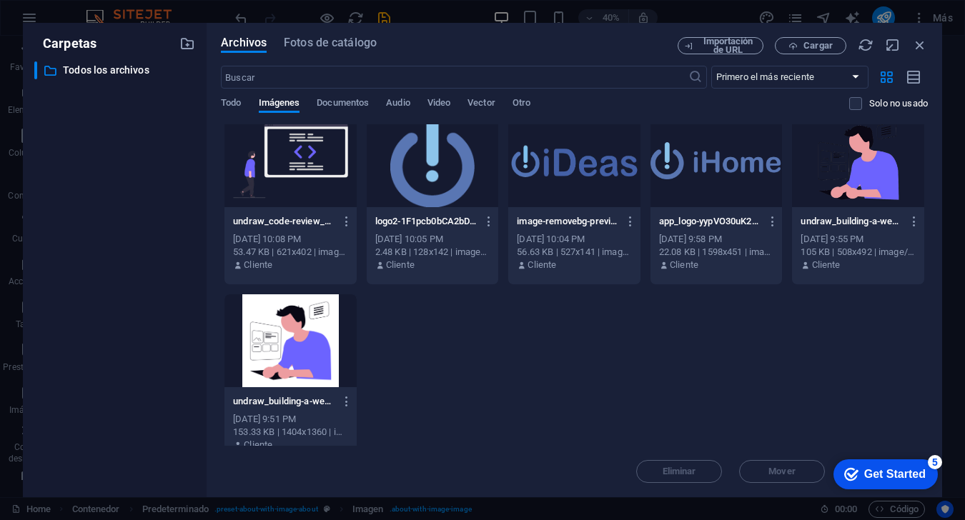
scroll to position [0, 0]
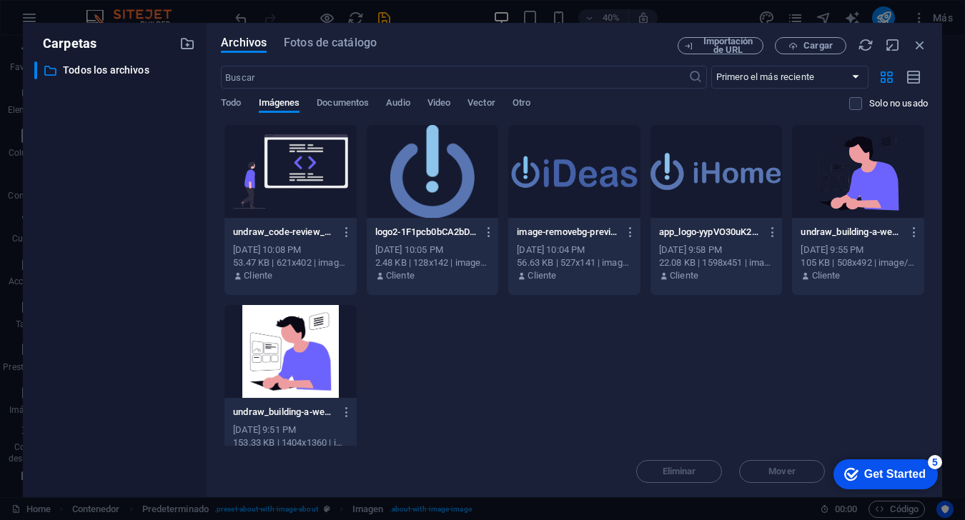
click at [723, 204] on div at bounding box center [858, 171] width 132 height 93
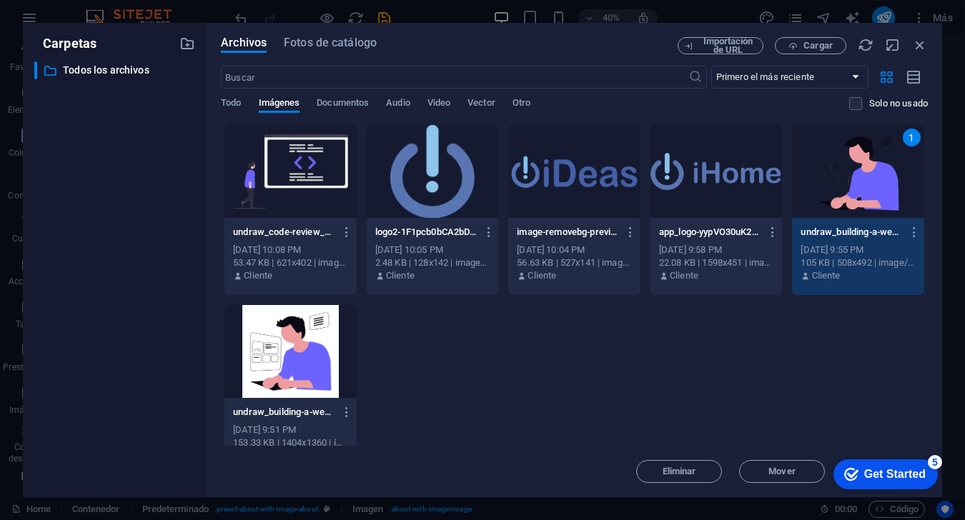
click at [723, 472] on div "Get Started" at bounding box center [894, 474] width 61 height 13
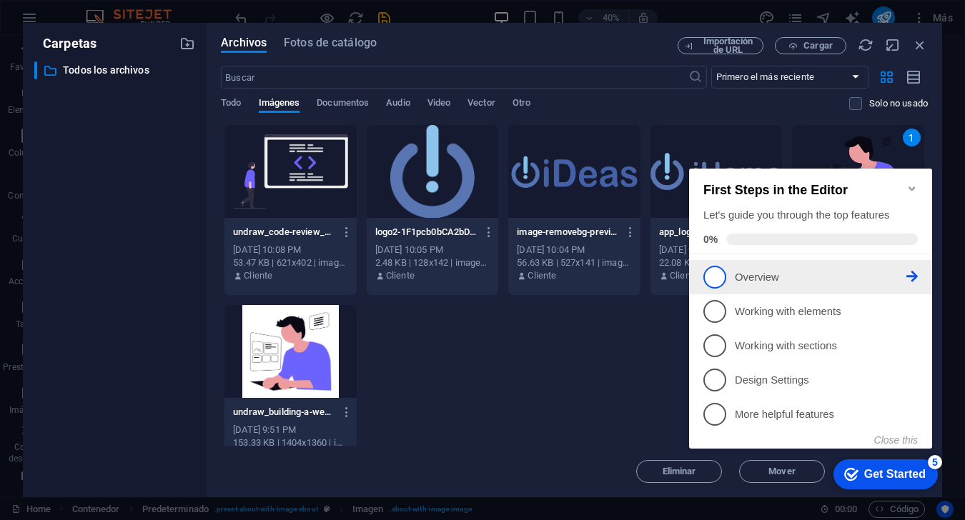
click at [723, 266] on link "1 Overview - incomplete" at bounding box center [810, 277] width 214 height 23
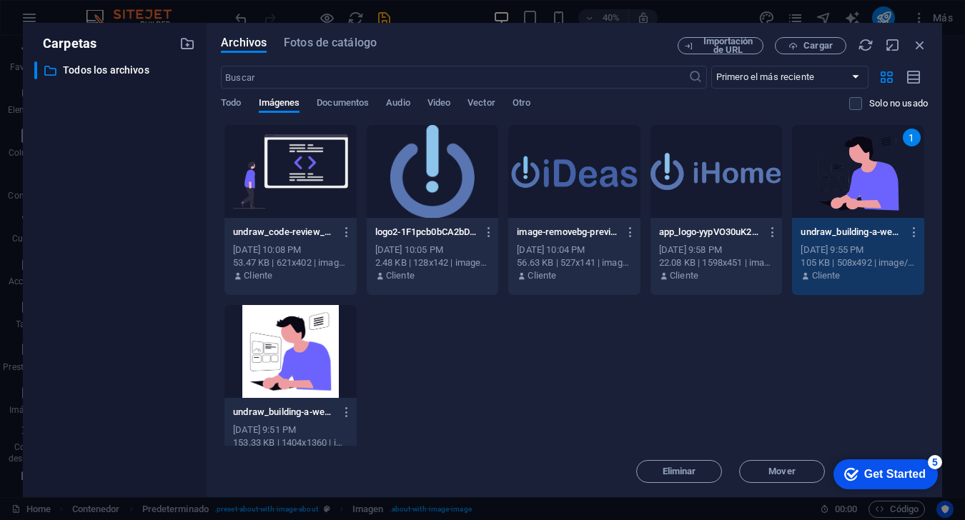
click at [723, 472] on div "Get Started" at bounding box center [894, 474] width 61 height 13
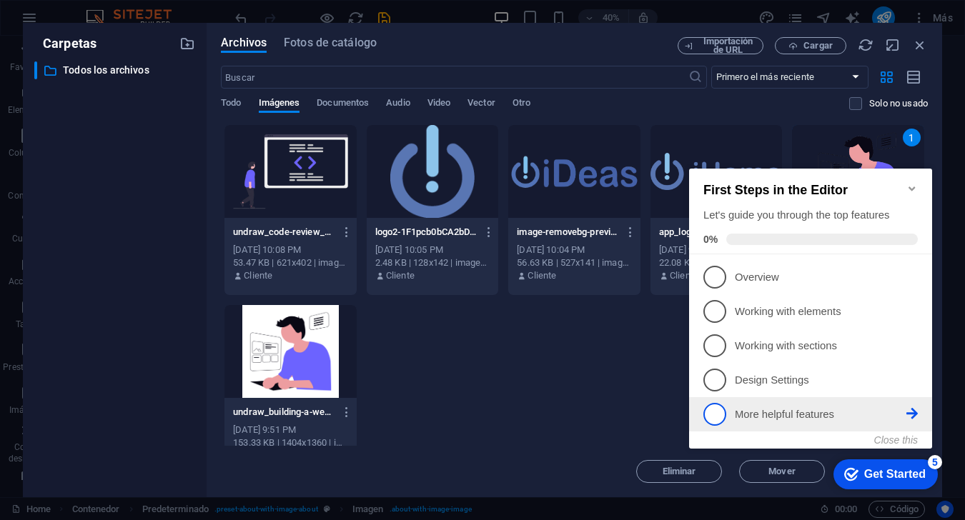
click at [714, 413] on span "5" at bounding box center [714, 414] width 23 height 23
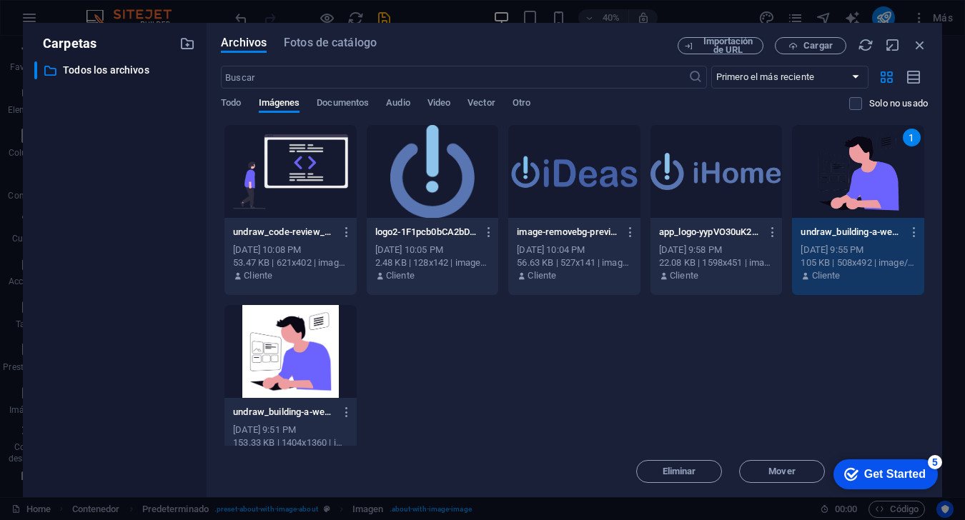
click at [723, 481] on div "Get Started" at bounding box center [894, 474] width 61 height 13
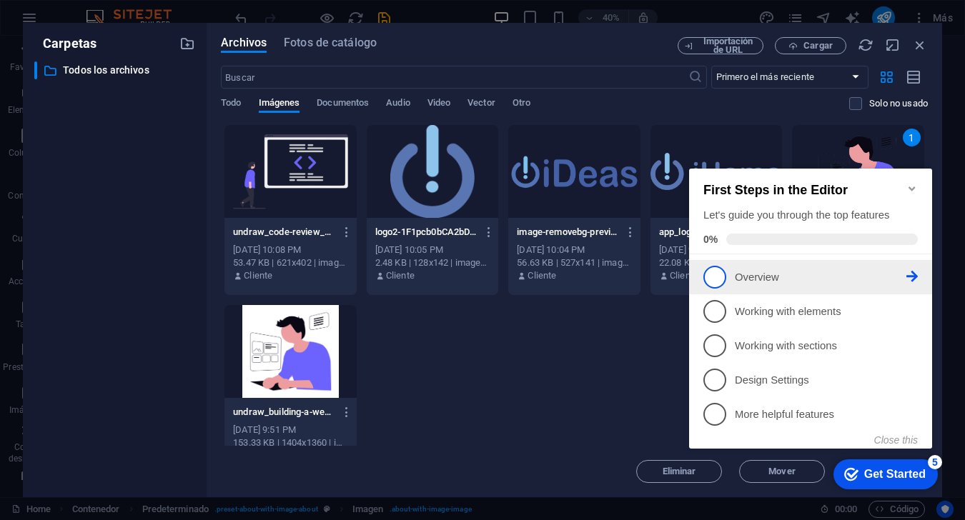
click at [723, 277] on icon at bounding box center [911, 276] width 11 height 11
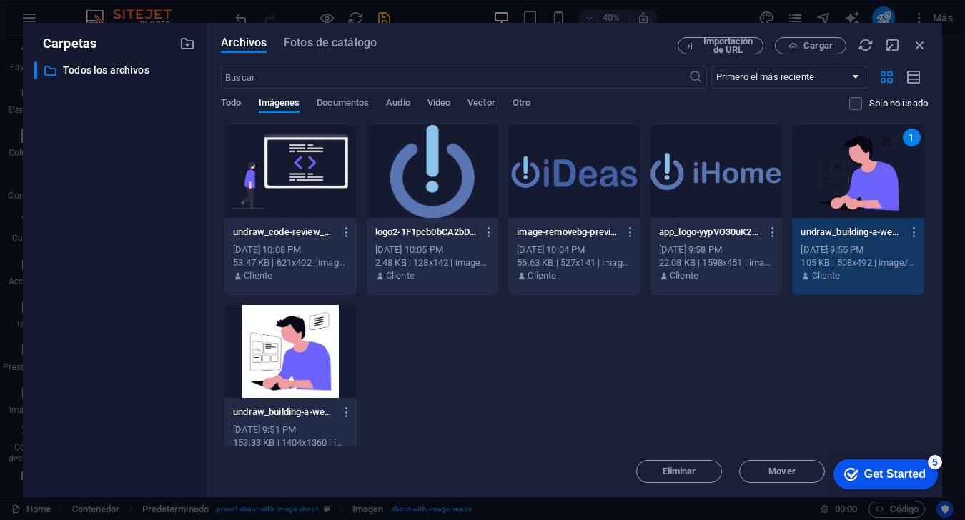
drag, startPoint x: 1061, startPoint y: 777, endPoint x: 922, endPoint y: 472, distance: 334.5
click at [723, 472] on div "Get Started" at bounding box center [894, 474] width 61 height 13
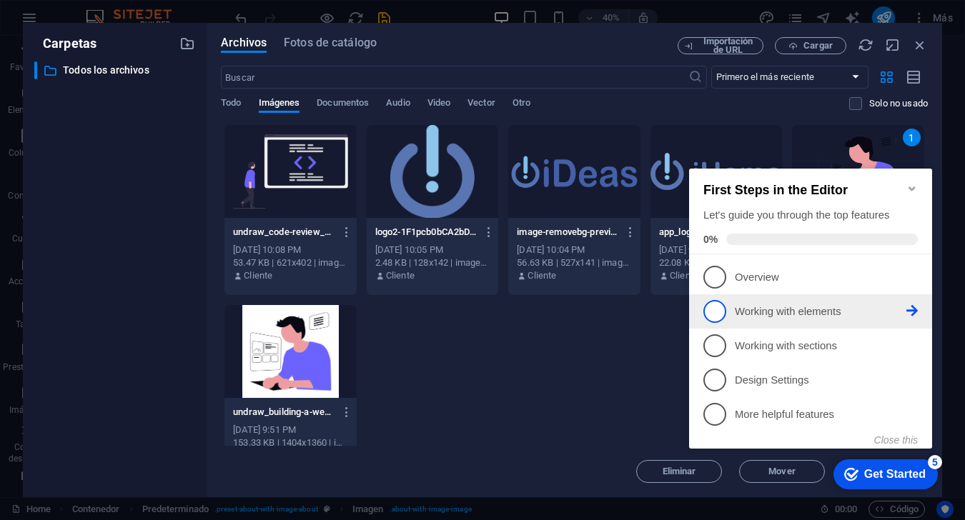
click at [723, 316] on p "Working with elements - incomplete" at bounding box center [821, 311] width 172 height 15
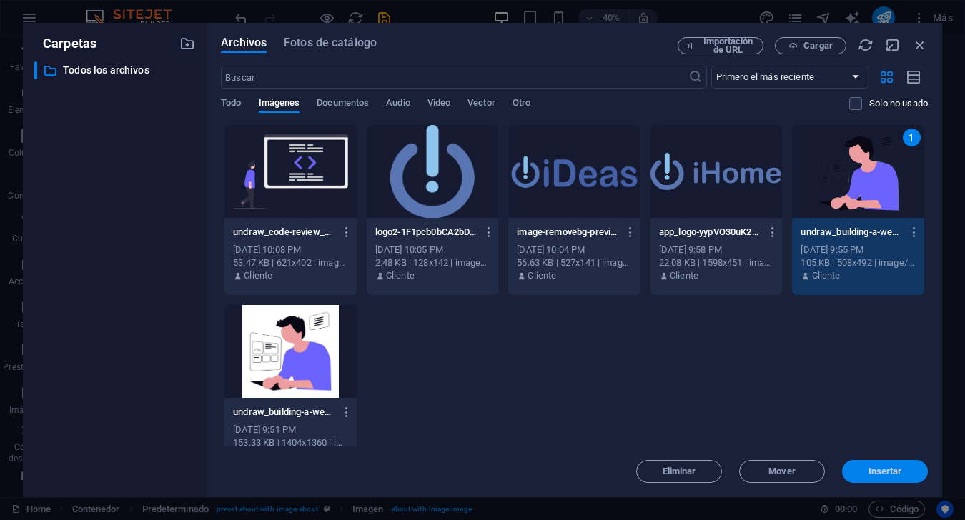
click at [723, 471] on span "Insertar" at bounding box center [885, 471] width 34 height 9
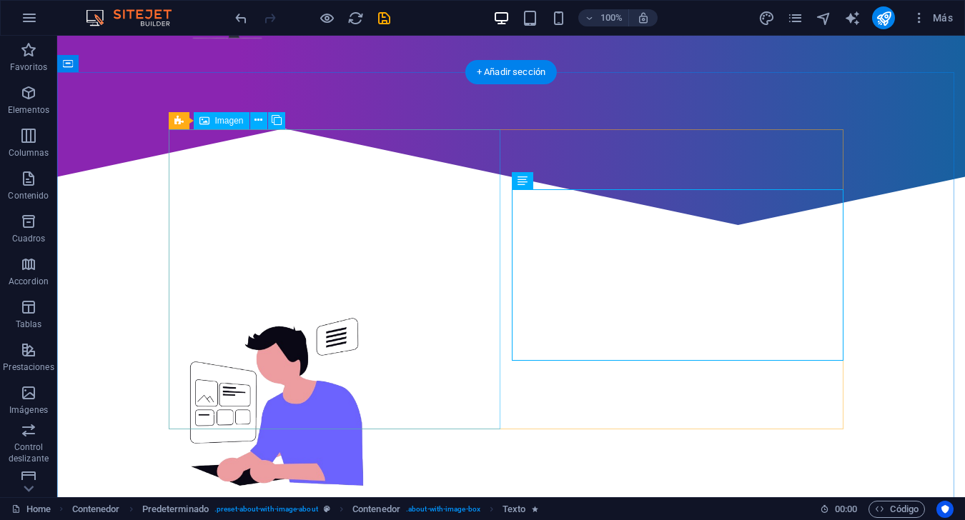
click at [379, 302] on figure at bounding box center [277, 401] width 206 height 199
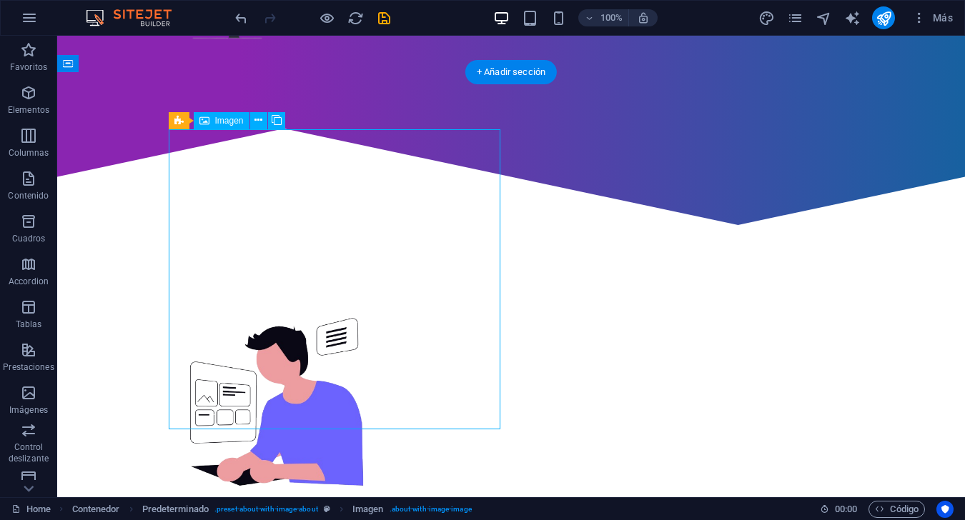
click at [379, 302] on figure at bounding box center [277, 401] width 206 height 199
select select "%"
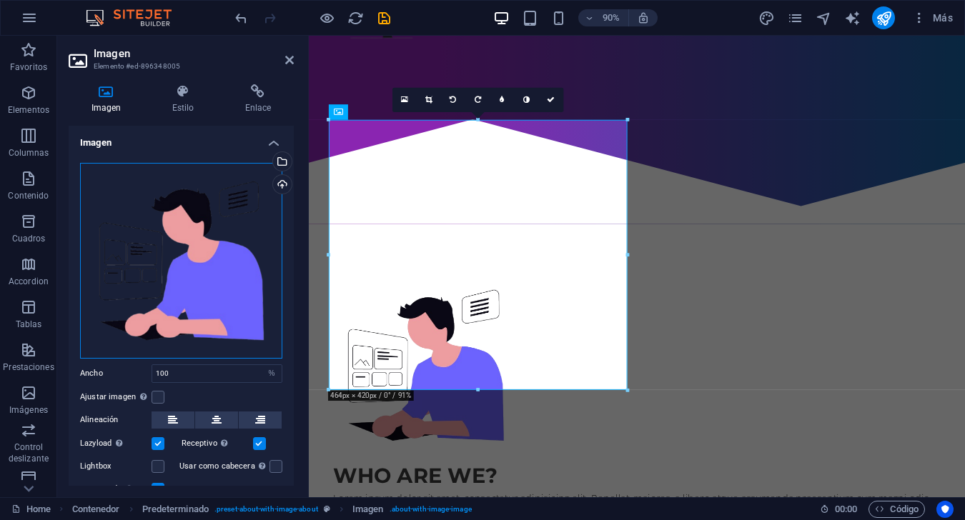
click at [187, 287] on div "Arrastra archivos aquí, haz clic para escoger archivos o selecciona archivos de…" at bounding box center [181, 261] width 202 height 196
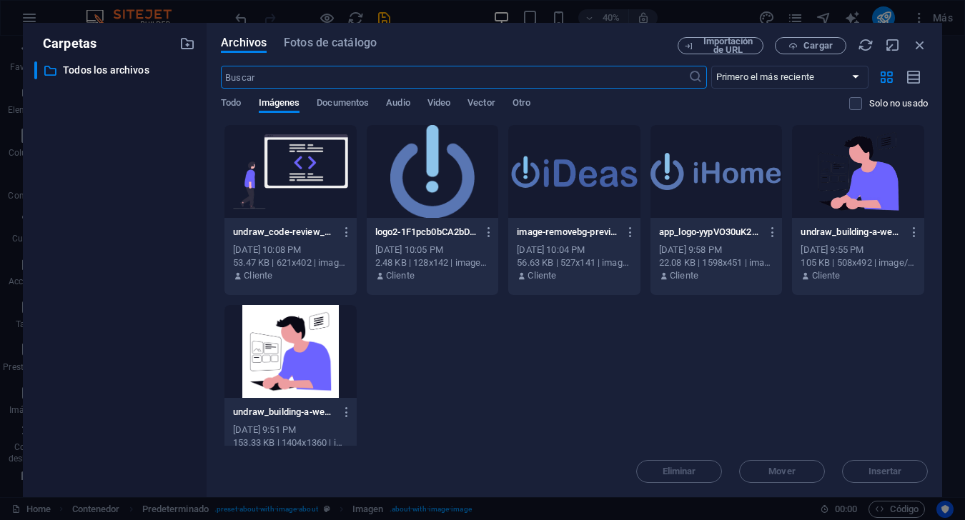
click at [723, 195] on div at bounding box center [858, 171] width 132 height 93
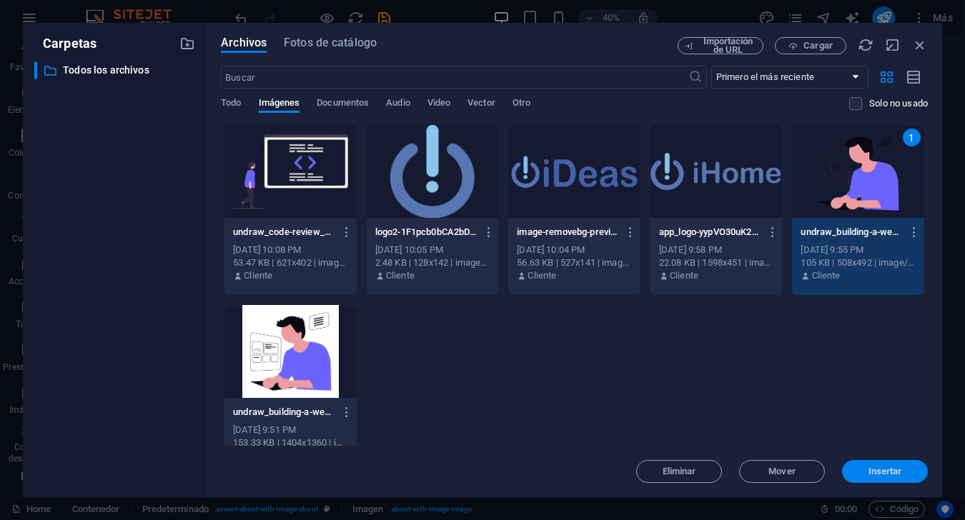
click at [723, 474] on span "Insertar" at bounding box center [885, 471] width 74 height 9
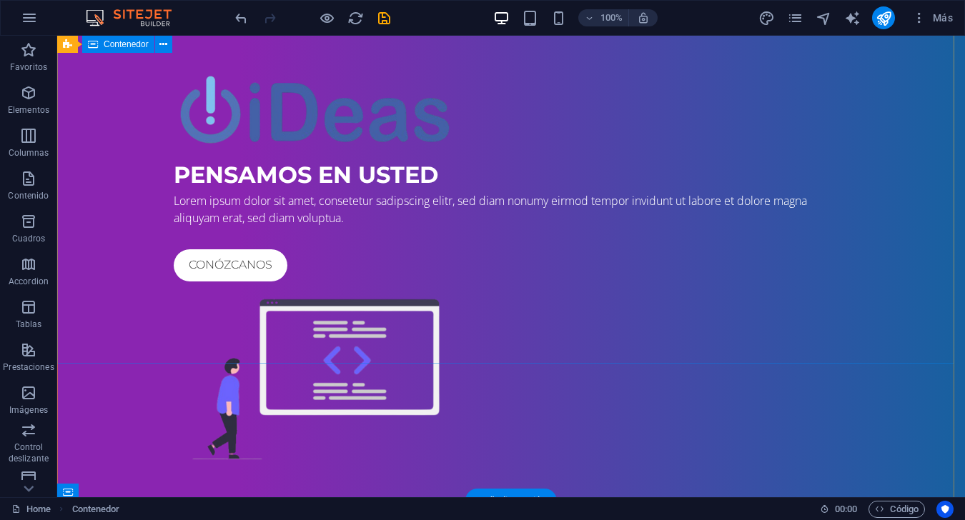
scroll to position [71, 0]
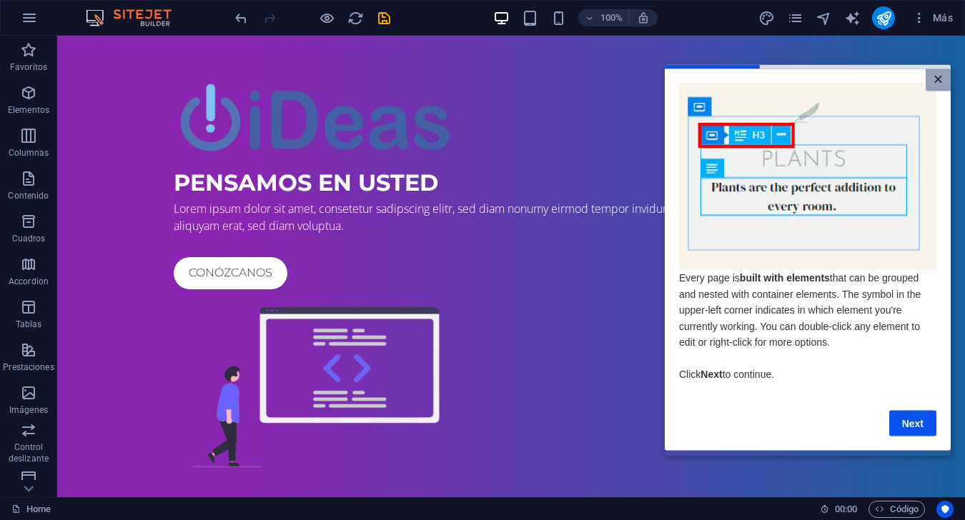
click at [723, 76] on link "×" at bounding box center [937, 80] width 25 height 22
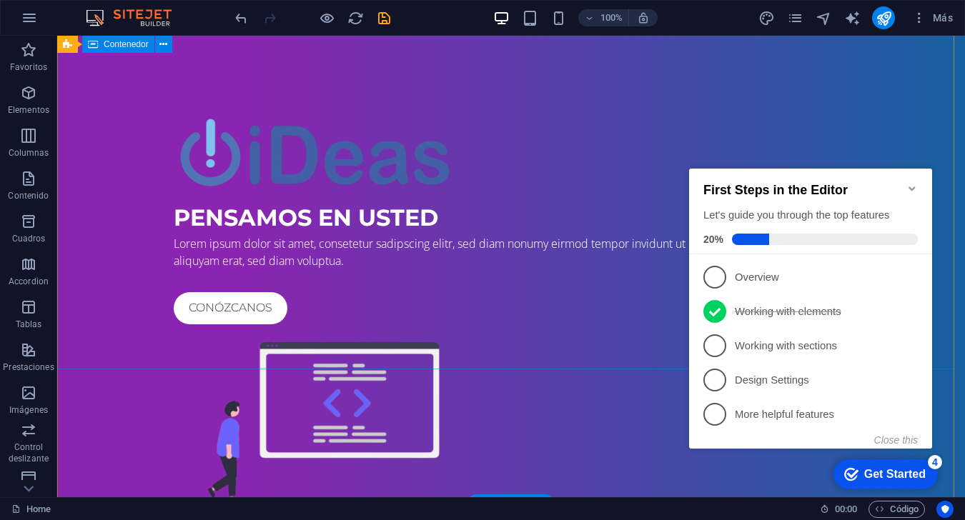
scroll to position [0, 0]
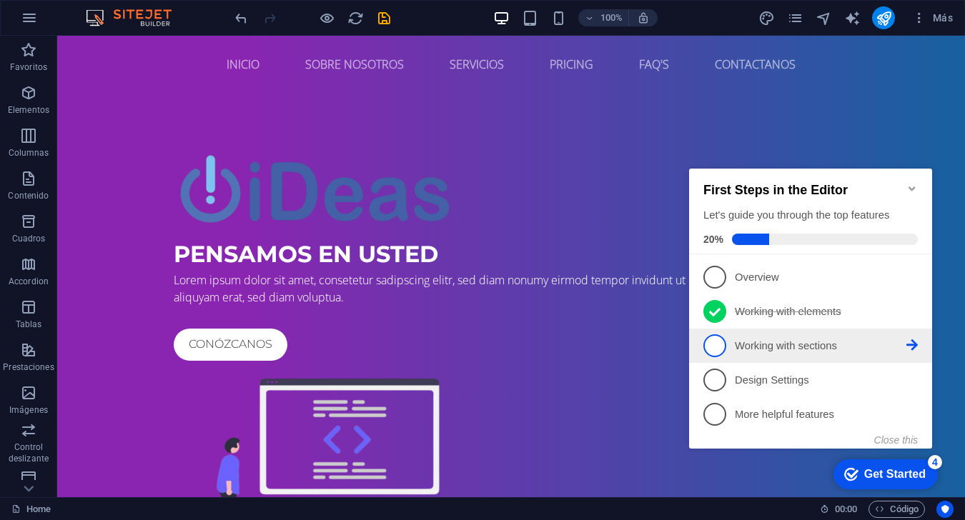
click at [718, 344] on span "3" at bounding box center [714, 345] width 23 height 23
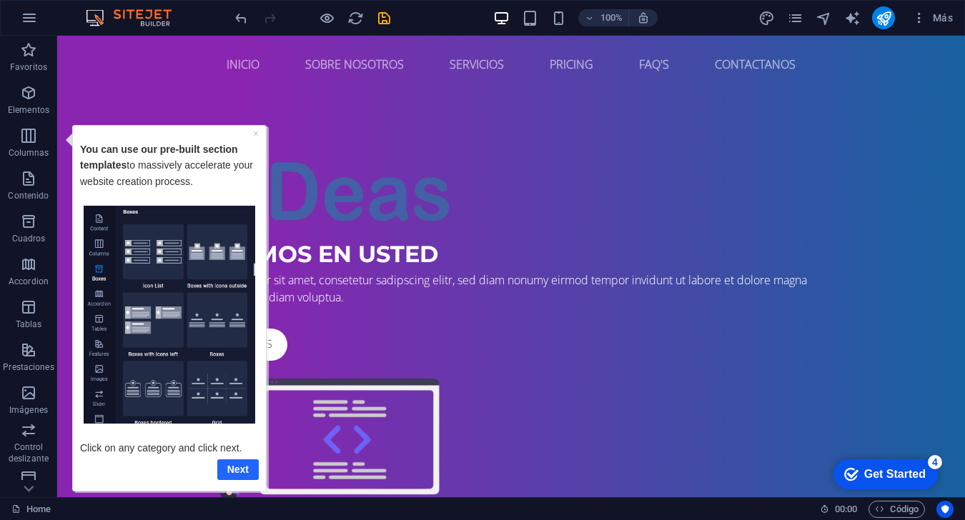
click at [240, 474] on link "Next" at bounding box center [237, 469] width 41 height 21
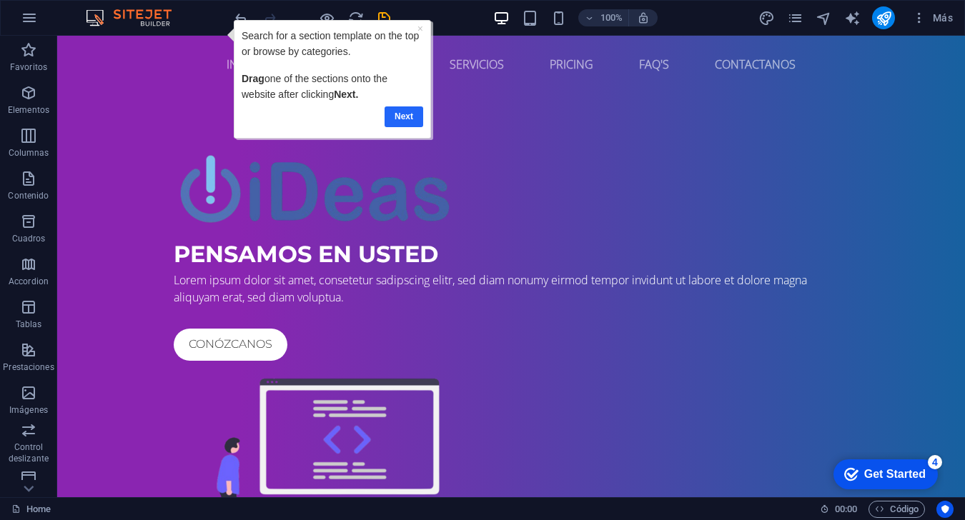
click at [407, 114] on link "Next" at bounding box center [403, 116] width 39 height 21
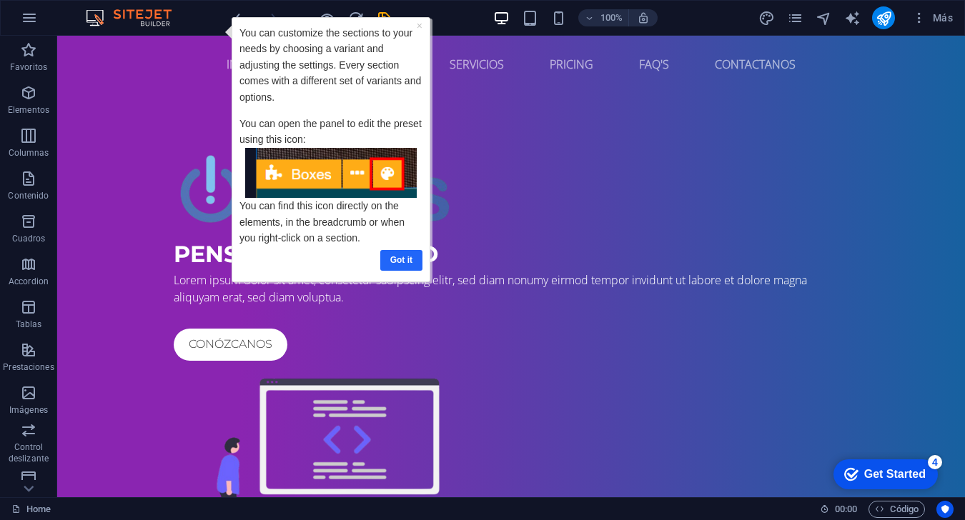
click at [402, 265] on link "Got it" at bounding box center [400, 260] width 42 height 21
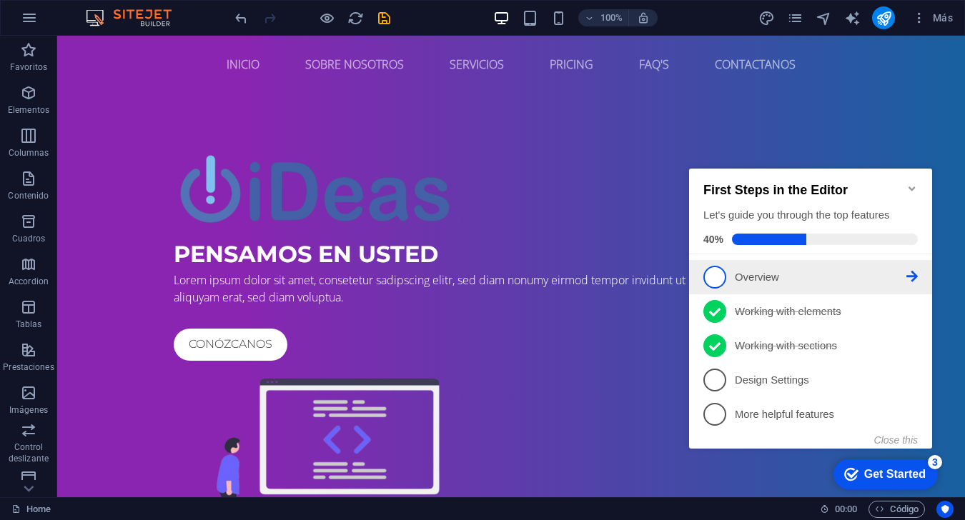
click at [723, 273] on p "Overview - incomplete" at bounding box center [821, 277] width 172 height 15
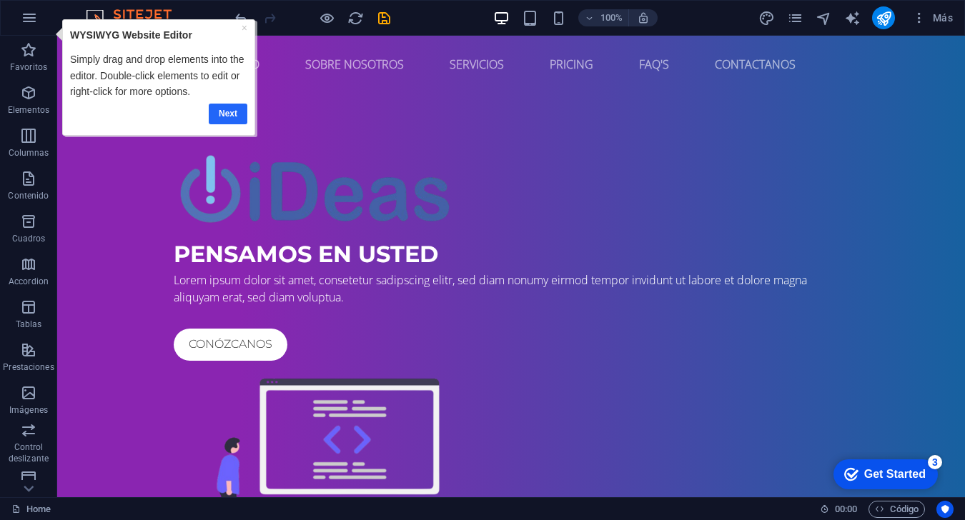
click at [240, 110] on link "Next" at bounding box center [228, 114] width 39 height 21
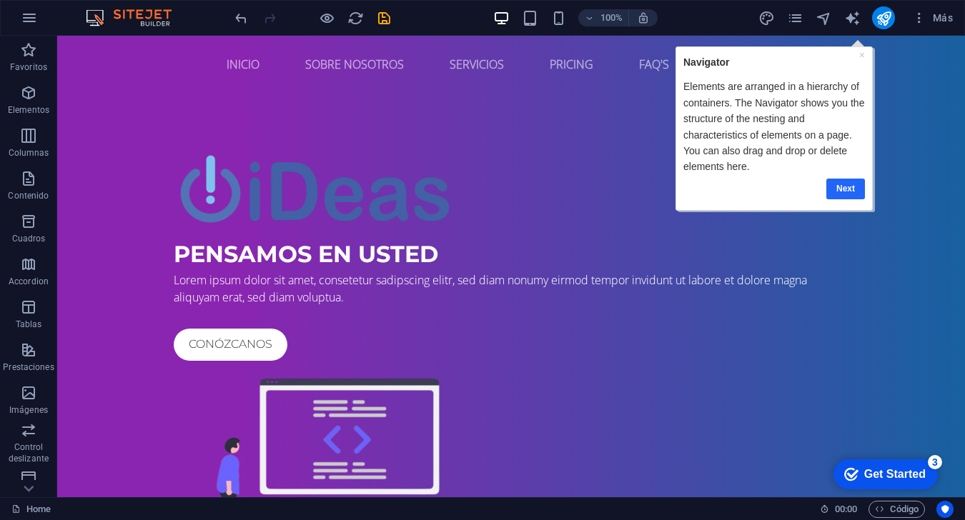
click at [723, 195] on link "Next" at bounding box center [844, 188] width 39 height 21
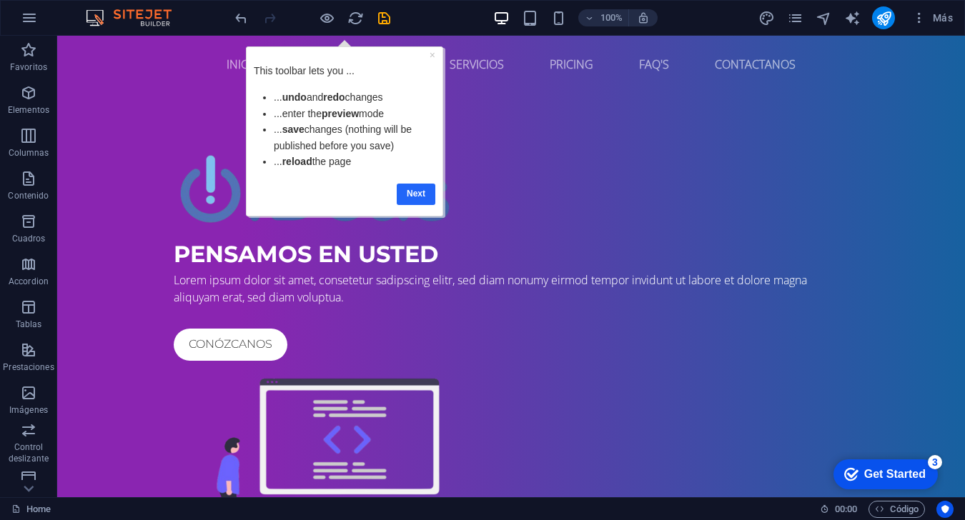
click at [422, 200] on link "Next" at bounding box center [416, 194] width 39 height 21
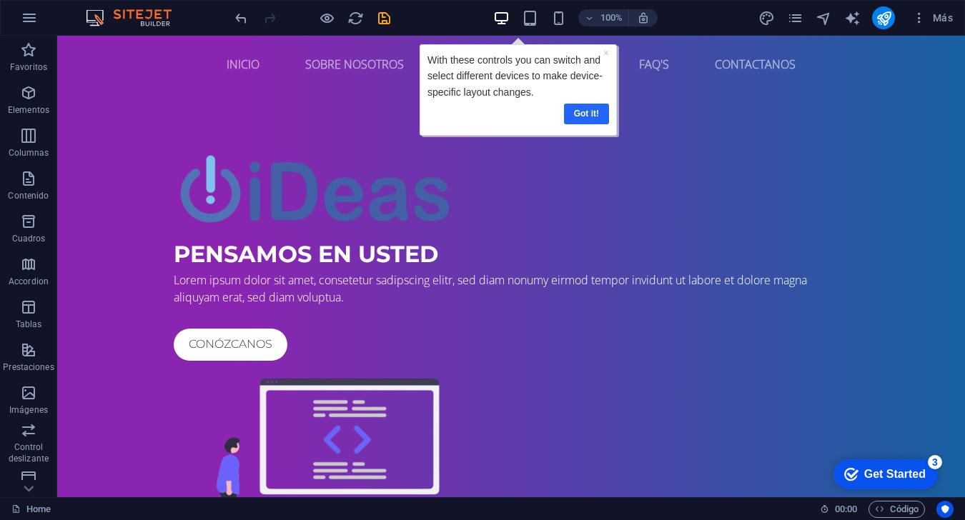
click at [591, 111] on link "Got it!" at bounding box center [585, 114] width 45 height 21
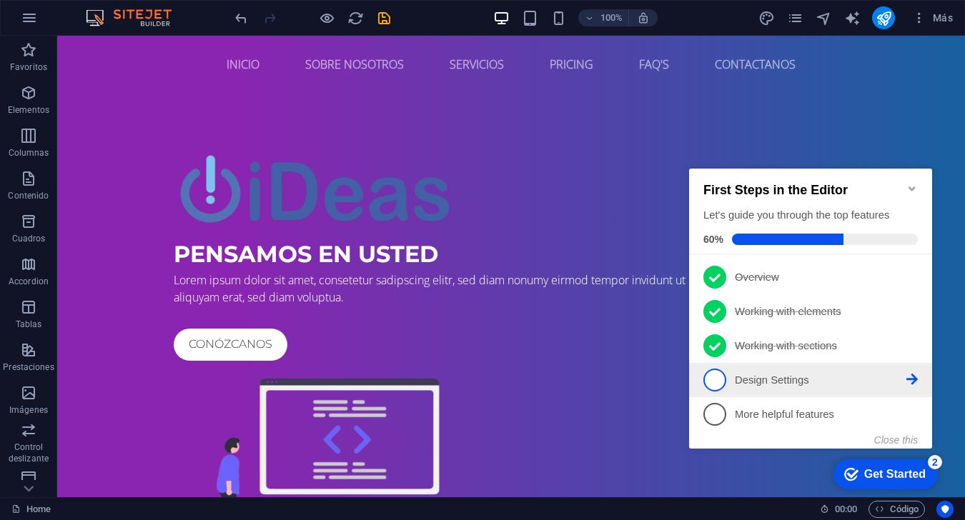
click at [723, 373] on span "4" at bounding box center [714, 380] width 23 height 23
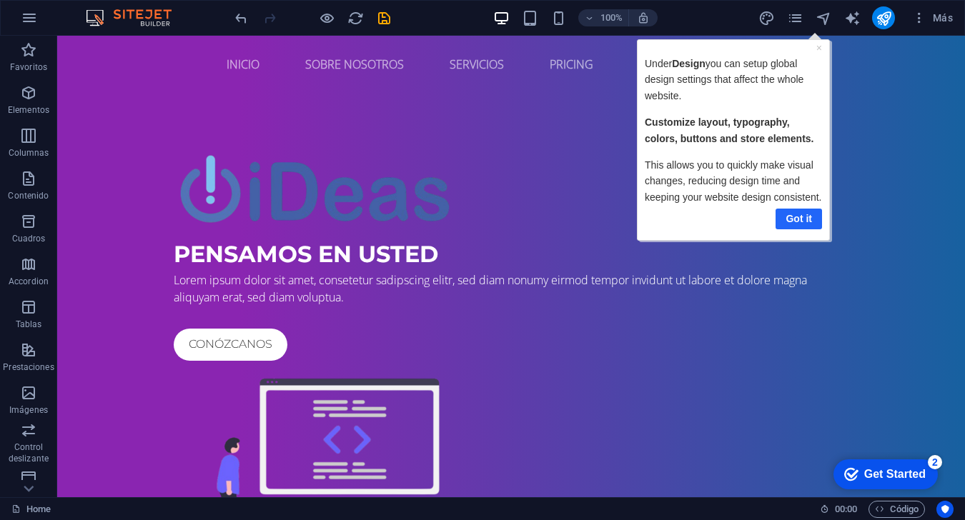
click at [723, 227] on link "Got it" at bounding box center [798, 218] width 46 height 21
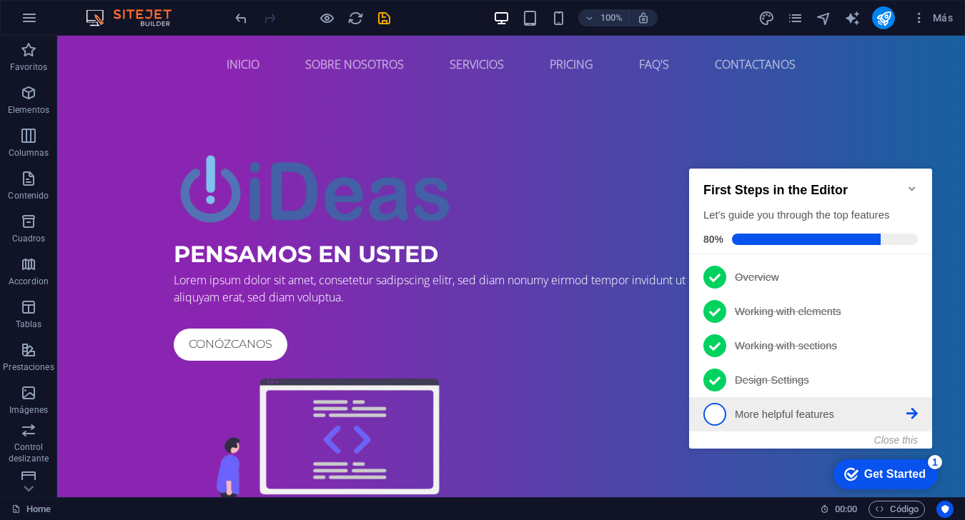
click at [723, 404] on link "5 More helpful features - incomplete" at bounding box center [810, 414] width 214 height 23
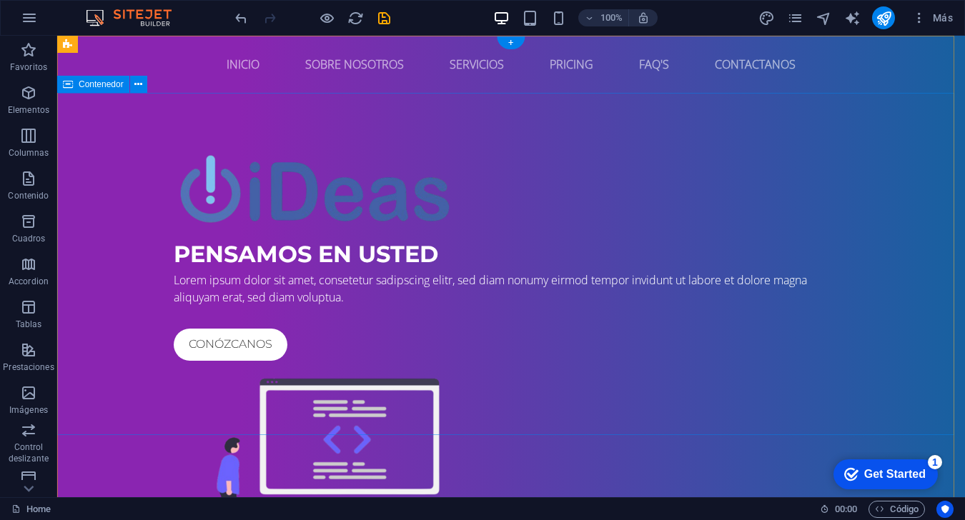
click at [723, 144] on div "PENSAMOS EN USTED Lorem ipsum dolor sit amet, consetetur sadipscing elitr, sed …" at bounding box center [511, 350] width 908 height 515
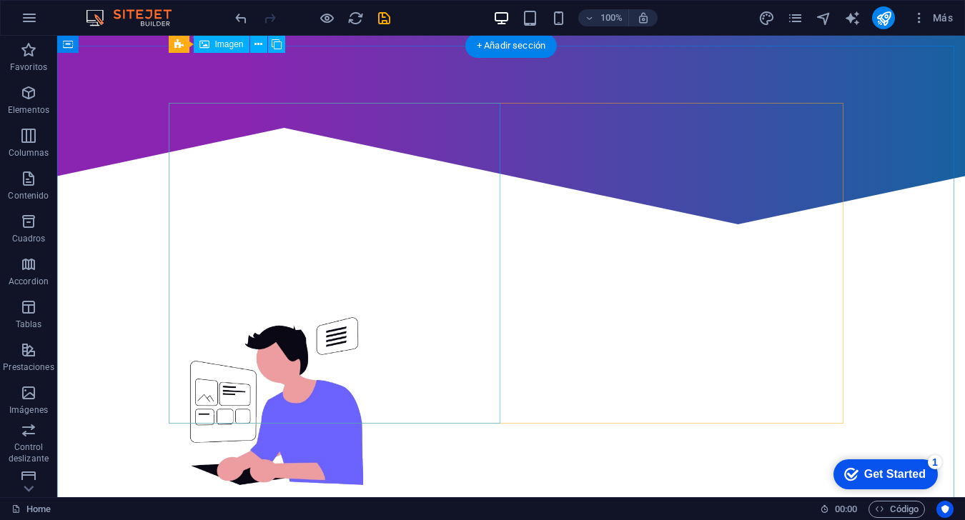
scroll to position [500, 0]
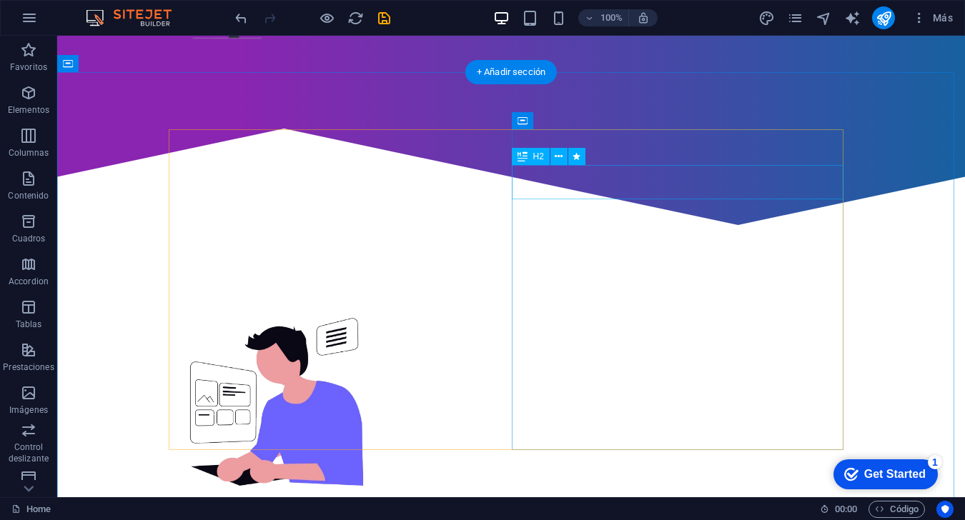
click at [638, 507] on div "Who are we?" at bounding box center [511, 524] width 675 height 34
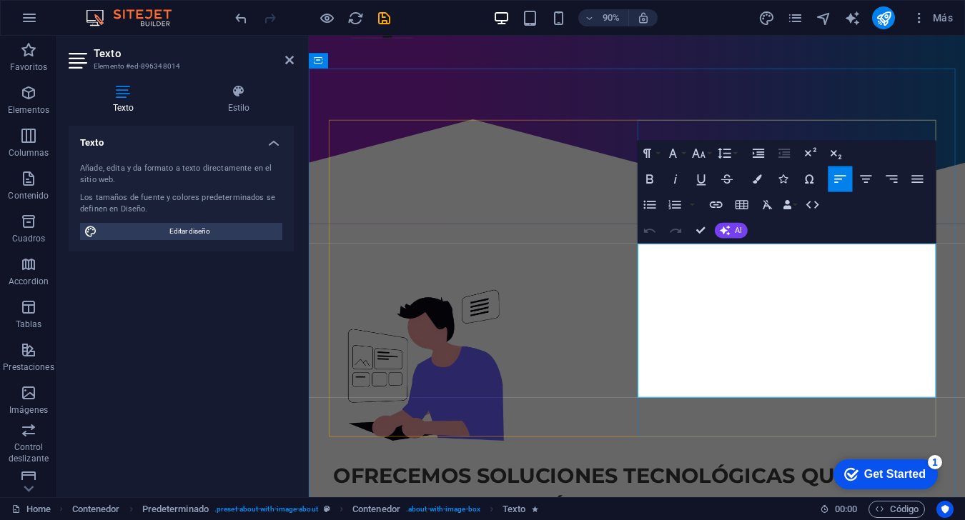
drag, startPoint x: 770, startPoint y: 434, endPoint x: 676, endPoint y: 276, distance: 184.2
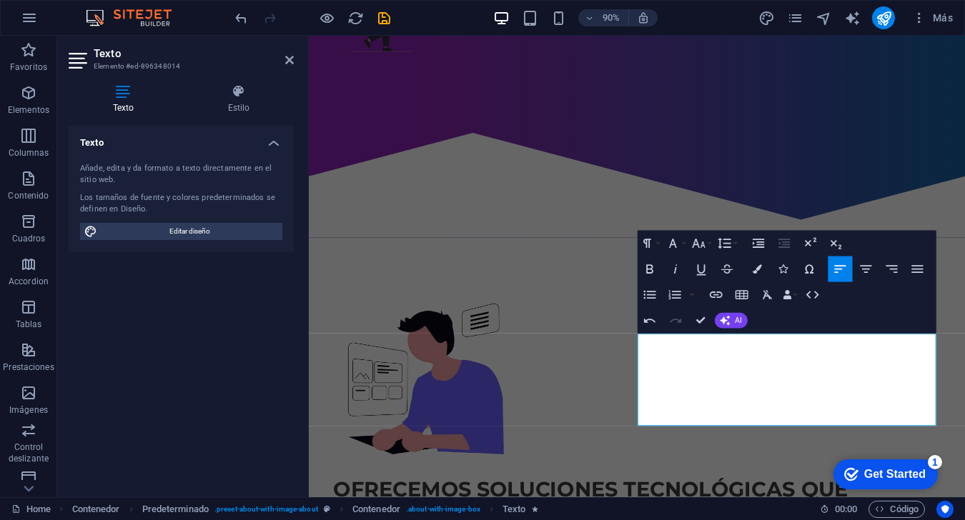
scroll to position [396, 0]
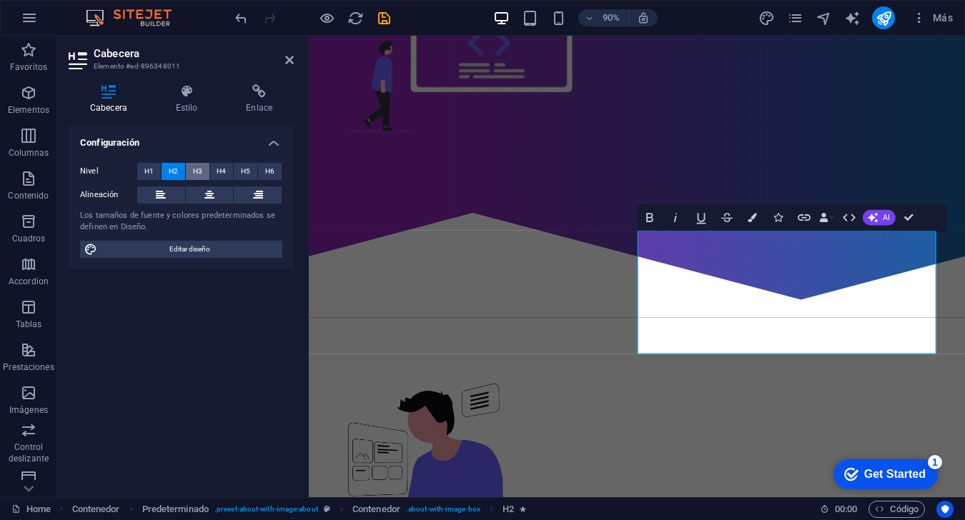
click at [201, 168] on span "H3" at bounding box center [197, 171] width 9 height 17
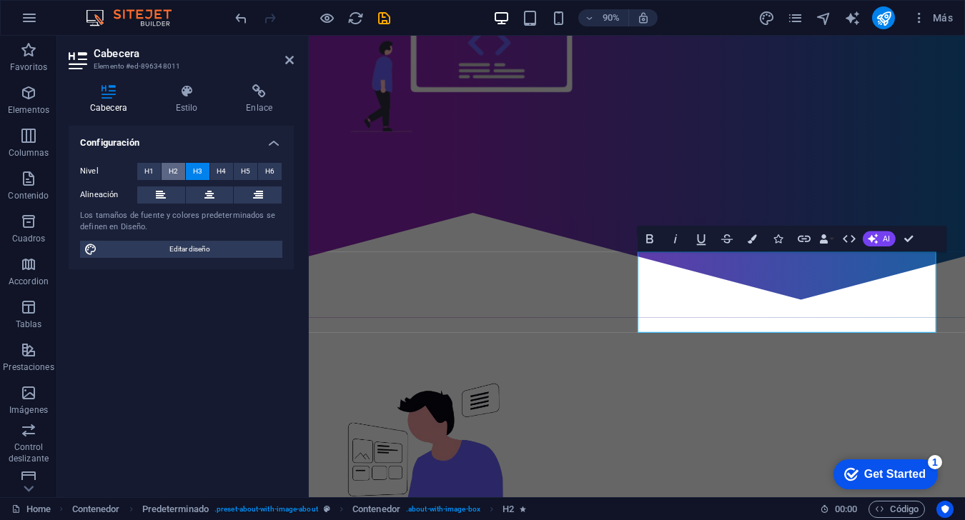
click at [172, 173] on span "H2" at bounding box center [173, 171] width 9 height 17
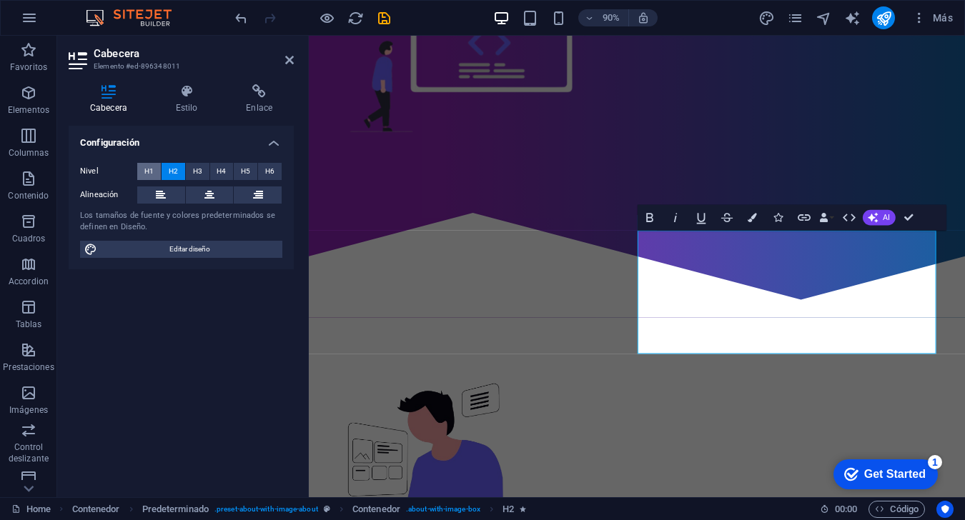
click at [147, 172] on span "H1" at bounding box center [148, 171] width 9 height 17
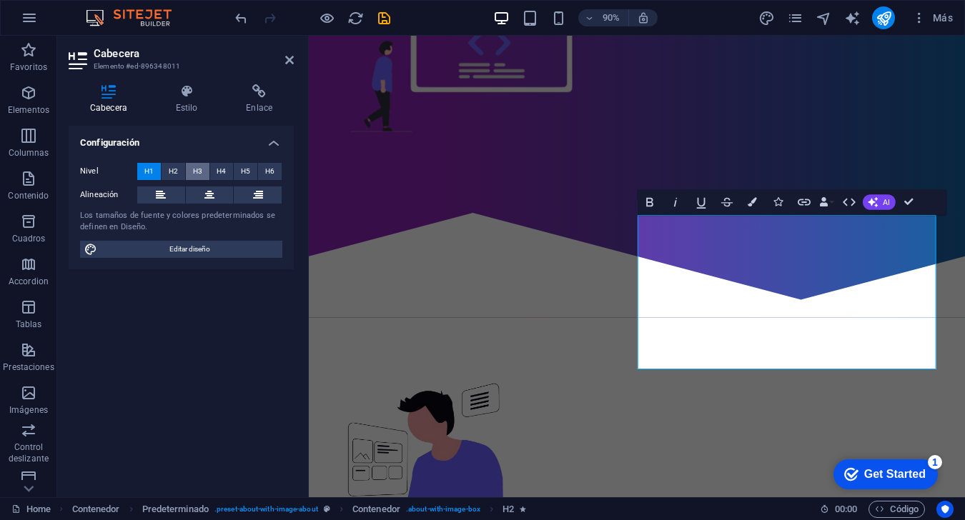
click at [198, 173] on span "H3" at bounding box center [197, 171] width 9 height 17
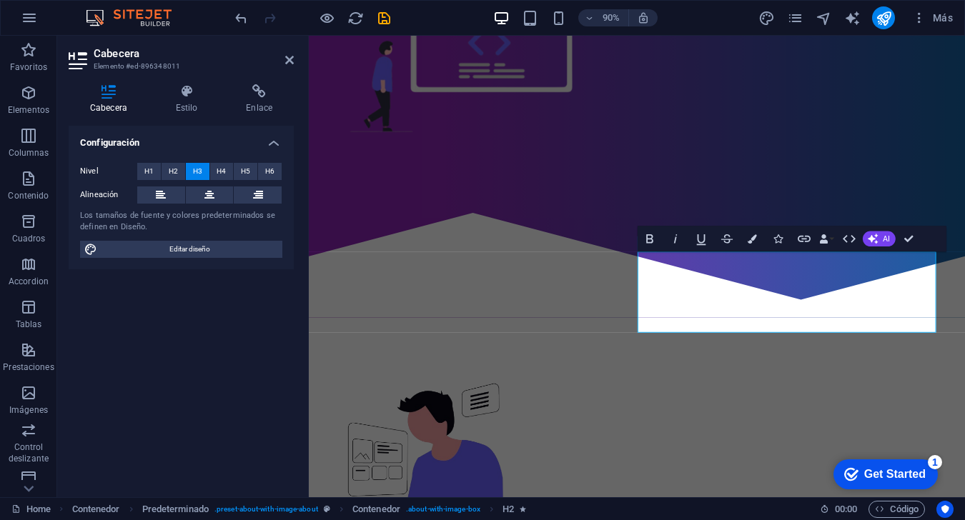
click at [252, 341] on div "Configuración Nivel H1 H2 H3 H4 H5 H6 Alineación Los tamaños de fuente y colore…" at bounding box center [181, 306] width 225 height 360
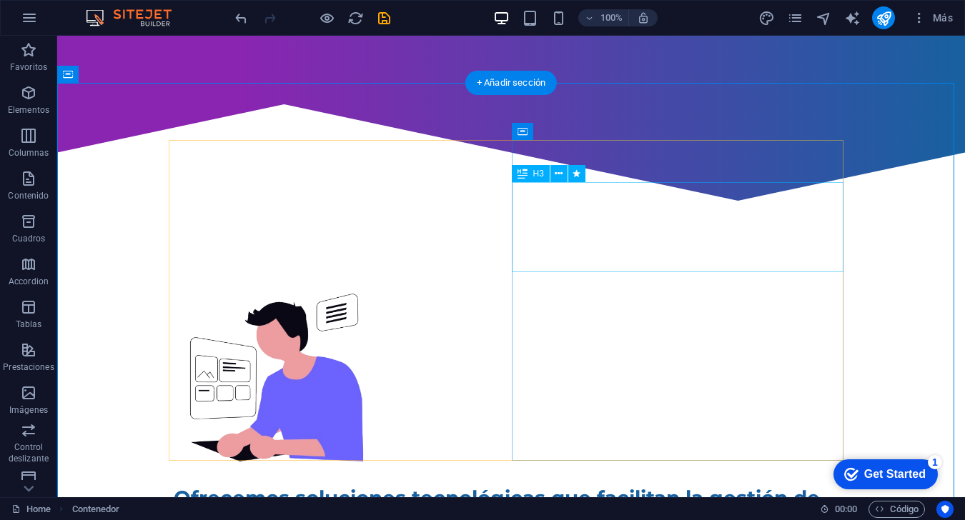
scroll to position [539, 0]
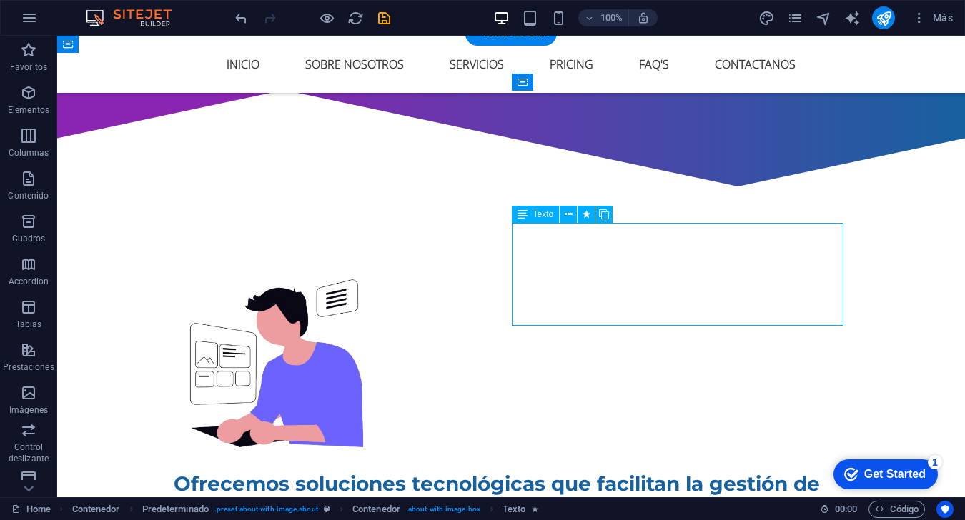
drag, startPoint x: 657, startPoint y: 273, endPoint x: 657, endPoint y: 303, distance: 30.0
drag, startPoint x: 660, startPoint y: 299, endPoint x: 661, endPoint y: 309, distance: 10.8
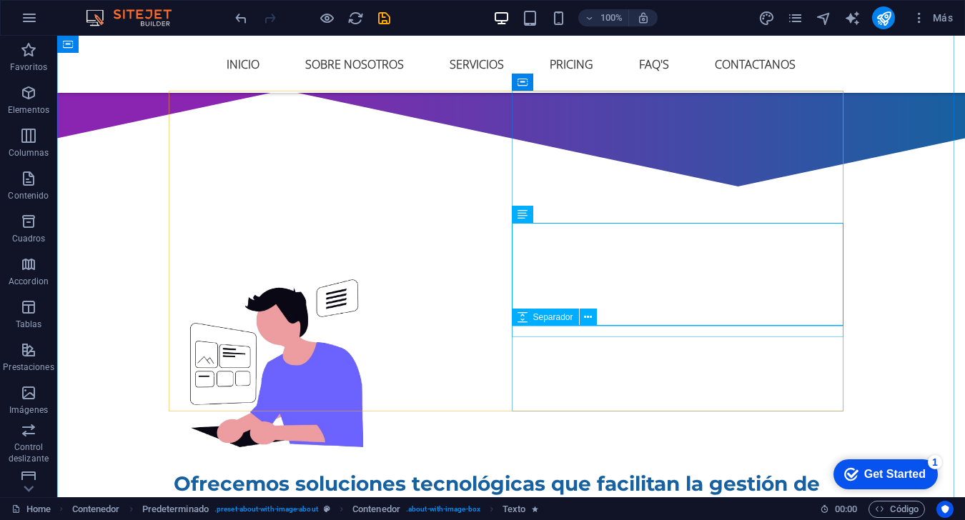
click at [542, 317] on span "Separador" at bounding box center [553, 317] width 40 height 9
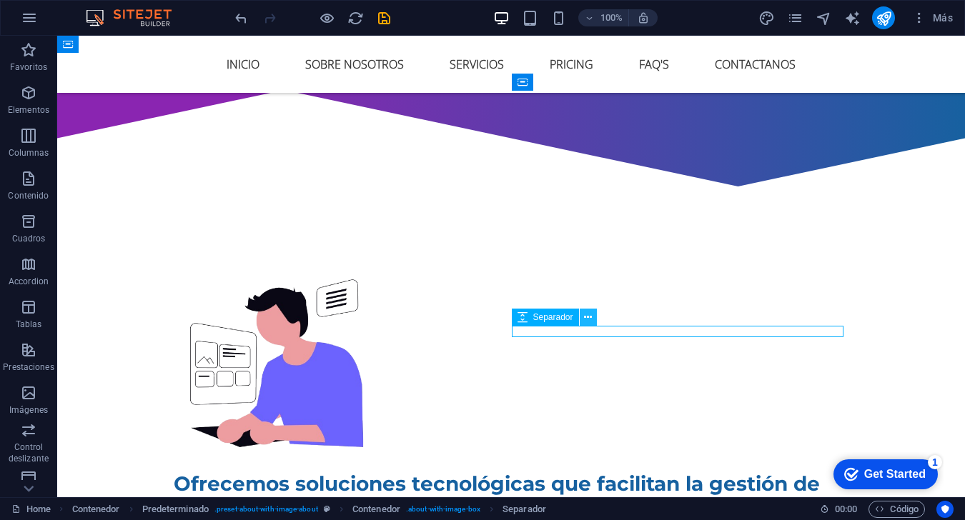
click at [592, 318] on icon at bounding box center [588, 317] width 8 height 15
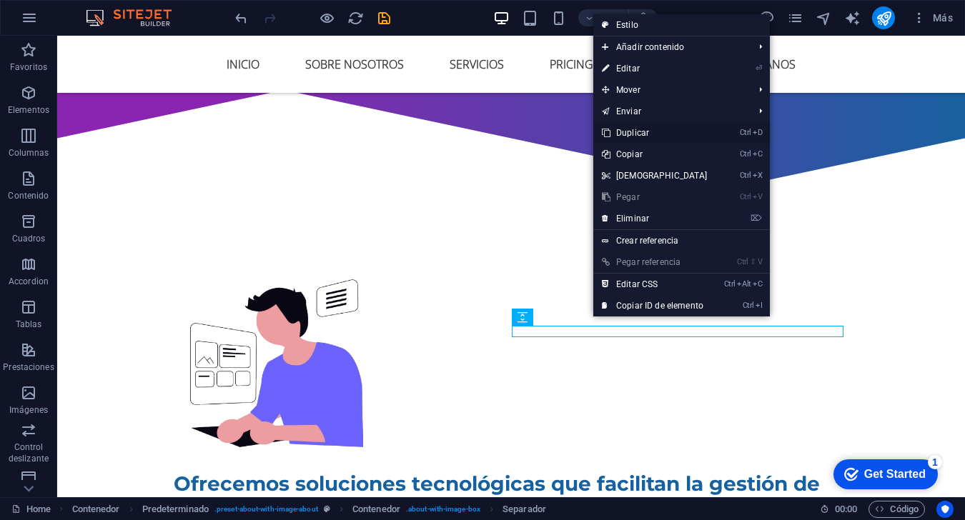
click at [666, 139] on link "Ctrl D Duplicar" at bounding box center [654, 132] width 123 height 21
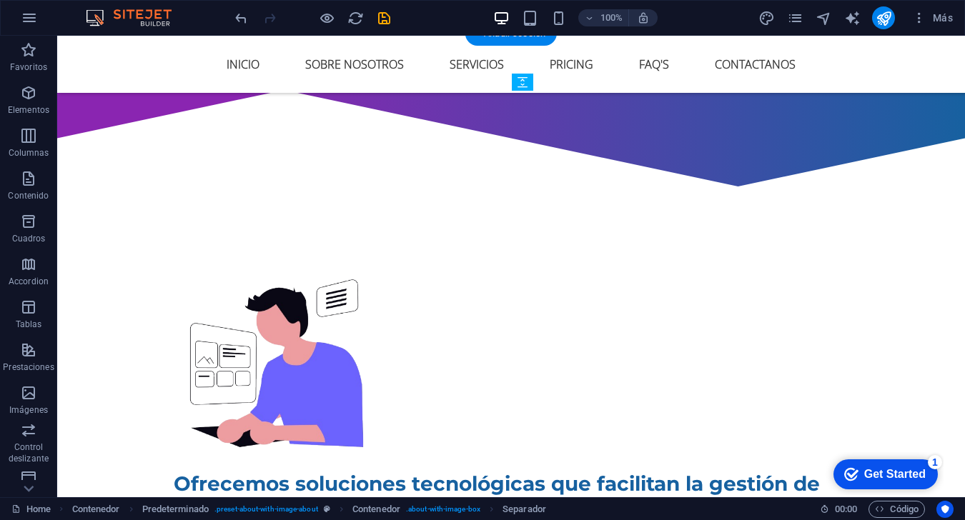
drag, startPoint x: 641, startPoint y: 327, endPoint x: 645, endPoint y: 224, distance: 102.3
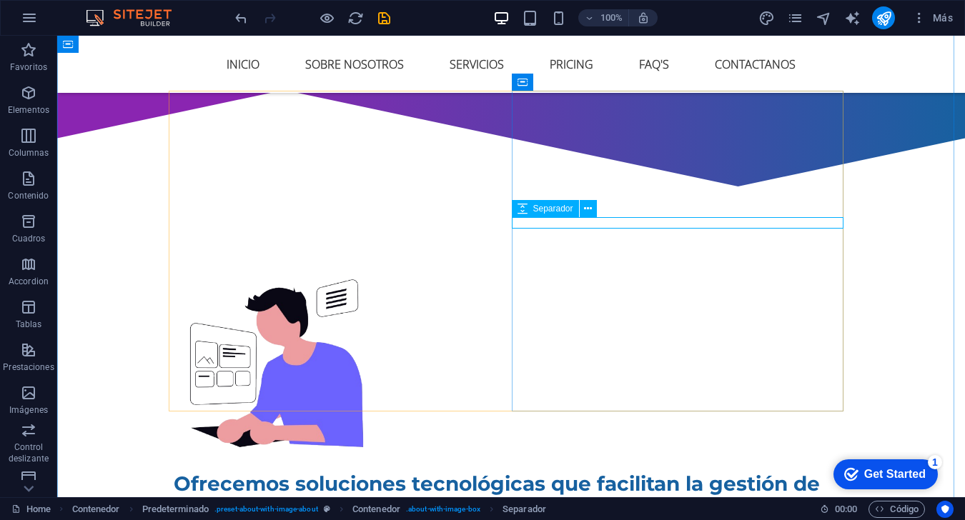
click at [523, 211] on icon at bounding box center [522, 208] width 10 height 17
click at [567, 213] on span "Separador" at bounding box center [553, 208] width 40 height 9
click at [584, 208] on icon at bounding box center [588, 209] width 8 height 15
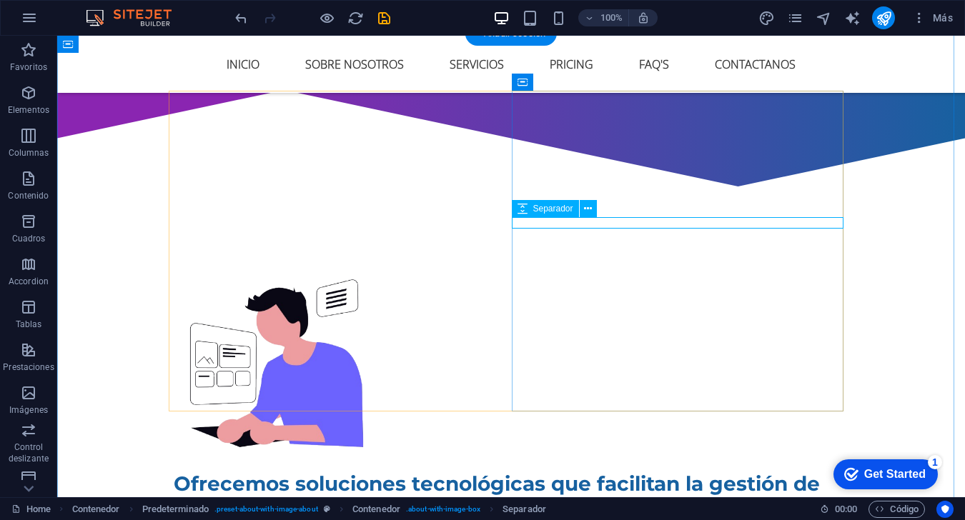
select select "rem"
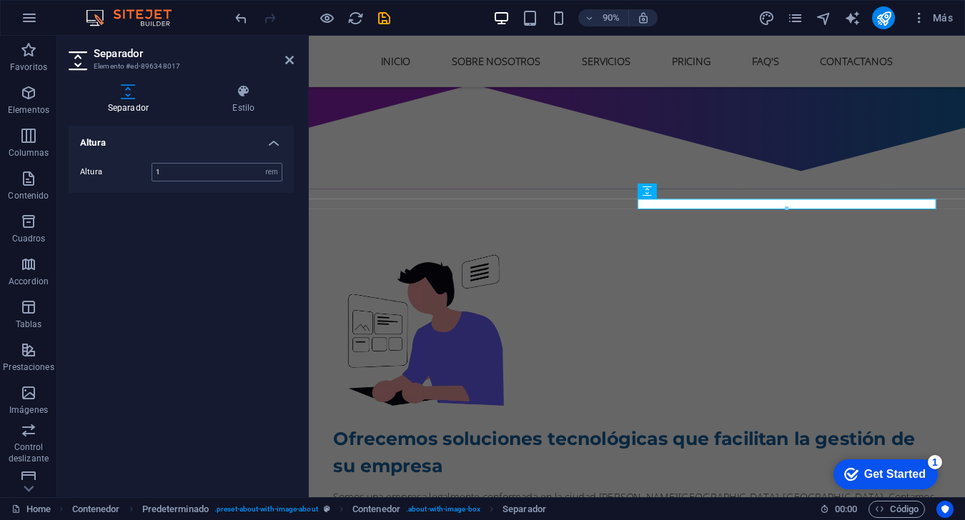
click at [212, 173] on input "1" at bounding box center [216, 172] width 129 height 17
type input "3"
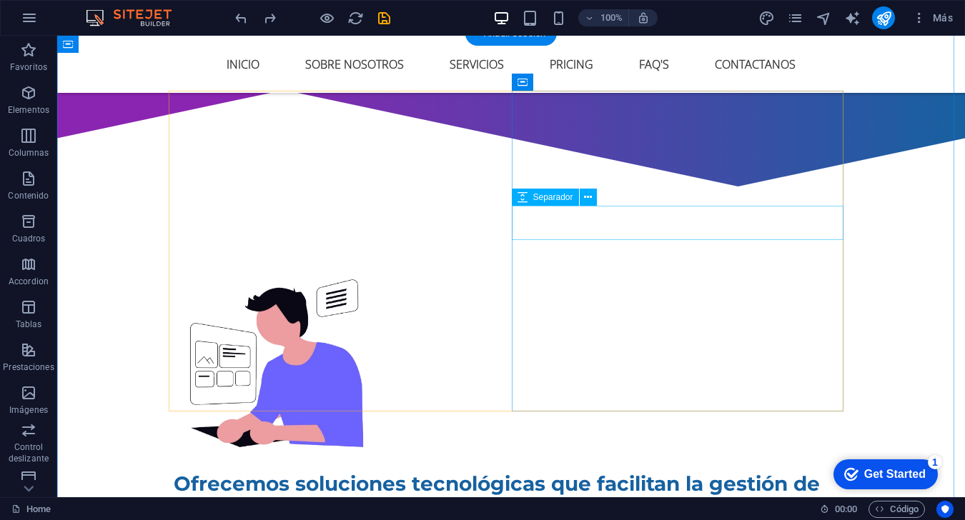
select select "rem"
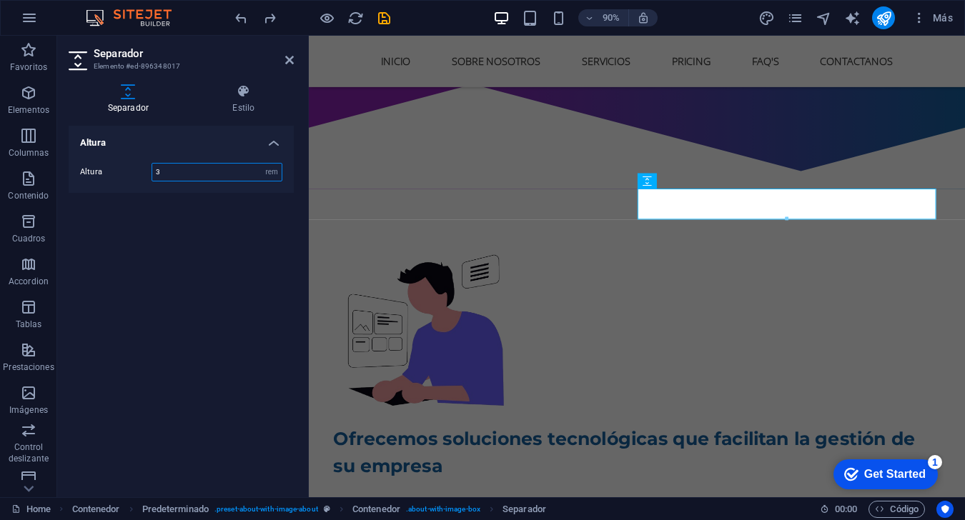
click at [173, 167] on input "3" at bounding box center [216, 172] width 129 height 17
type input "2"
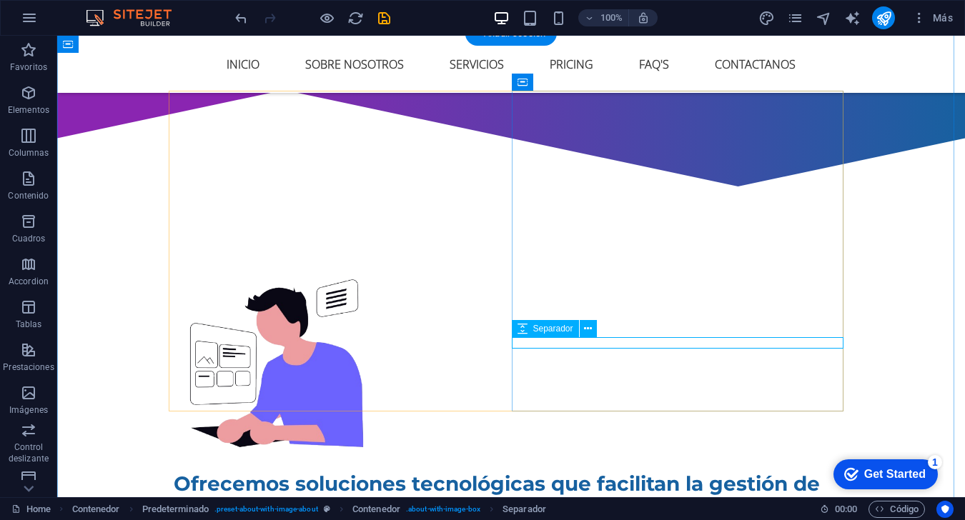
select select "rem"
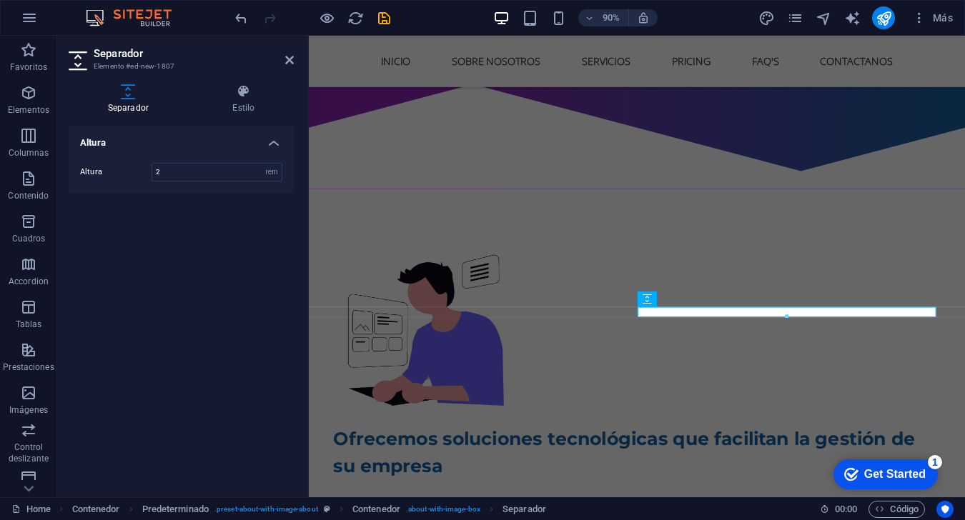
type input "2"
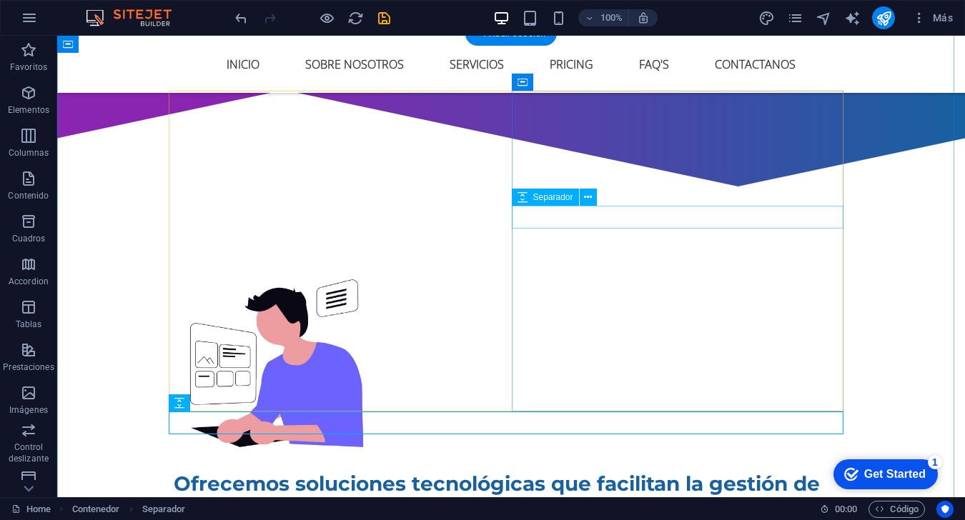
drag, startPoint x: 702, startPoint y: 219, endPoint x: 692, endPoint y: 337, distance: 118.3
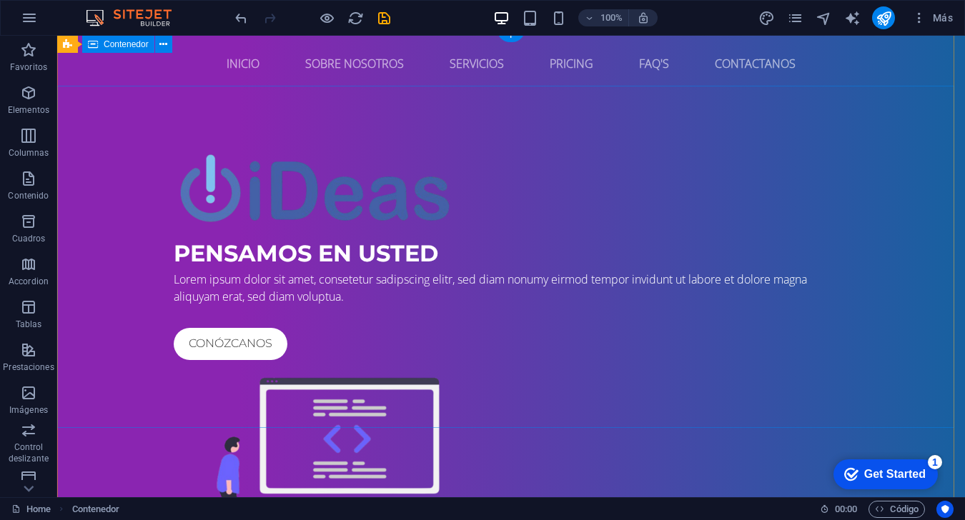
scroll to position [0, 0]
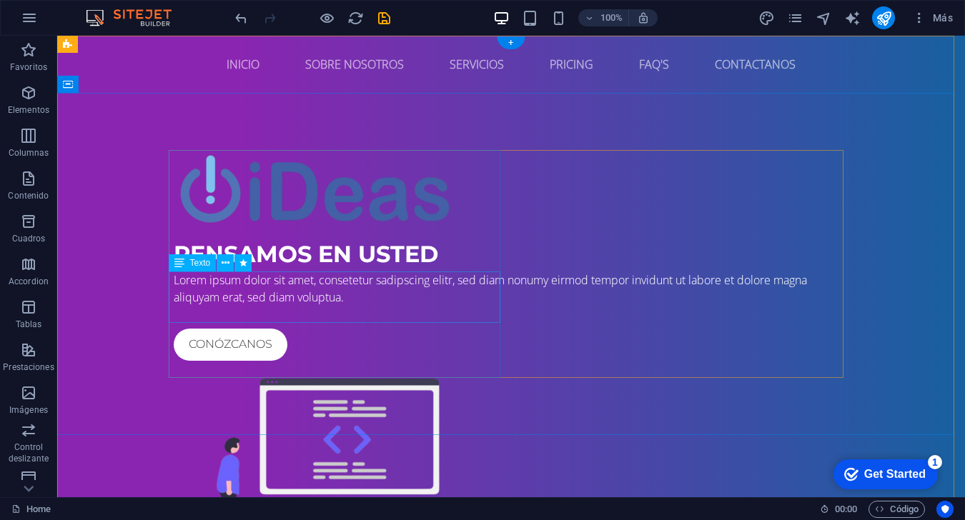
click at [252, 302] on div "Lorem ipsum dolor sit amet, consetetur sadipscing elitr, sed diam nonumy eirmod…" at bounding box center [511, 289] width 675 height 34
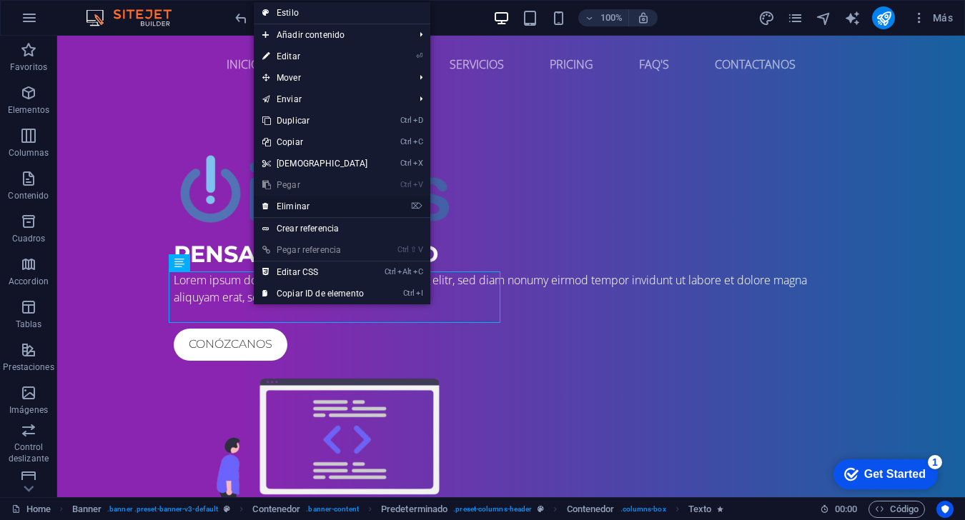
click at [312, 201] on link "⌦ Eliminar" at bounding box center [315, 206] width 123 height 21
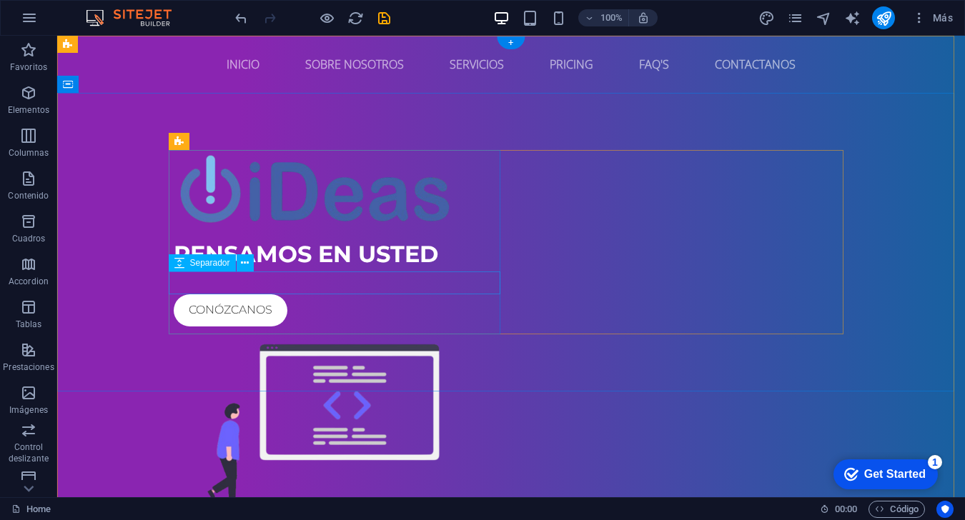
click at [321, 284] on div at bounding box center [511, 283] width 675 height 23
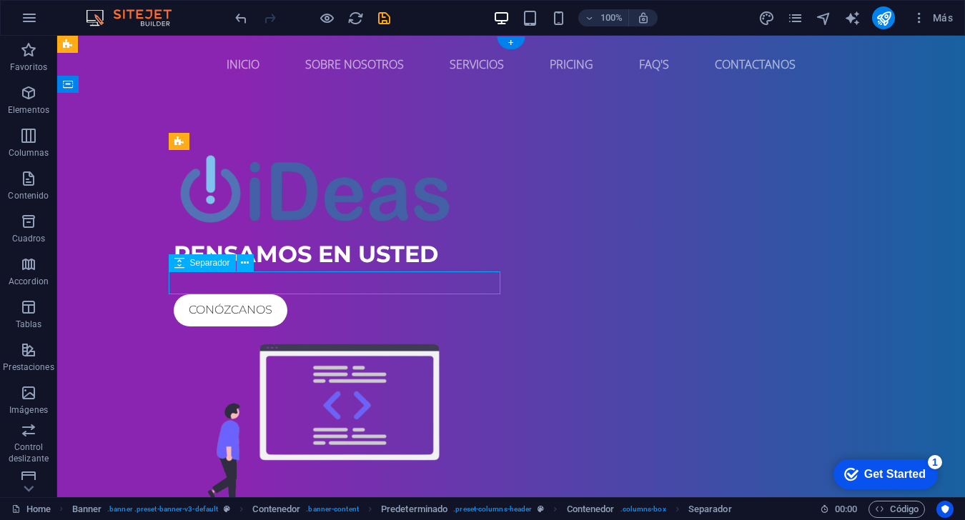
click at [321, 284] on div at bounding box center [511, 283] width 675 height 23
select select "rem"
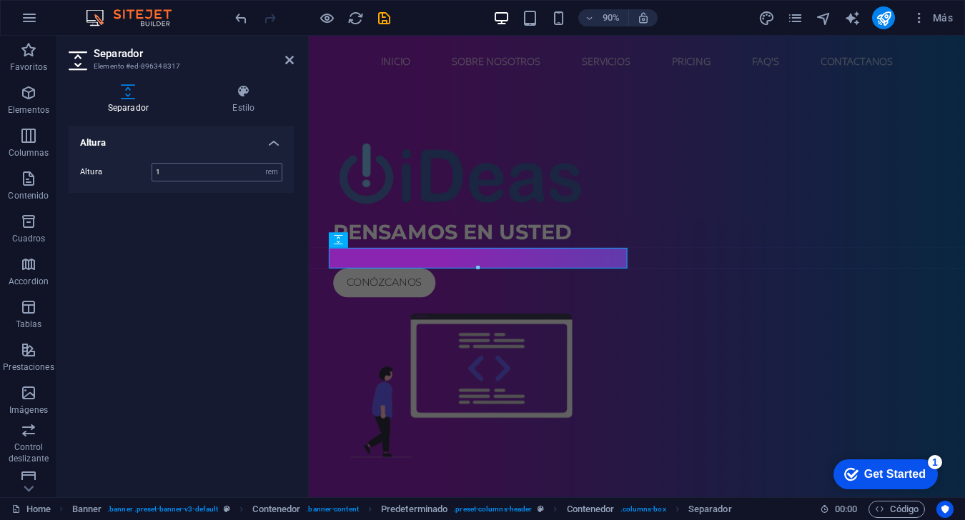
type input "1"
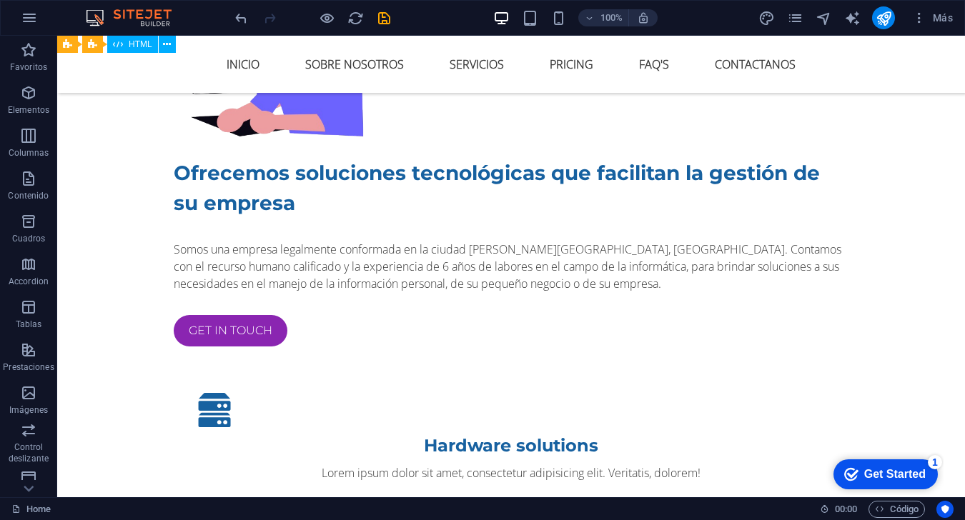
scroll to position [786, 0]
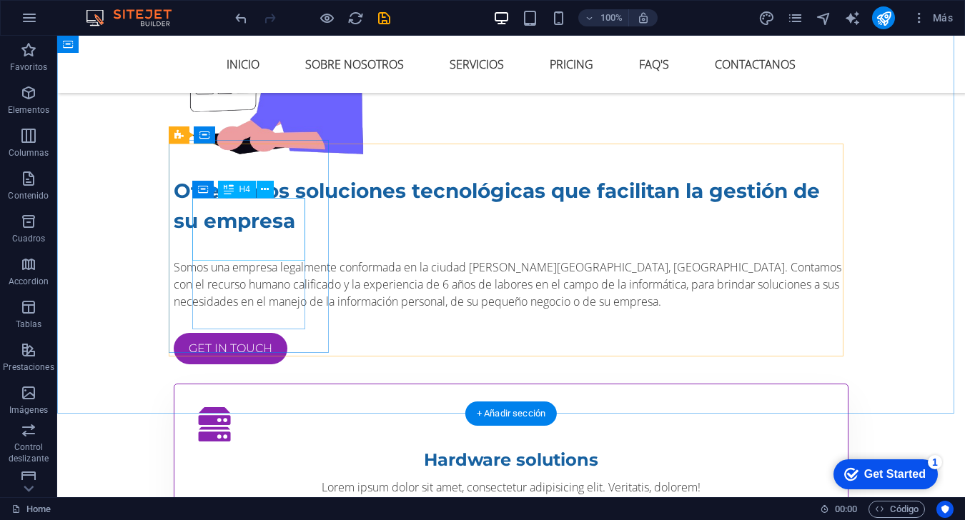
click at [267, 447] on div "Hardware solutions" at bounding box center [510, 460] width 627 height 26
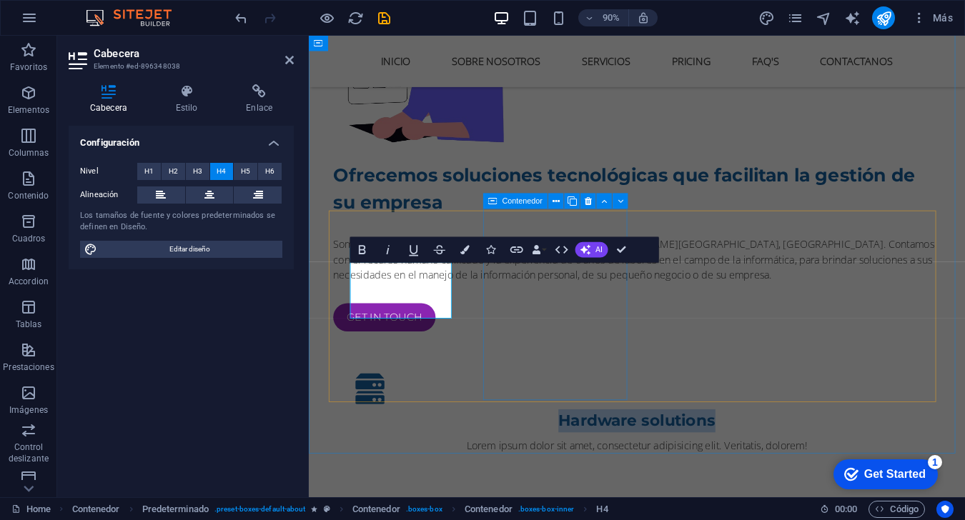
scroll to position [643, 0]
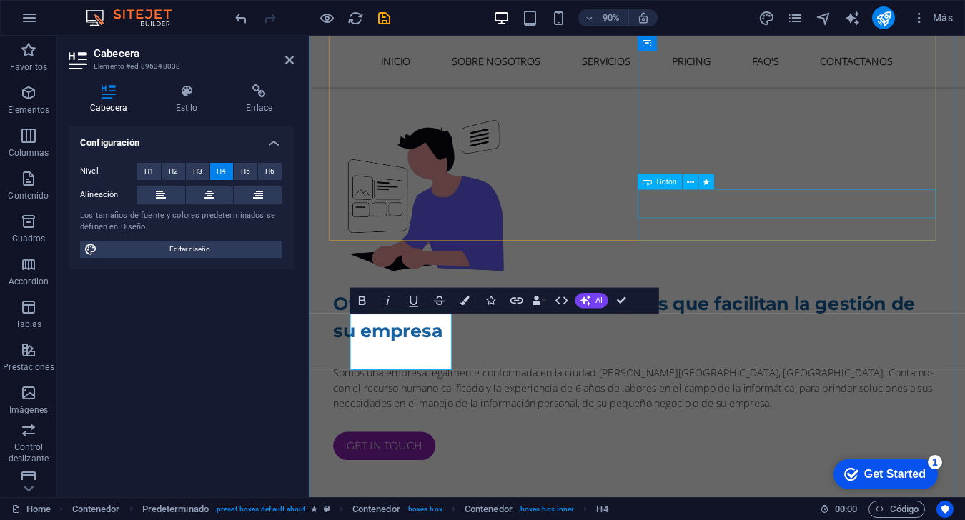
click at [723, 476] on div "Get in touch" at bounding box center [673, 492] width 675 height 32
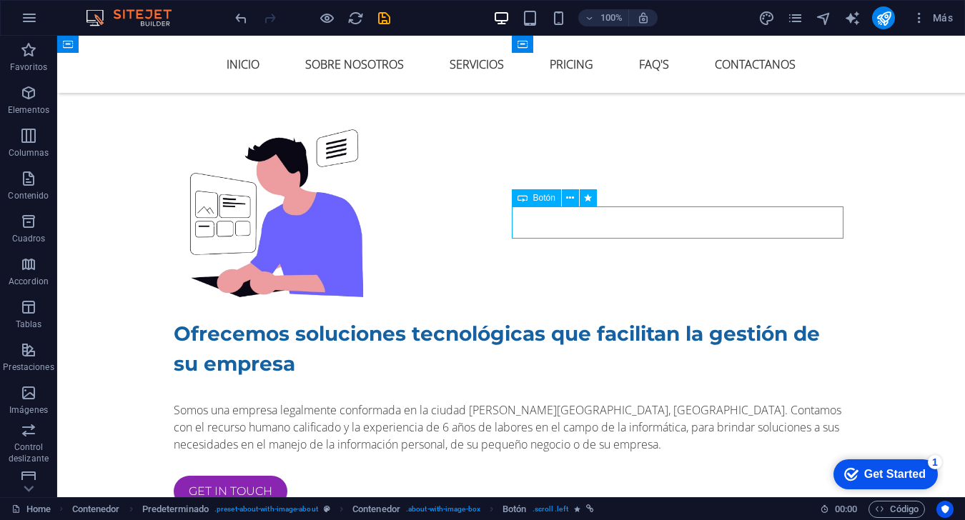
click at [587, 476] on div "Get in touch" at bounding box center [511, 492] width 675 height 32
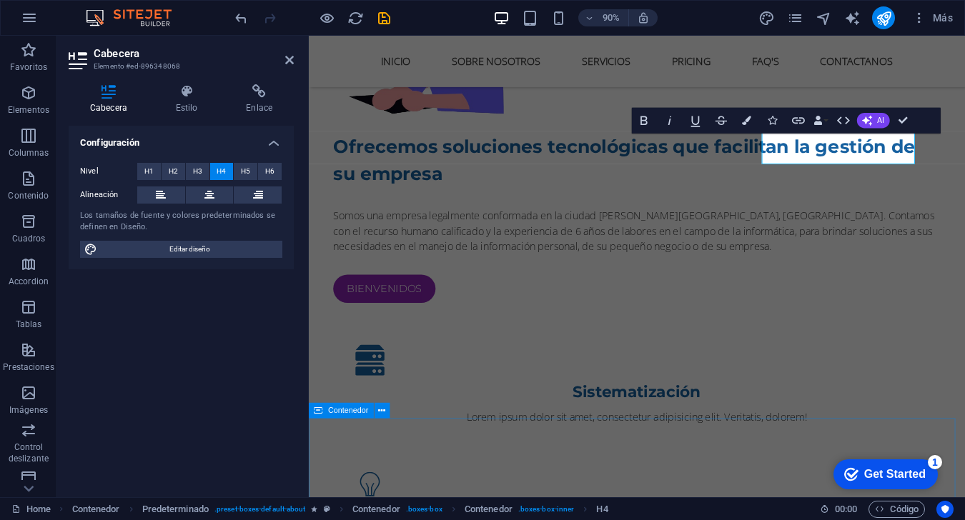
scroll to position [858, 0]
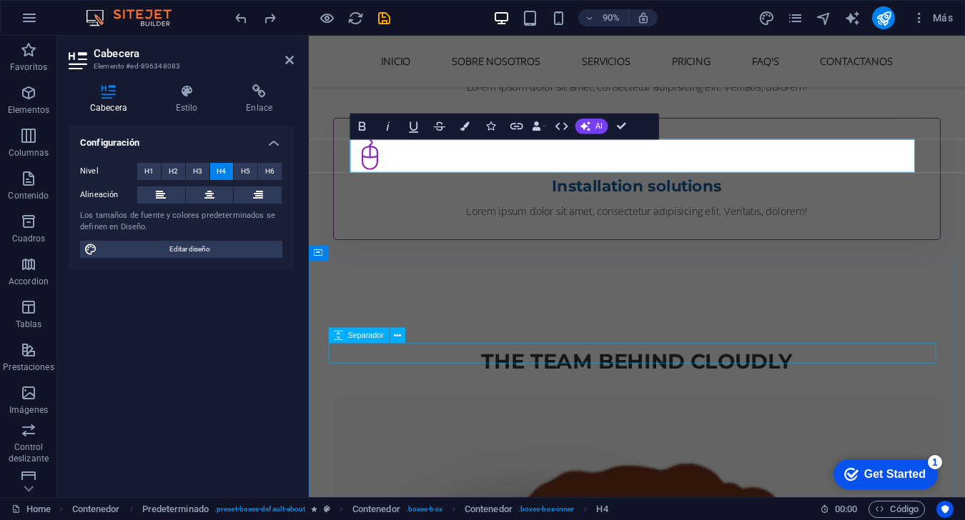
scroll to position [714, 0]
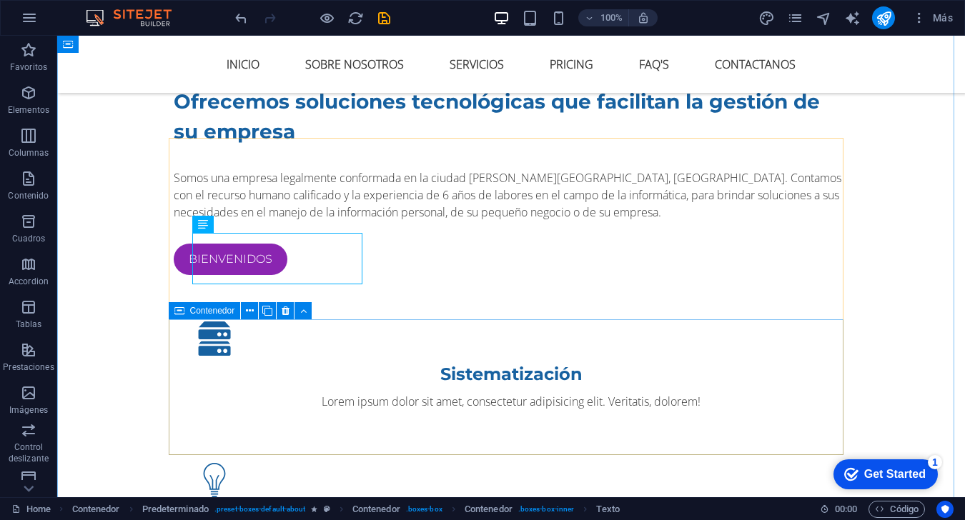
scroll to position [785, 0]
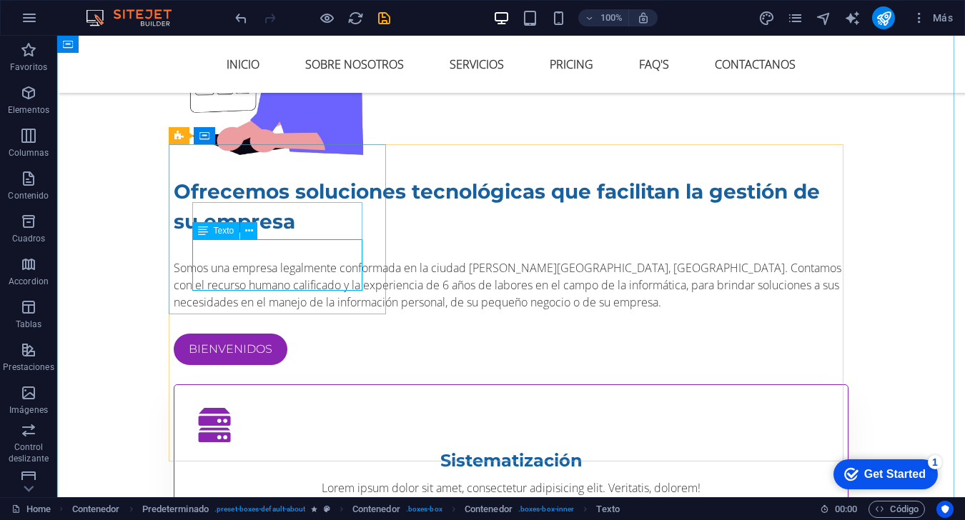
click at [272, 480] on div "Lorem ipsum dolor sit amet, consectetur adipisicing elit. Veritatis, dolorem!" at bounding box center [510, 488] width 627 height 17
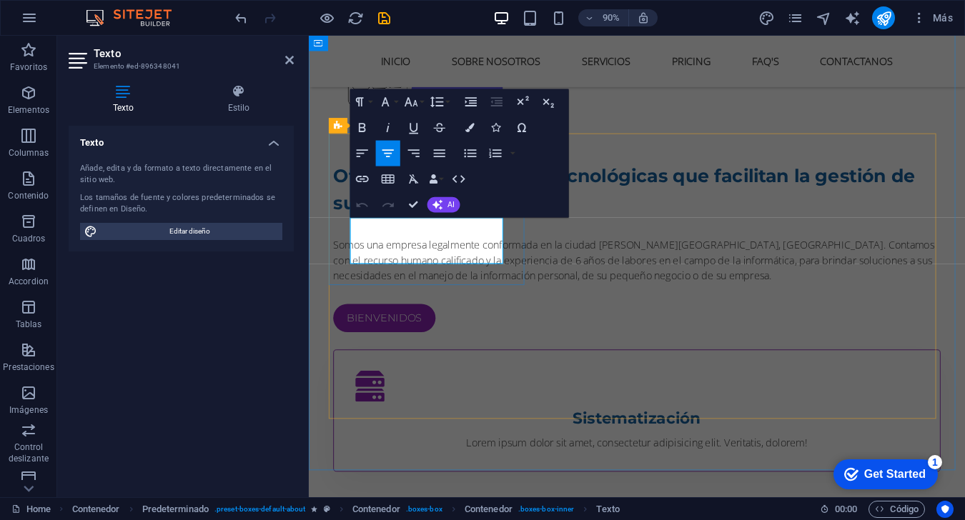
click at [419, 480] on p "Lorem ipsum dolor sit amet, consectetur adipisicing elit. Veritatis, dolorem!" at bounding box center [672, 488] width 627 height 17
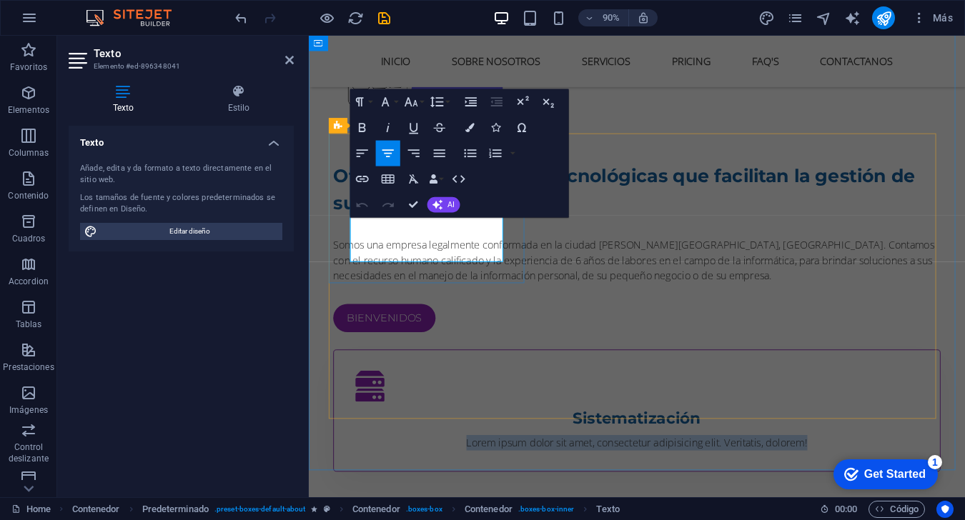
click at [419, 480] on p "Lorem ipsum dolor sit amet, consectetur adipisicing elit. Veritatis, dolorem!" at bounding box center [672, 488] width 627 height 17
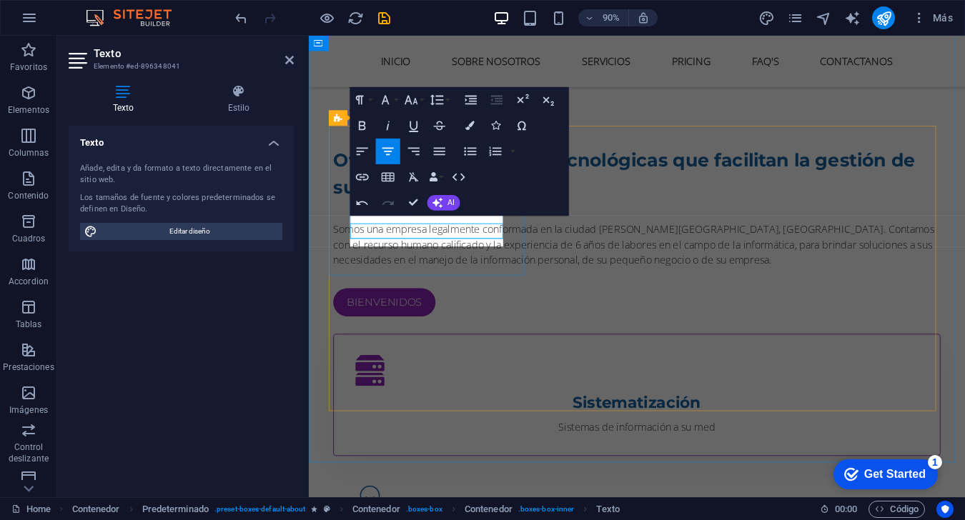
scroll to position [794, 0]
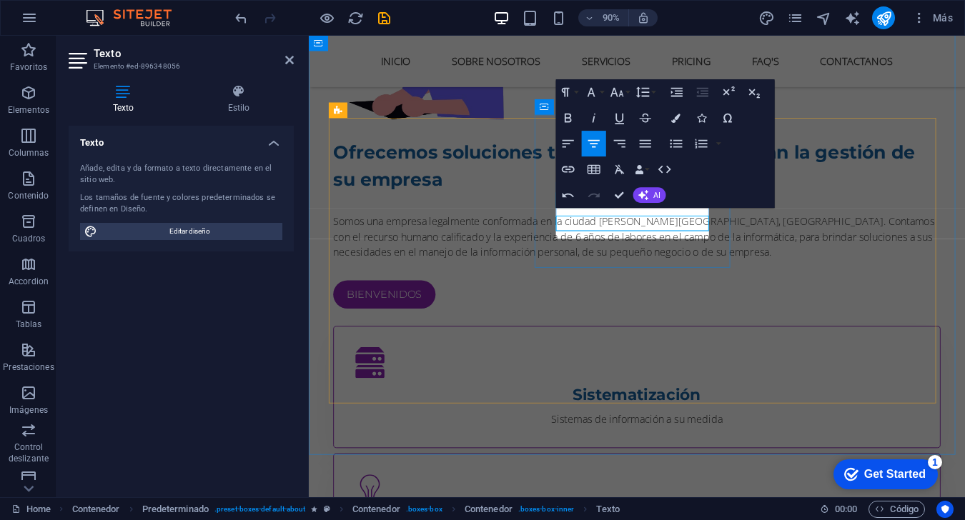
scroll to position [803, 0]
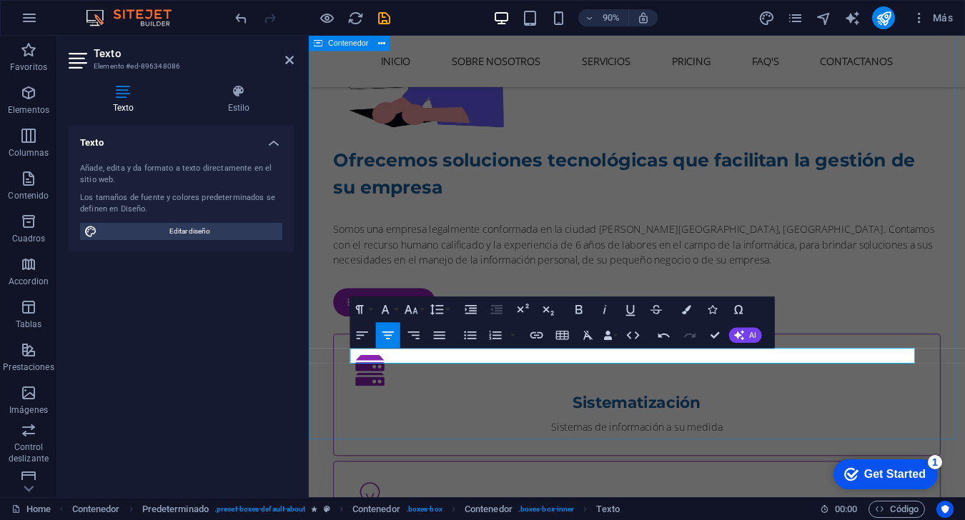
click at [723, 442] on div "Ofrecemos soluciones tecnológicas que facilitan la gestión de su empresa Somos …" at bounding box center [673, 443] width 729 height 1092
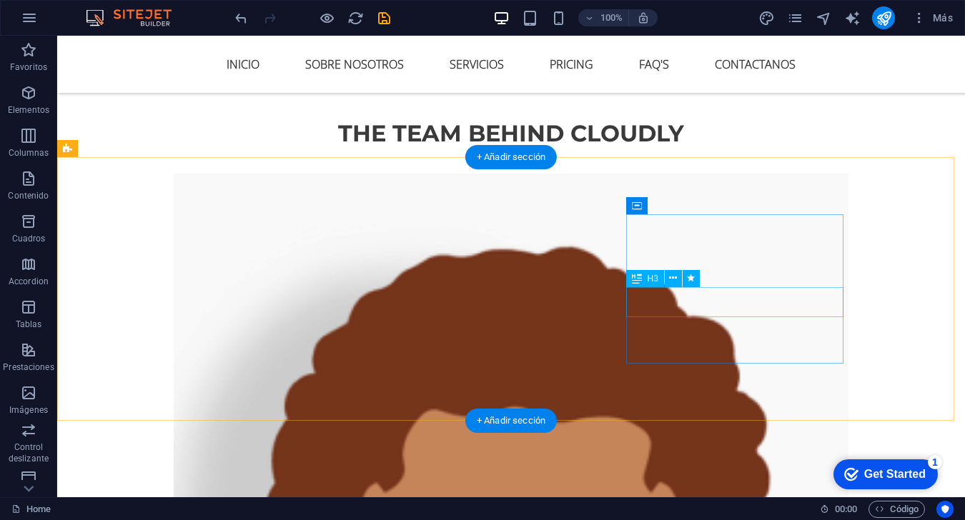
scroll to position [1660, 0]
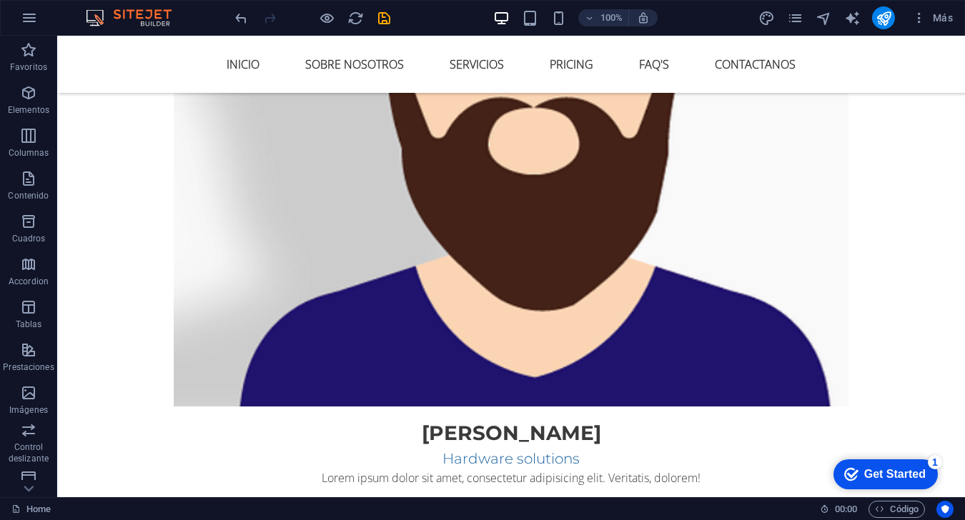
scroll to position [3018, 0]
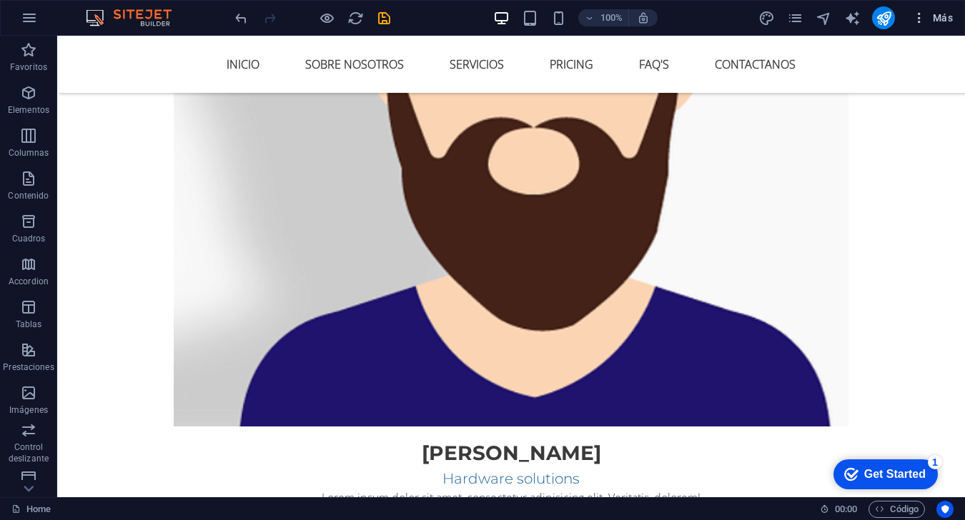
click at [723, 9] on button "Más" at bounding box center [932, 17] width 52 height 23
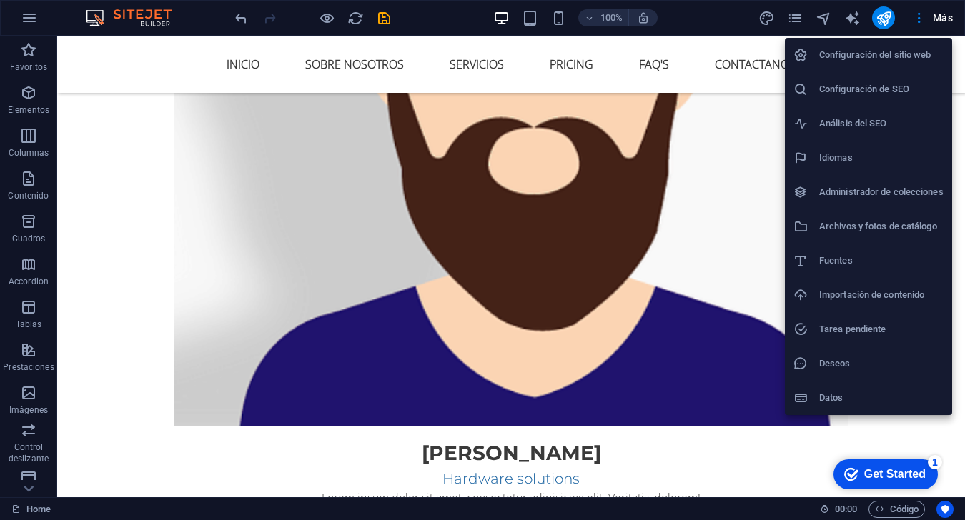
click at [723, 9] on div at bounding box center [482, 260] width 965 height 520
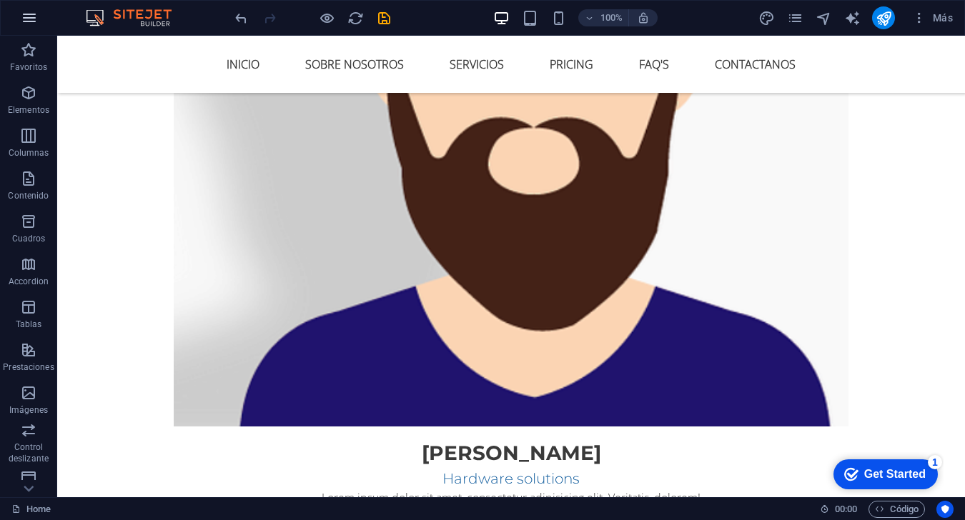
click at [30, 14] on icon "button" at bounding box center [29, 17] width 17 height 17
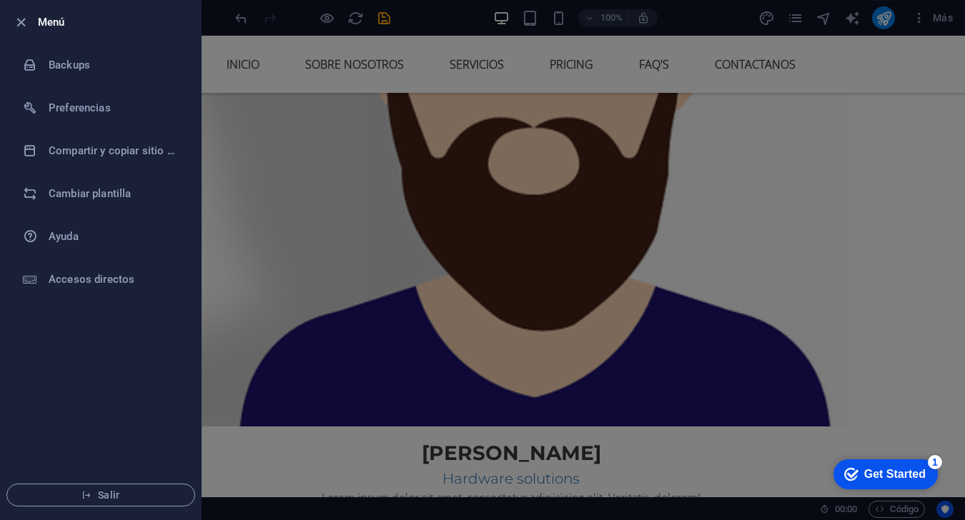
click at [361, 296] on div at bounding box center [482, 260] width 965 height 520
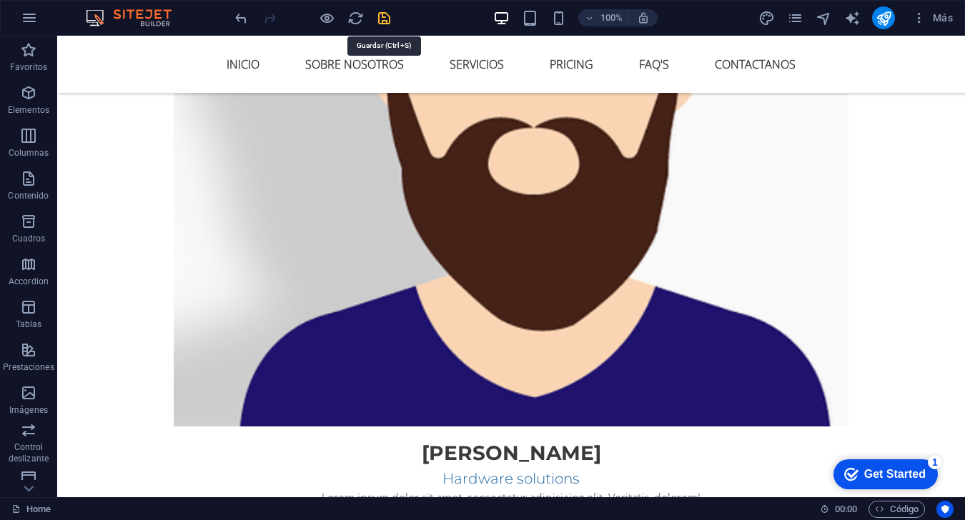
click at [389, 24] on icon "save" at bounding box center [384, 18] width 16 height 16
